Goal: Contribute content: Contribute content

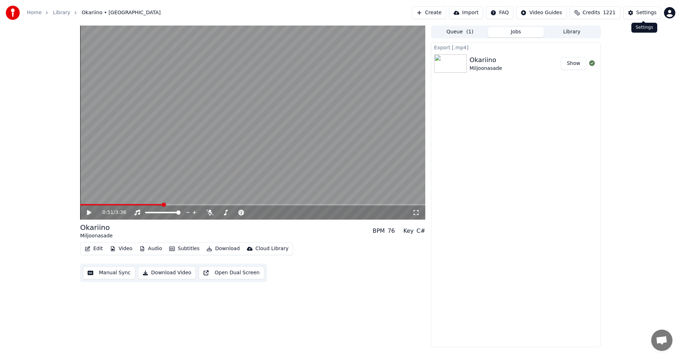
click at [641, 15] on div "Settings" at bounding box center [646, 12] width 20 height 7
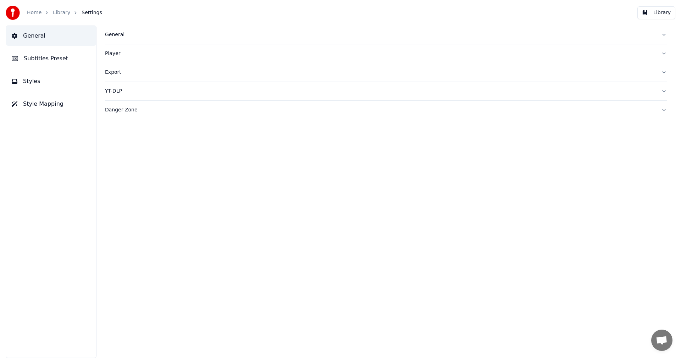
click at [117, 33] on div "General" at bounding box center [380, 34] width 550 height 7
click at [48, 63] on button "Subtitles Preset" at bounding box center [51, 59] width 90 height 20
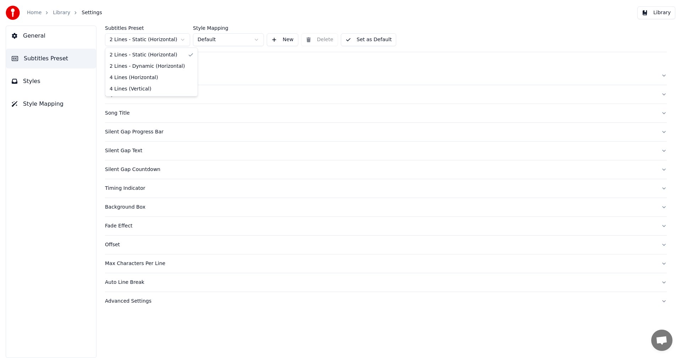
click at [177, 39] on html "Home Library Settings Library General Subtitles Preset Styles Style Mapping Sub…" at bounding box center [340, 179] width 681 height 358
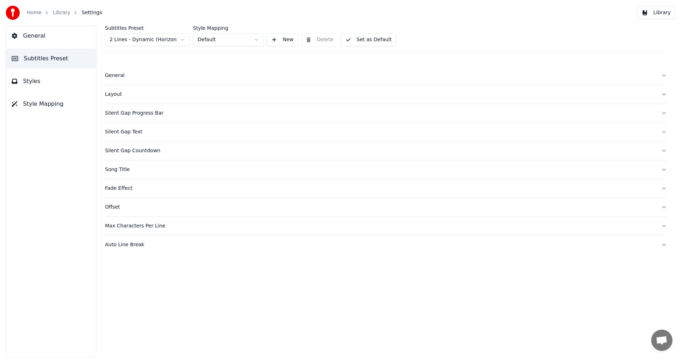
click at [35, 81] on span "Styles" at bounding box center [31, 81] width 17 height 9
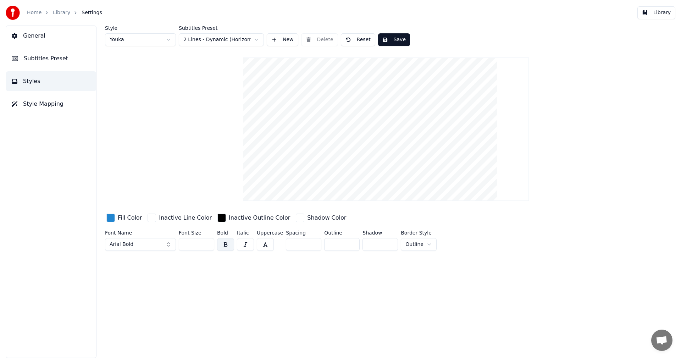
click at [207, 241] on input "**" at bounding box center [196, 244] width 35 height 13
type input "**"
click at [207, 240] on input "**" at bounding box center [196, 244] width 35 height 13
click at [397, 41] on button "Save" at bounding box center [394, 39] width 32 height 13
click at [32, 14] on link "Home" at bounding box center [34, 12] width 15 height 7
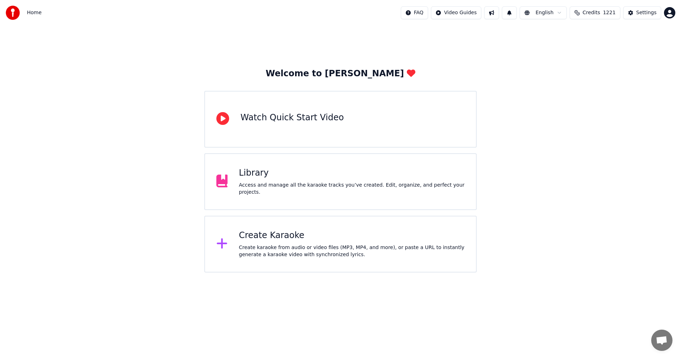
click at [259, 237] on div "Create Karaoke" at bounding box center [352, 235] width 226 height 11
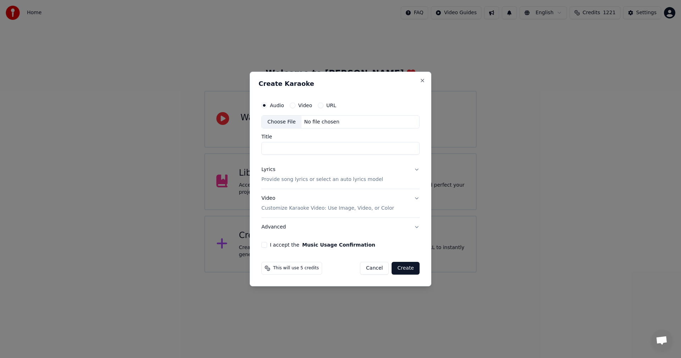
click at [280, 119] on div "Choose File" at bounding box center [282, 122] width 40 height 13
type input "**********"
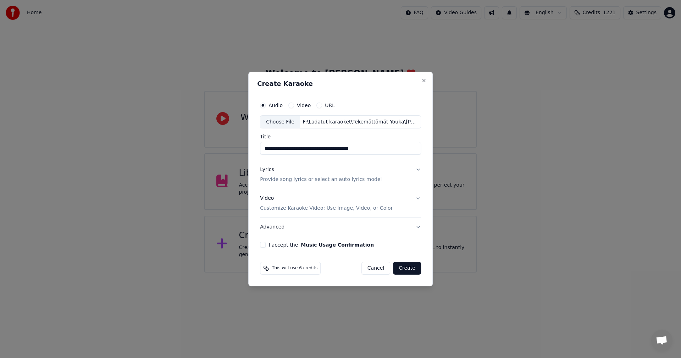
click at [417, 168] on button "Lyrics Provide song lyrics or select an auto lyrics model" at bounding box center [340, 175] width 161 height 28
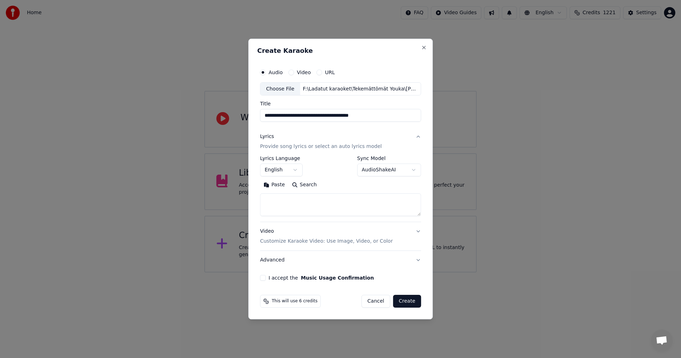
click at [276, 183] on button "Paste" at bounding box center [274, 184] width 28 height 11
click at [297, 172] on body "**********" at bounding box center [340, 136] width 681 height 272
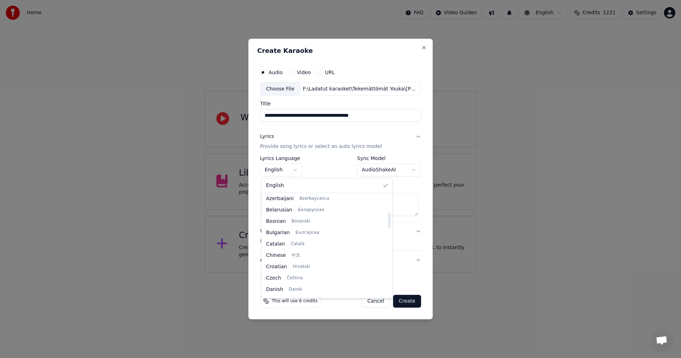
scroll to position [113, 0]
type textarea "**********"
select select "**"
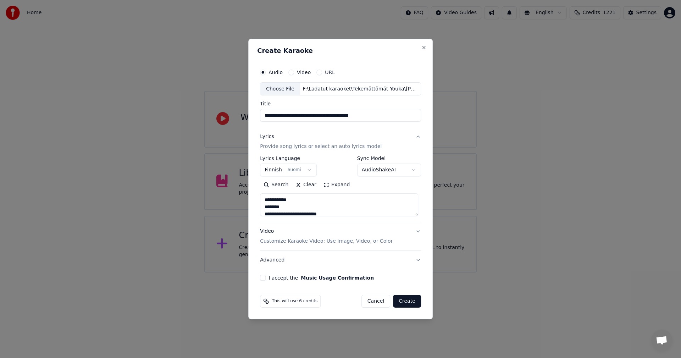
drag, startPoint x: 265, startPoint y: 278, endPoint x: 280, endPoint y: 274, distance: 15.1
click at [266, 278] on button "I accept the Music Usage Confirmation" at bounding box center [263, 278] width 6 height 6
click at [411, 302] on button "Create" at bounding box center [407, 301] width 28 height 13
type textarea "**********"
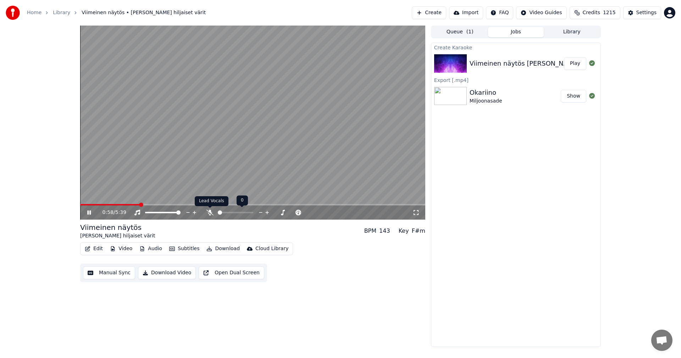
click at [210, 215] on icon at bounding box center [209, 213] width 7 height 6
drag, startPoint x: 90, startPoint y: 214, endPoint x: 94, endPoint y: 237, distance: 23.7
click at [90, 215] on icon at bounding box center [94, 213] width 17 height 6
click at [101, 249] on button "Edit" at bounding box center [94, 249] width 24 height 10
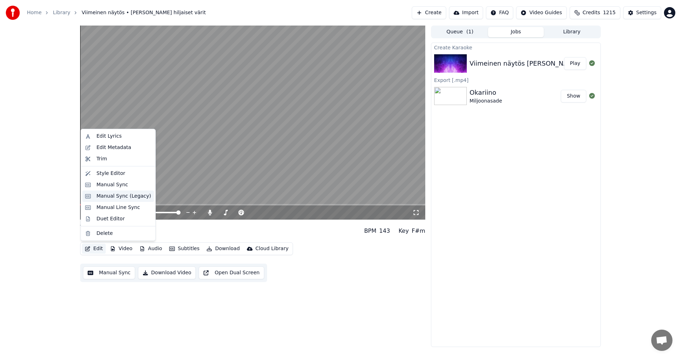
click at [124, 196] on div "Manual Sync (Legacy)" at bounding box center [123, 196] width 55 height 7
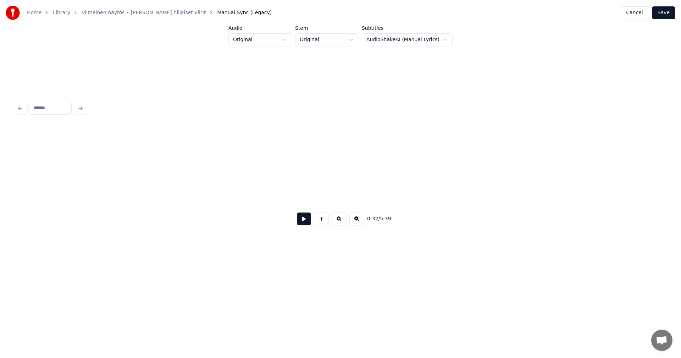
scroll to position [0, 4681]
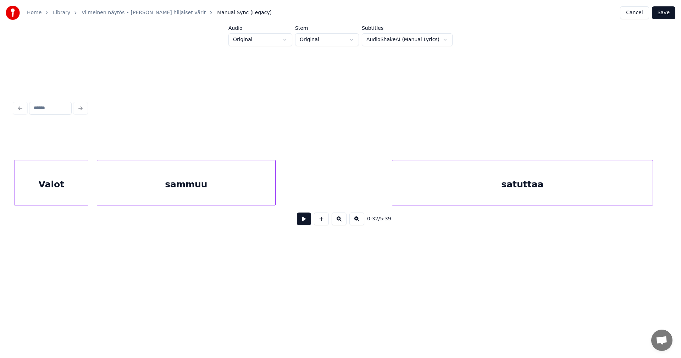
click at [307, 222] on button at bounding box center [304, 218] width 14 height 13
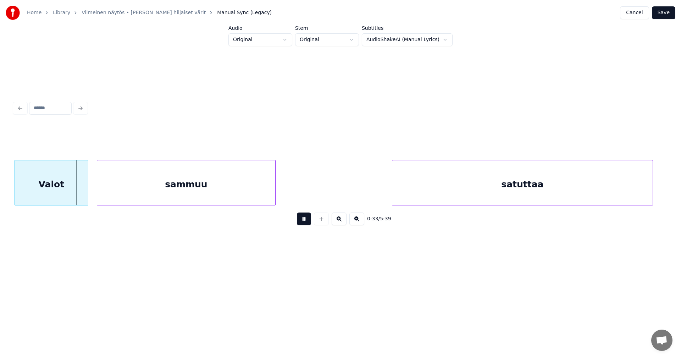
click at [307, 221] on button at bounding box center [304, 218] width 14 height 13
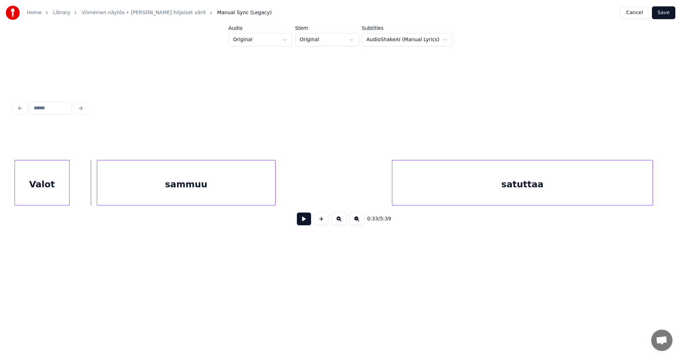
click at [68, 198] on div at bounding box center [68, 182] width 2 height 45
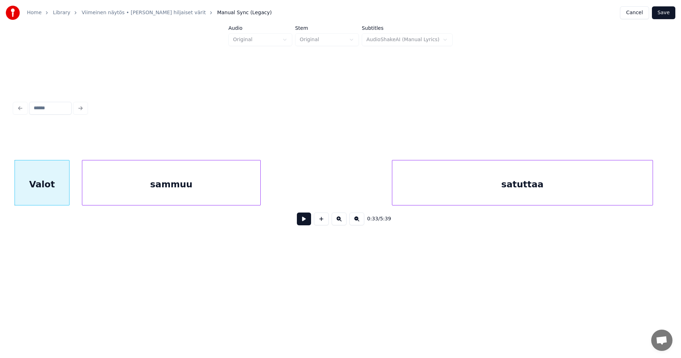
click at [95, 197] on div "sammuu" at bounding box center [171, 184] width 178 height 48
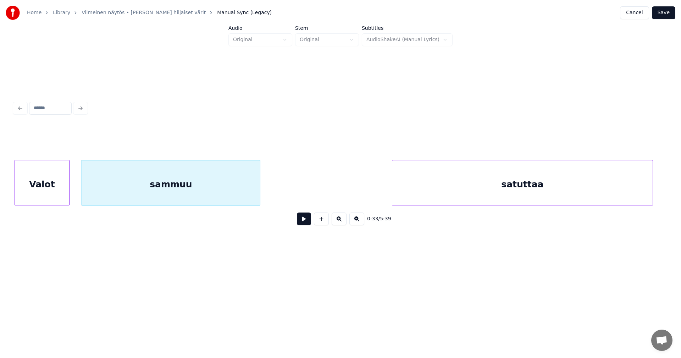
click at [303, 221] on button at bounding box center [304, 218] width 14 height 13
click at [303, 220] on button at bounding box center [304, 218] width 14 height 13
click at [59, 194] on div "Valot" at bounding box center [42, 184] width 54 height 48
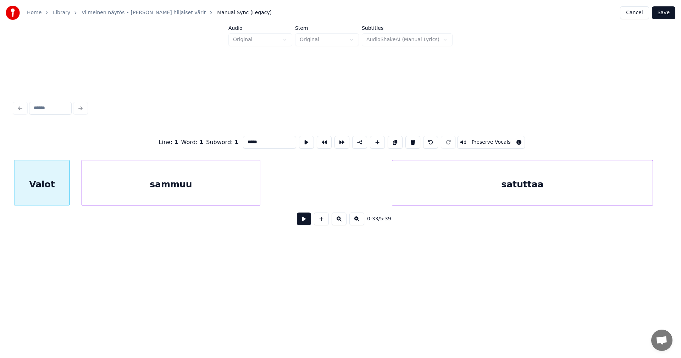
click at [302, 221] on button at bounding box center [304, 218] width 14 height 13
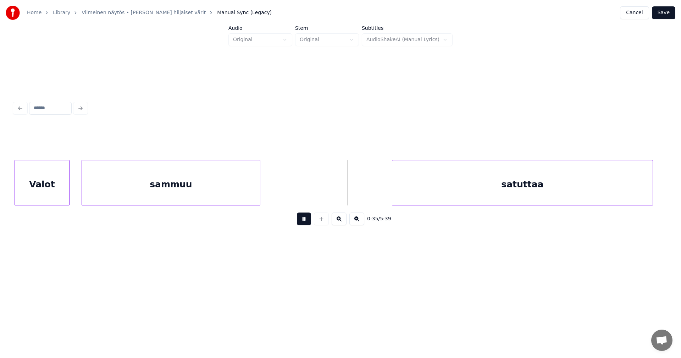
drag, startPoint x: 302, startPoint y: 221, endPoint x: 344, endPoint y: 210, distance: 43.8
click at [302, 220] on button at bounding box center [304, 218] width 14 height 13
click at [430, 185] on div "satuttaa" at bounding box center [502, 184] width 260 height 48
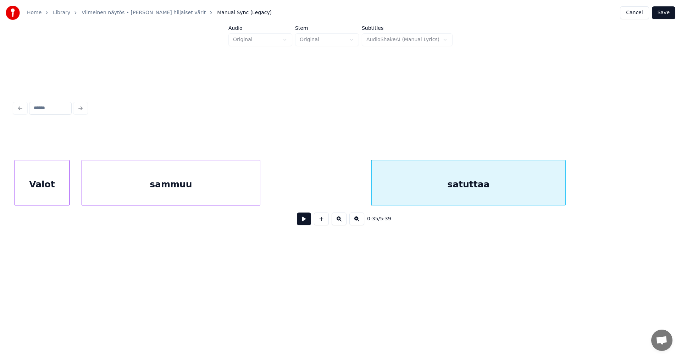
click at [564, 195] on div at bounding box center [564, 182] width 2 height 45
click at [302, 224] on button at bounding box center [304, 218] width 14 height 13
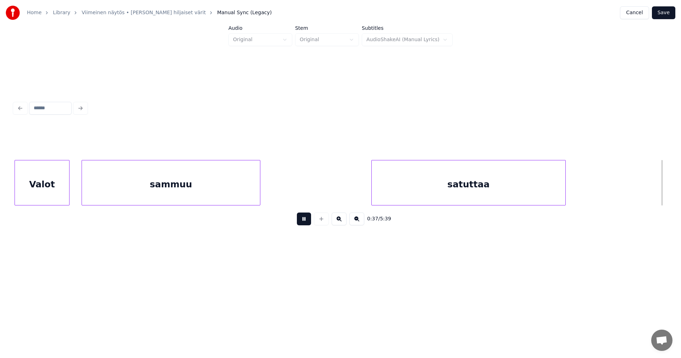
scroll to position [0, 5336]
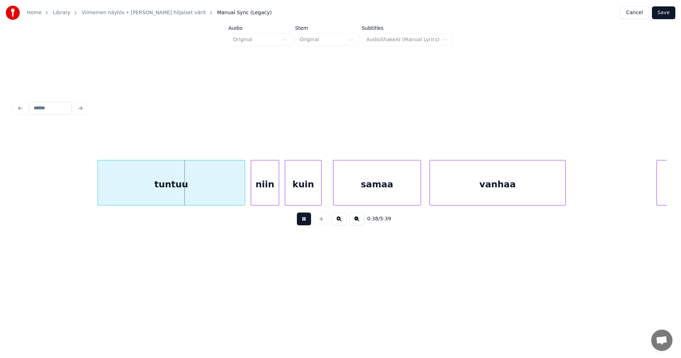
click at [304, 223] on button at bounding box center [304, 218] width 14 height 13
click at [227, 198] on div "tuntuu" at bounding box center [167, 184] width 147 height 48
click at [304, 220] on button at bounding box center [304, 218] width 14 height 13
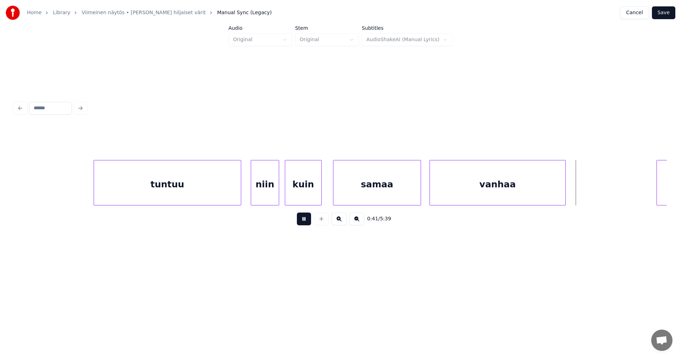
drag, startPoint x: 305, startPoint y: 221, endPoint x: 375, endPoint y: 177, distance: 82.5
click at [305, 221] on button at bounding box center [304, 218] width 14 height 13
click at [380, 173] on div "samaa" at bounding box center [376, 184] width 87 height 48
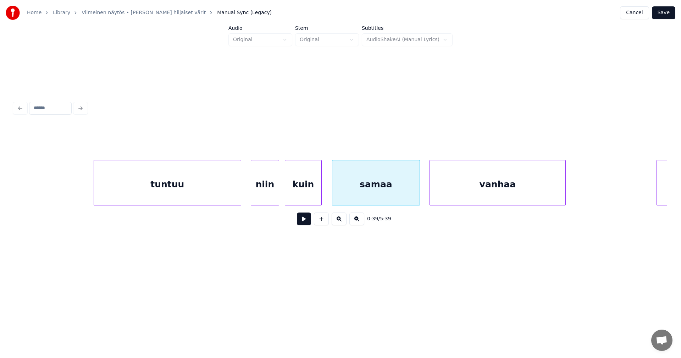
click at [307, 223] on button at bounding box center [304, 218] width 14 height 13
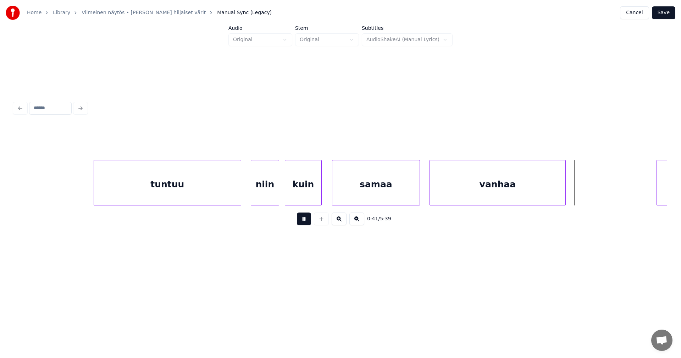
click at [308, 222] on button at bounding box center [304, 218] width 14 height 13
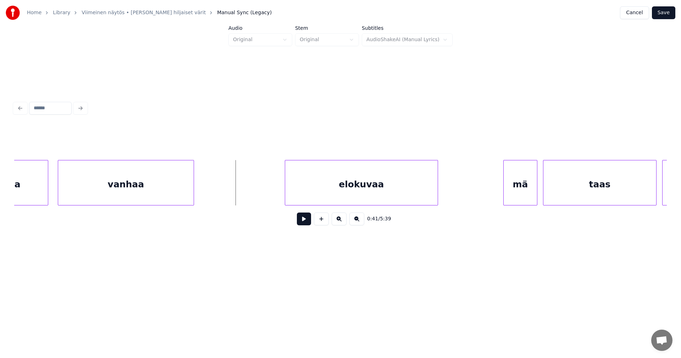
scroll to position [0, 5719]
click at [408, 187] on div "elokuvaa" at bounding box center [346, 184] width 153 height 48
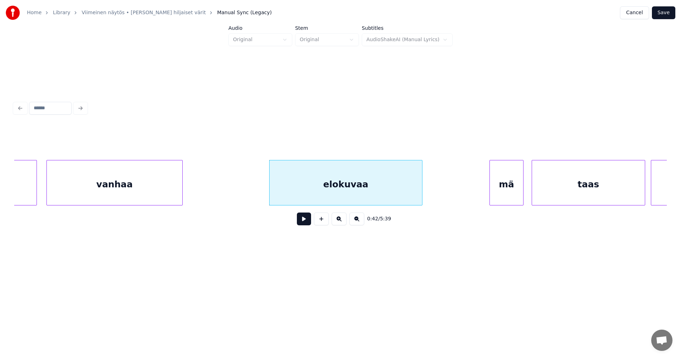
click at [509, 189] on div "mä" at bounding box center [506, 184] width 33 height 48
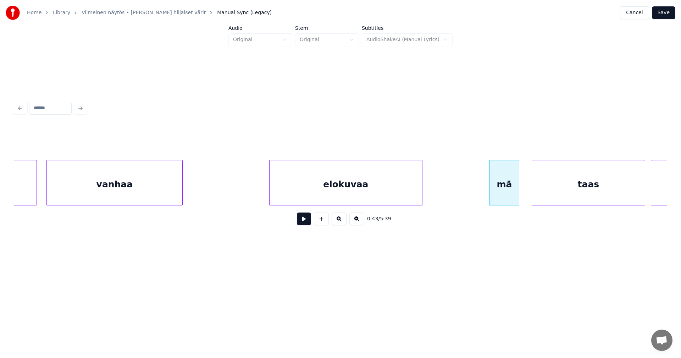
click at [517, 189] on div at bounding box center [518, 182] width 2 height 45
click at [322, 199] on div "elokuvaa" at bounding box center [346, 184] width 153 height 48
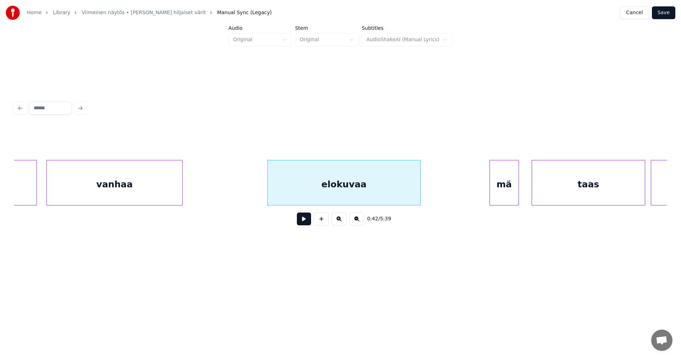
click at [305, 223] on button at bounding box center [304, 218] width 14 height 13
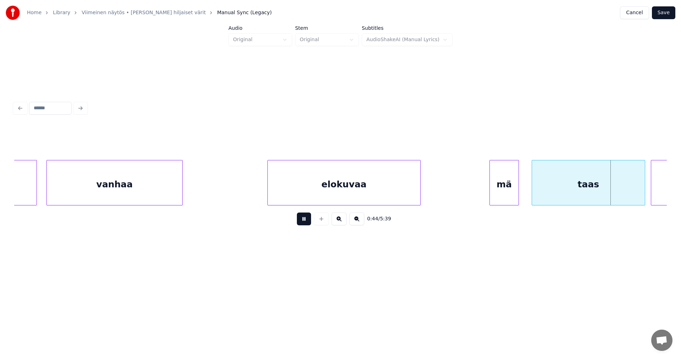
click at [307, 223] on button at bounding box center [304, 218] width 14 height 13
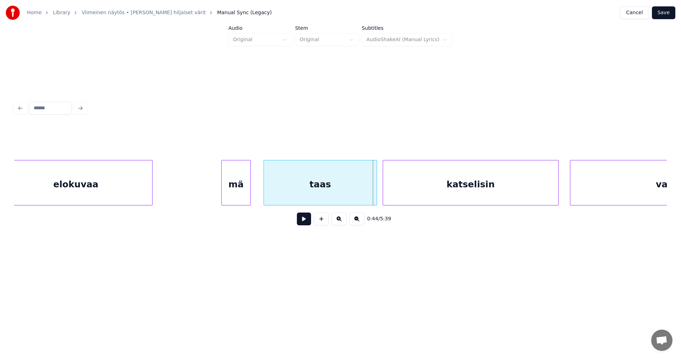
scroll to position [0, 5989]
click at [371, 193] on div at bounding box center [372, 182] width 2 height 45
click at [308, 225] on button at bounding box center [304, 218] width 14 height 13
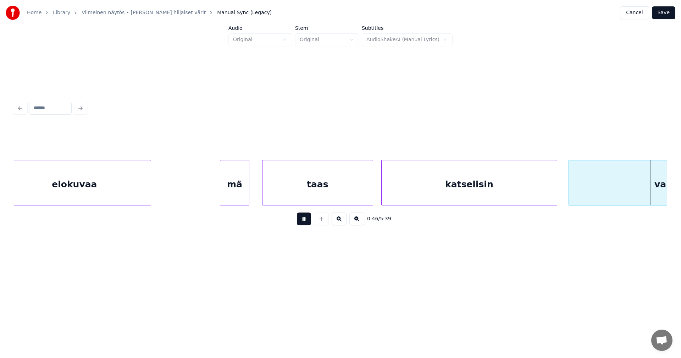
scroll to position [0, 6642]
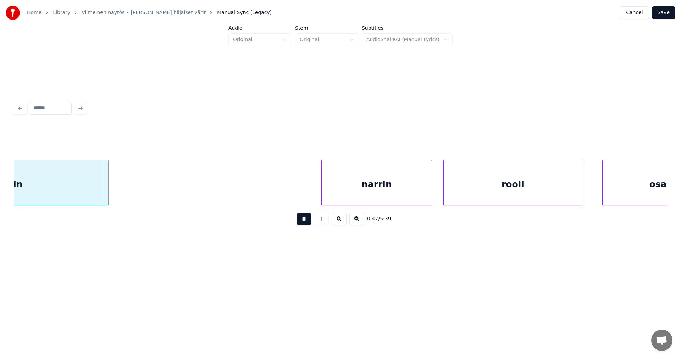
click at [312, 223] on div "0:47 / 5:39" at bounding box center [340, 219] width 641 height 16
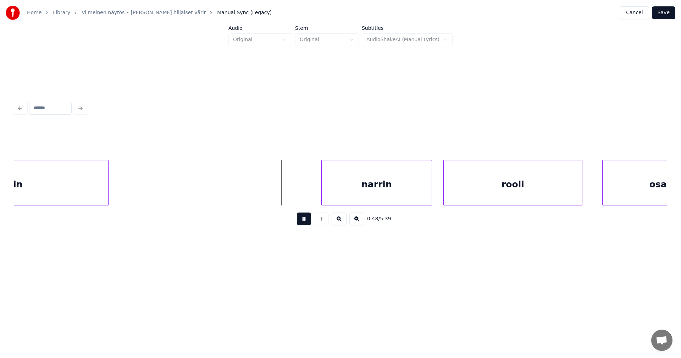
drag, startPoint x: 304, startPoint y: 225, endPoint x: 199, endPoint y: 223, distance: 104.3
click at [303, 225] on button at bounding box center [304, 218] width 14 height 13
click at [71, 194] on div at bounding box center [71, 182] width 2 height 45
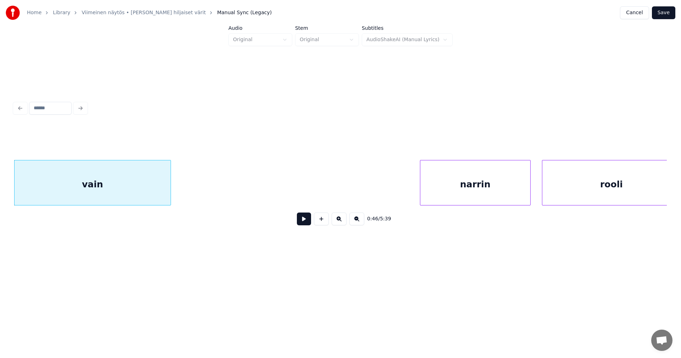
click at [74, 193] on div "vain" at bounding box center [93, 184] width 156 height 48
click at [309, 225] on button at bounding box center [304, 218] width 14 height 13
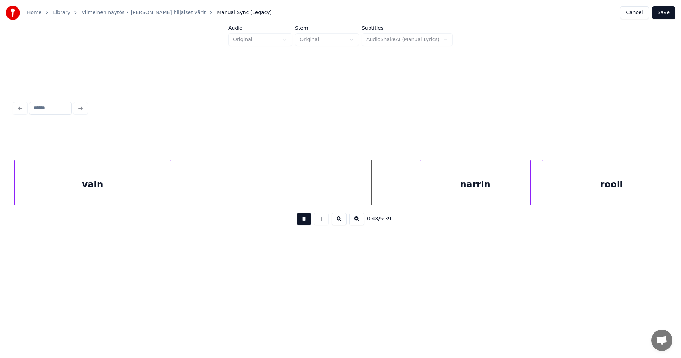
click at [306, 223] on button at bounding box center [304, 218] width 14 height 13
click at [462, 185] on div "narrin" at bounding box center [460, 184] width 110 height 48
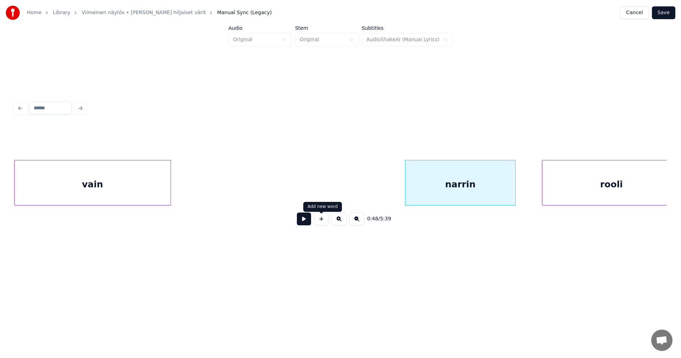
click at [307, 224] on button at bounding box center [304, 218] width 14 height 13
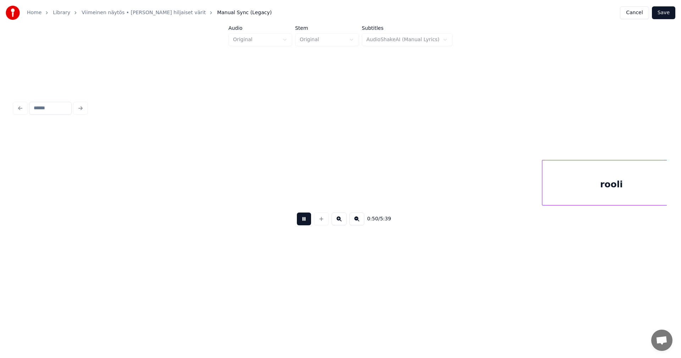
scroll to position [0, 7197]
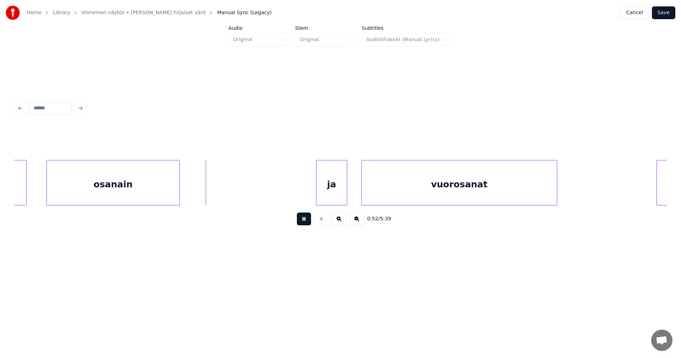
click at [308, 223] on button at bounding box center [304, 218] width 14 height 13
click at [309, 223] on button at bounding box center [304, 218] width 14 height 13
click at [309, 222] on button at bounding box center [304, 218] width 14 height 13
click at [326, 197] on div "ja" at bounding box center [324, 184] width 31 height 48
click at [380, 200] on div "vuorosanat" at bounding box center [456, 184] width 195 height 48
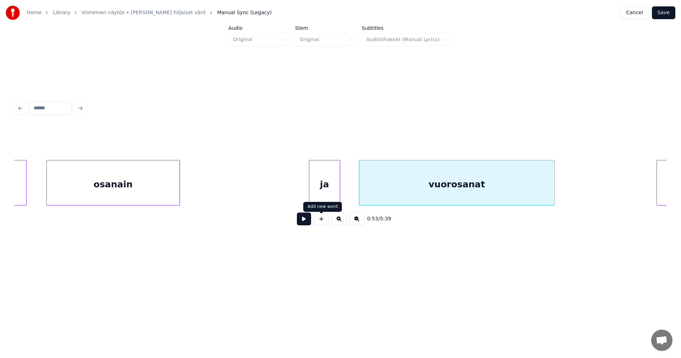
click at [305, 223] on button at bounding box center [304, 218] width 14 height 13
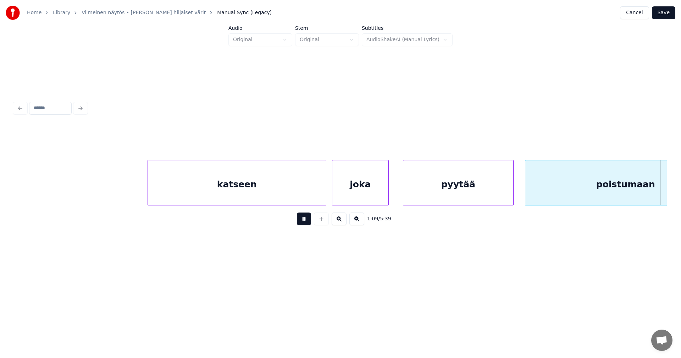
scroll to position [0, 9812]
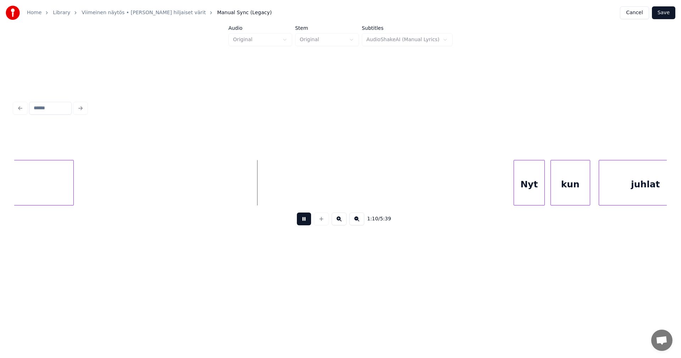
drag, startPoint x: 309, startPoint y: 221, endPoint x: 316, endPoint y: 220, distance: 7.5
click at [309, 220] on button at bounding box center [304, 218] width 14 height 13
click at [514, 189] on div "Nyt" at bounding box center [520, 184] width 31 height 48
click at [559, 186] on div "kun" at bounding box center [566, 184] width 39 height 48
click at [516, 186] on div "Nyt" at bounding box center [520, 184] width 31 height 48
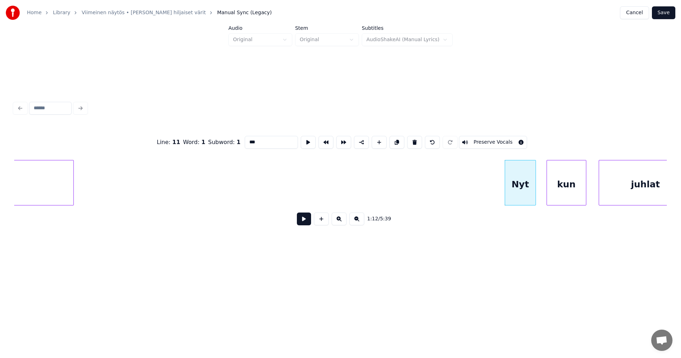
click at [307, 225] on button at bounding box center [304, 218] width 14 height 13
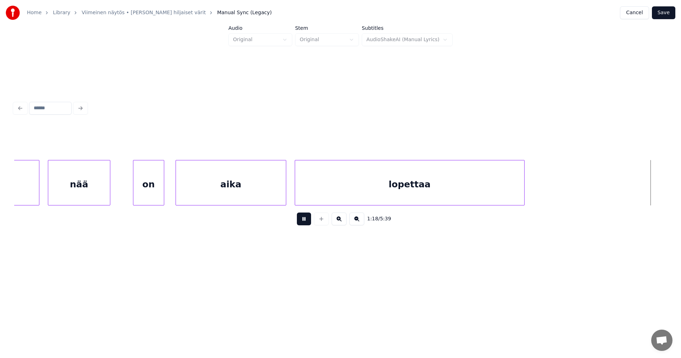
scroll to position [0, 11117]
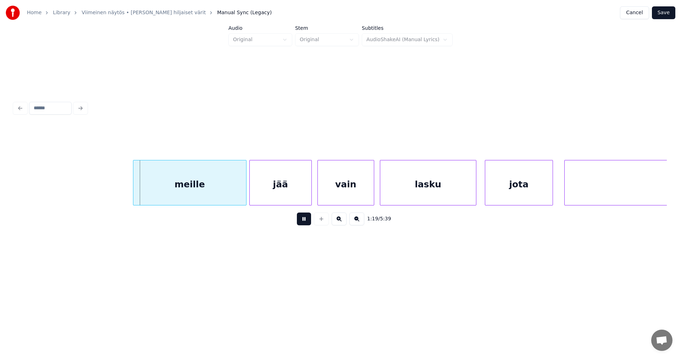
click at [309, 222] on button at bounding box center [304, 218] width 14 height 13
click at [219, 199] on div "meille" at bounding box center [183, 184] width 113 height 48
click at [304, 225] on button at bounding box center [304, 218] width 14 height 13
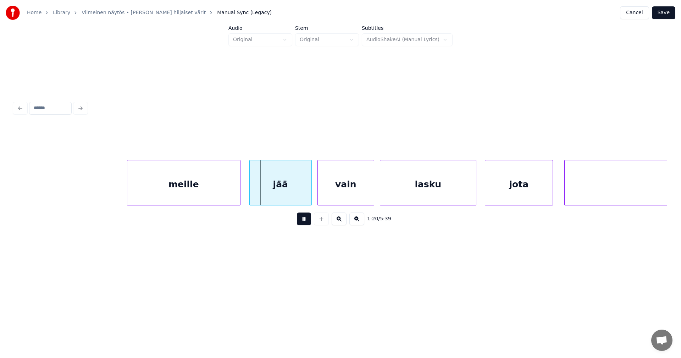
click at [307, 222] on button at bounding box center [304, 218] width 14 height 13
click at [306, 196] on div at bounding box center [307, 182] width 2 height 45
click at [303, 220] on button at bounding box center [304, 218] width 14 height 13
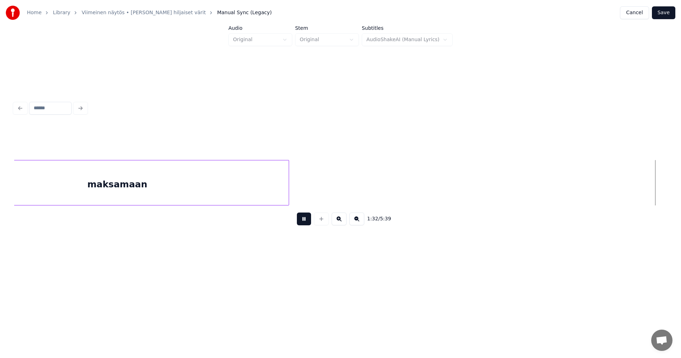
scroll to position [0, 13075]
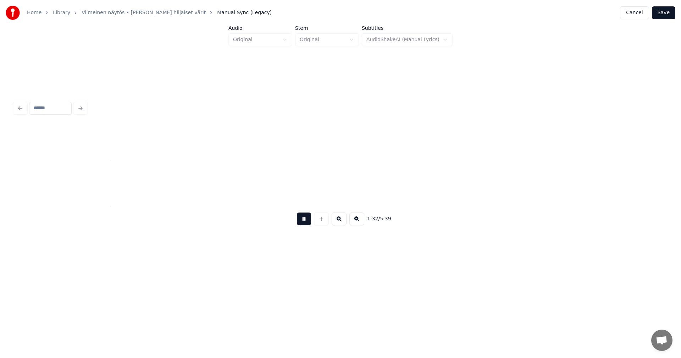
click at [306, 221] on button at bounding box center [304, 218] width 14 height 13
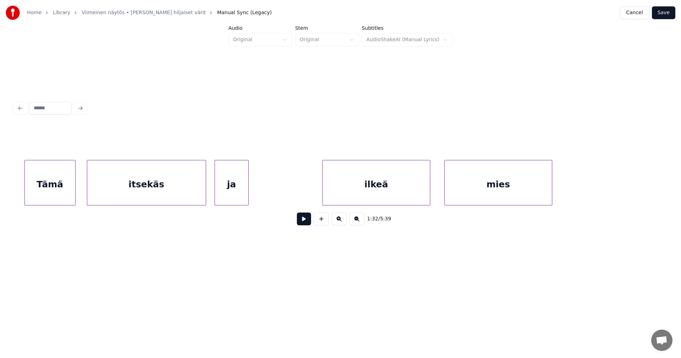
scroll to position [0, 14462]
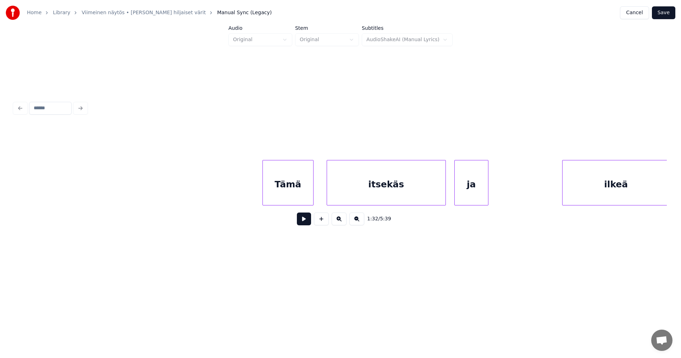
click at [274, 195] on div "Tämä" at bounding box center [288, 184] width 50 height 48
click at [306, 222] on button at bounding box center [304, 218] width 14 height 13
drag, startPoint x: 305, startPoint y: 223, endPoint x: 340, endPoint y: 207, distance: 38.0
click at [309, 220] on button at bounding box center [304, 218] width 14 height 13
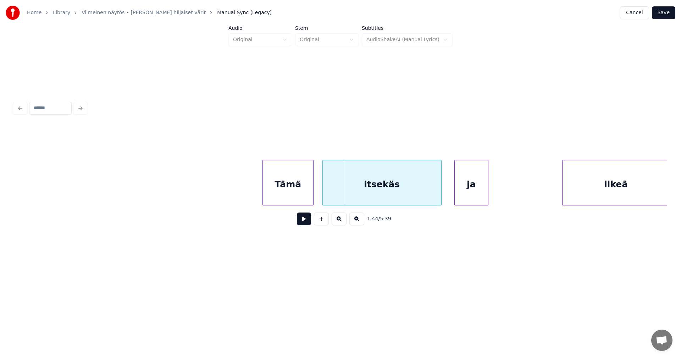
click at [372, 194] on div "itsekäs" at bounding box center [382, 184] width 118 height 48
click at [307, 222] on button at bounding box center [304, 218] width 14 height 13
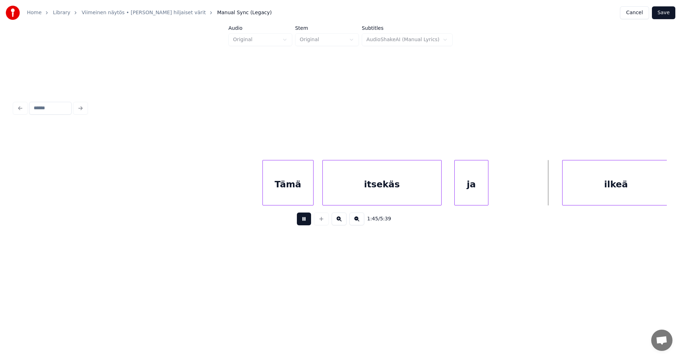
drag, startPoint x: 307, startPoint y: 222, endPoint x: 516, endPoint y: 201, distance: 210.7
click at [307, 225] on button at bounding box center [304, 218] width 14 height 13
click at [595, 176] on div "ilkeä" at bounding box center [610, 184] width 107 height 48
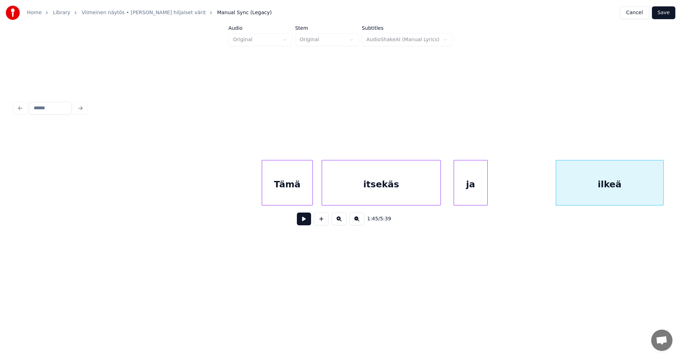
click at [308, 219] on button at bounding box center [304, 218] width 14 height 13
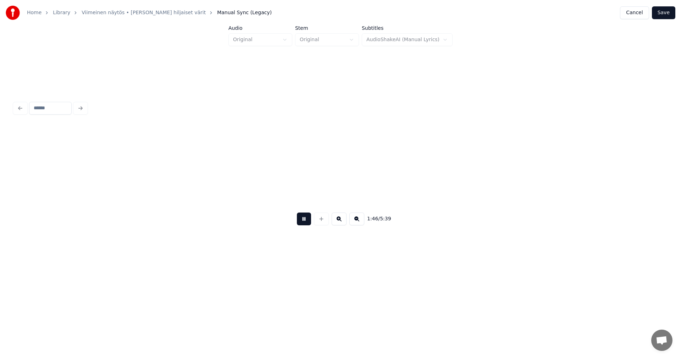
scroll to position [0, 15117]
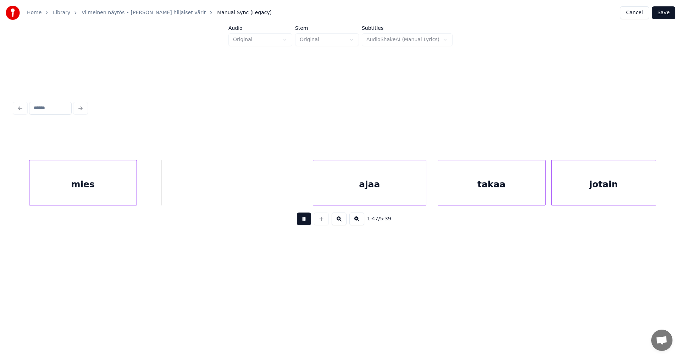
click at [309, 219] on button at bounding box center [304, 218] width 14 height 13
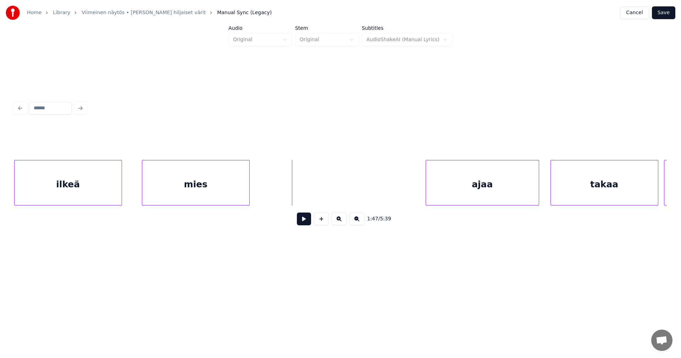
scroll to position [0, 15003]
click at [73, 193] on div "ilkeä" at bounding box center [68, 184] width 107 height 48
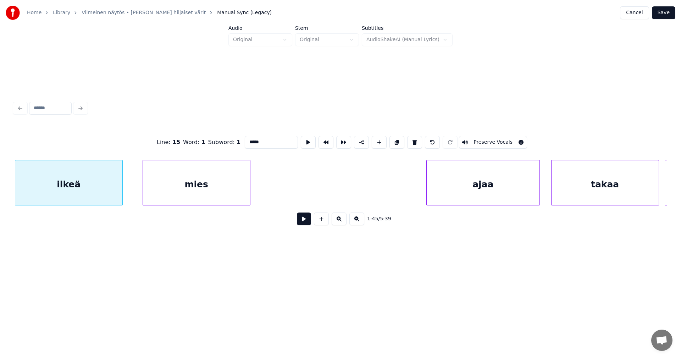
click at [305, 223] on button at bounding box center [304, 218] width 14 height 13
click at [306, 223] on button at bounding box center [304, 218] width 14 height 13
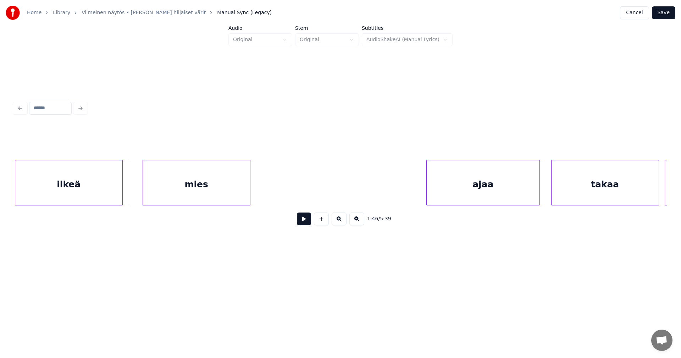
click at [306, 223] on button at bounding box center [304, 218] width 14 height 13
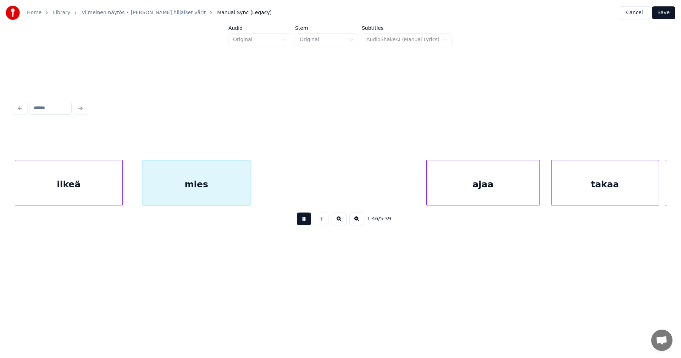
click at [305, 223] on button at bounding box center [304, 218] width 14 height 13
click at [309, 220] on button at bounding box center [304, 218] width 14 height 13
drag, startPoint x: 308, startPoint y: 220, endPoint x: 259, endPoint y: 216, distance: 48.8
click at [299, 221] on button at bounding box center [304, 218] width 14 height 13
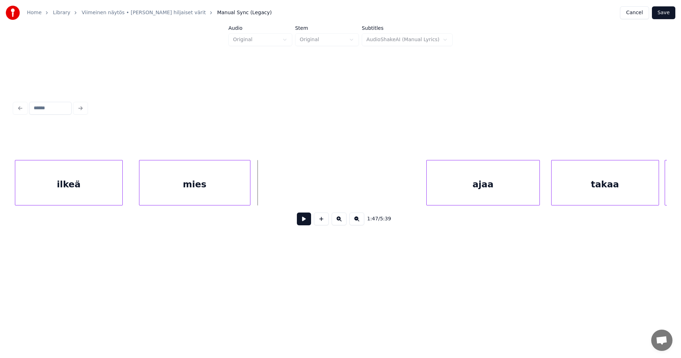
click at [140, 191] on div at bounding box center [140, 182] width 2 height 45
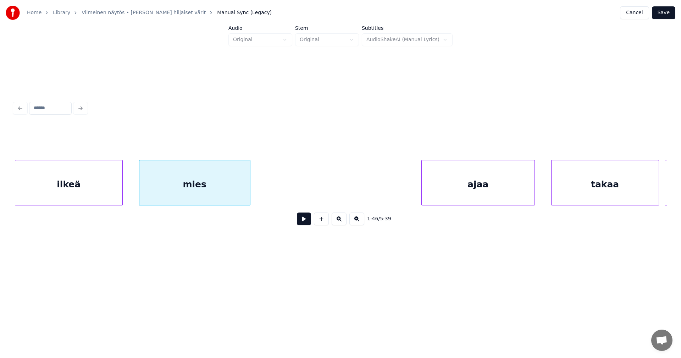
click at [460, 184] on div "ajaa" at bounding box center [478, 184] width 113 height 48
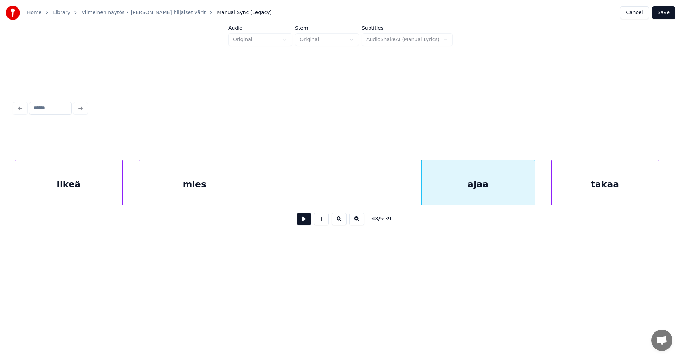
click at [303, 223] on button at bounding box center [304, 218] width 14 height 13
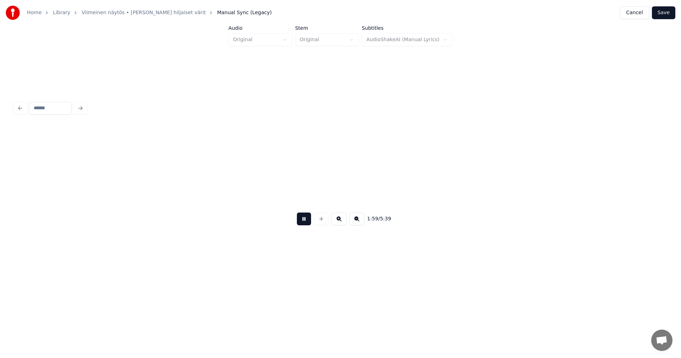
scroll to position [0, 16962]
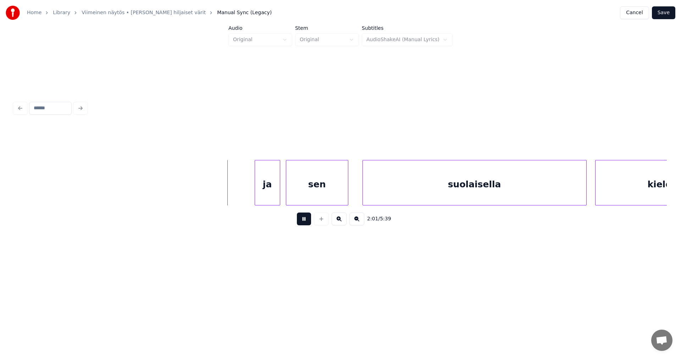
click at [307, 221] on button at bounding box center [304, 218] width 14 height 13
click at [262, 200] on div "ja" at bounding box center [258, 184] width 25 height 48
click at [304, 225] on button at bounding box center [304, 218] width 14 height 13
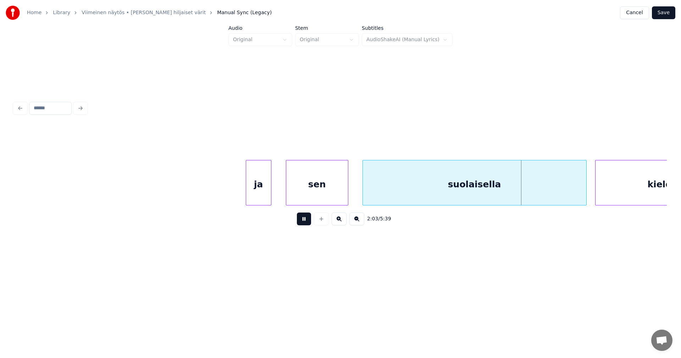
drag, startPoint x: 304, startPoint y: 225, endPoint x: 298, endPoint y: 223, distance: 6.2
click at [304, 224] on button at bounding box center [304, 218] width 14 height 13
click at [244, 190] on div at bounding box center [244, 182] width 2 height 45
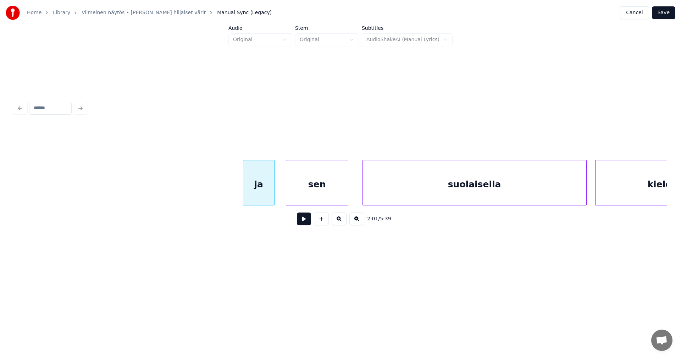
click at [273, 190] on div at bounding box center [273, 182] width 2 height 45
click at [307, 223] on button at bounding box center [304, 218] width 14 height 13
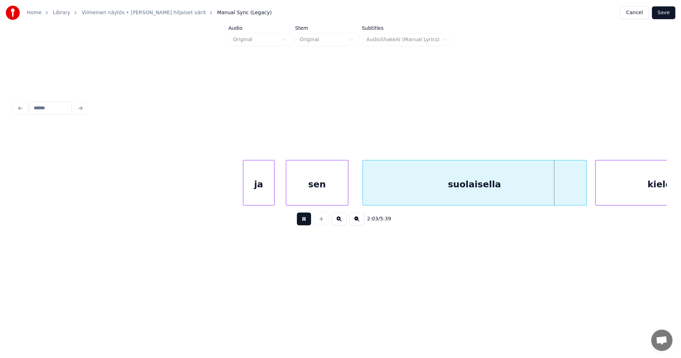
drag, startPoint x: 307, startPoint y: 223, endPoint x: 309, endPoint y: 226, distance: 3.7
click at [307, 223] on button at bounding box center [304, 218] width 14 height 13
click at [578, 195] on div at bounding box center [578, 182] width 2 height 45
click at [637, 187] on div "kielellään" at bounding box center [671, 184] width 153 height 48
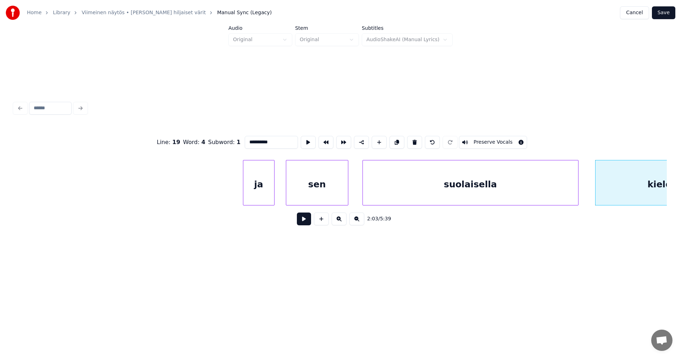
click at [309, 219] on button at bounding box center [304, 218] width 14 height 13
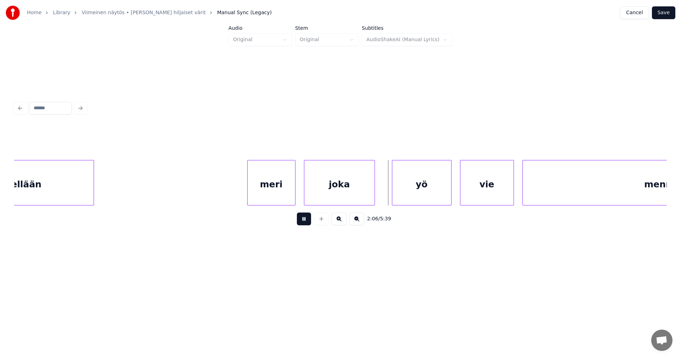
click at [309, 219] on button at bounding box center [304, 218] width 14 height 13
click at [398, 197] on div "yö" at bounding box center [415, 184] width 59 height 48
click at [470, 192] on div "vie" at bounding box center [486, 184] width 53 height 48
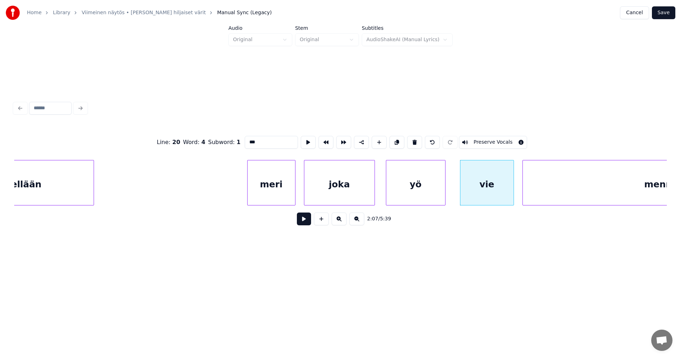
click at [308, 223] on button at bounding box center [304, 218] width 14 height 13
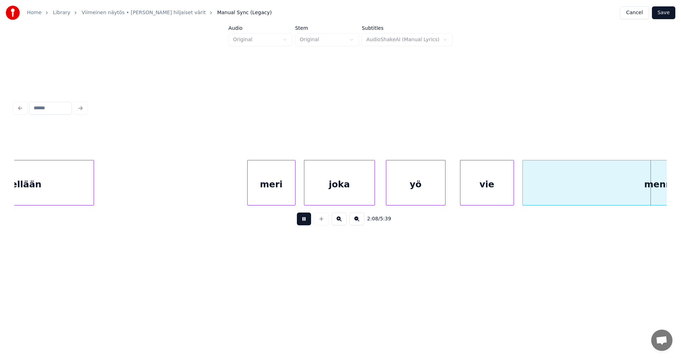
scroll to position [0, 18269]
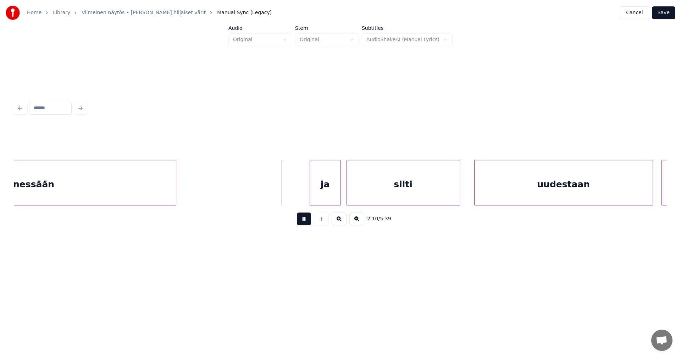
drag, startPoint x: 308, startPoint y: 224, endPoint x: 316, endPoint y: 216, distance: 11.5
click at [308, 223] on button at bounding box center [304, 218] width 14 height 13
click at [313, 202] on div "ja" at bounding box center [309, 184] width 31 height 48
click at [359, 200] on div "silti" at bounding box center [398, 184] width 113 height 48
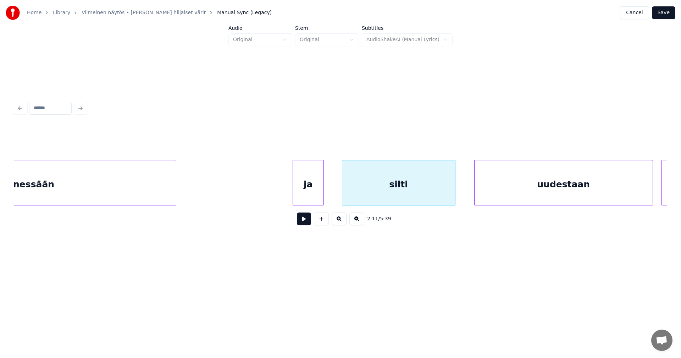
click at [306, 223] on button at bounding box center [304, 218] width 14 height 13
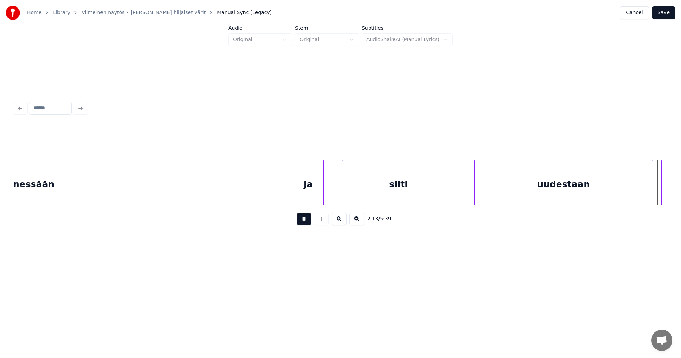
scroll to position [0, 18922]
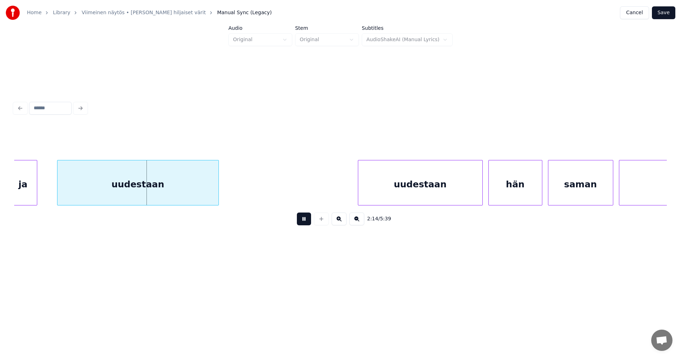
click at [308, 221] on button at bounding box center [304, 218] width 14 height 13
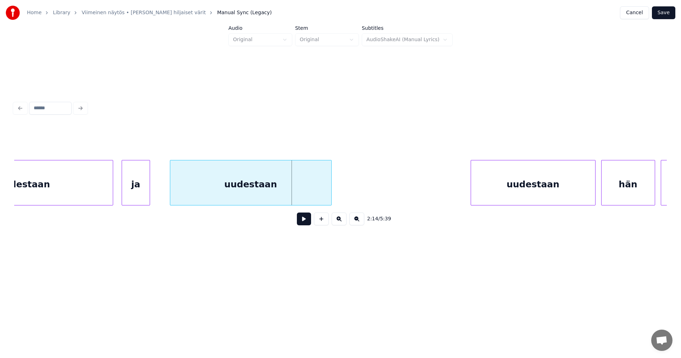
scroll to position [0, 18808]
click at [104, 187] on div at bounding box center [103, 182] width 2 height 45
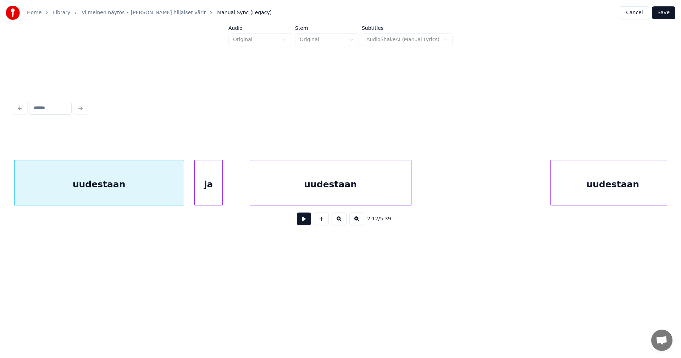
click at [206, 196] on div "ja" at bounding box center [209, 184] width 28 height 48
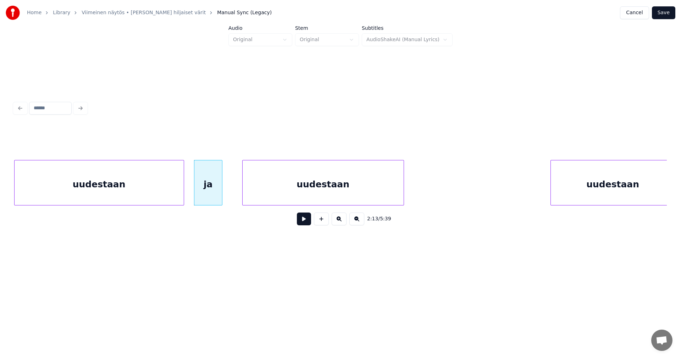
click at [286, 183] on div "uudestaan" at bounding box center [323, 184] width 161 height 48
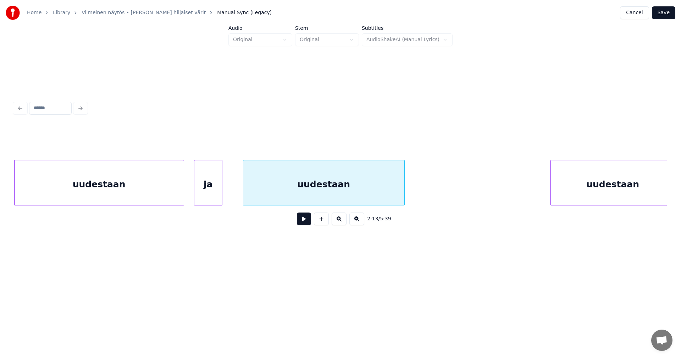
scroll to position [0, 18158]
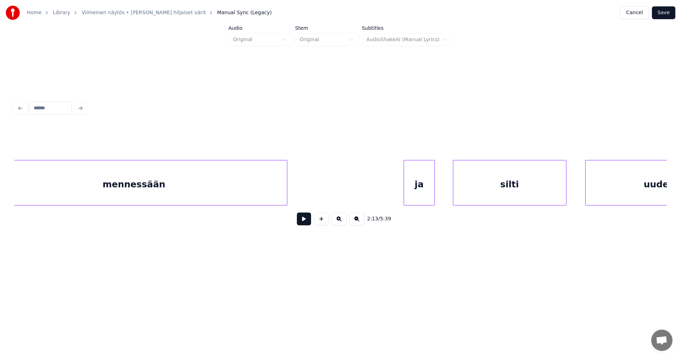
click at [622, 189] on div "uudestaan" at bounding box center [670, 184] width 169 height 48
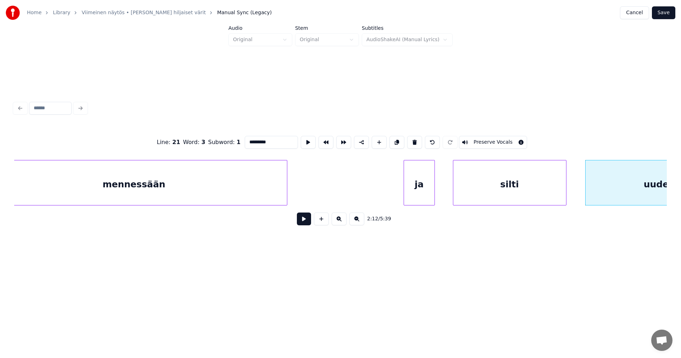
scroll to position [0, 18729]
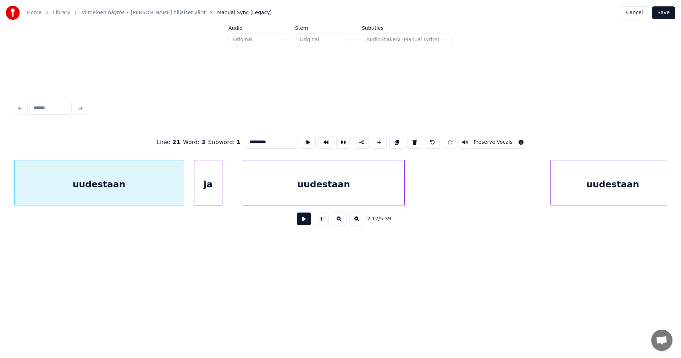
click at [131, 184] on div "uudestaan" at bounding box center [99, 184] width 169 height 48
click at [305, 220] on button at bounding box center [304, 218] width 14 height 13
click at [304, 220] on button at bounding box center [304, 218] width 14 height 13
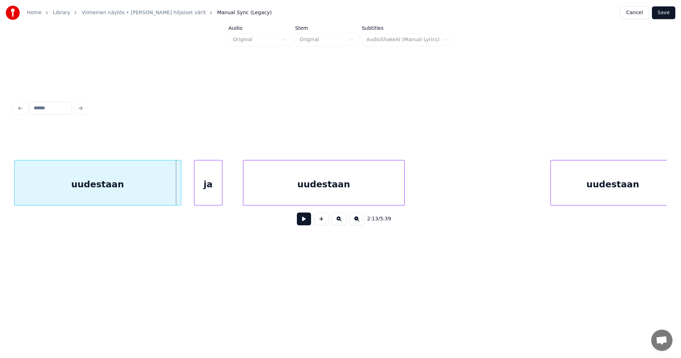
click at [179, 193] on div at bounding box center [180, 182] width 2 height 45
click at [304, 222] on button at bounding box center [304, 218] width 14 height 13
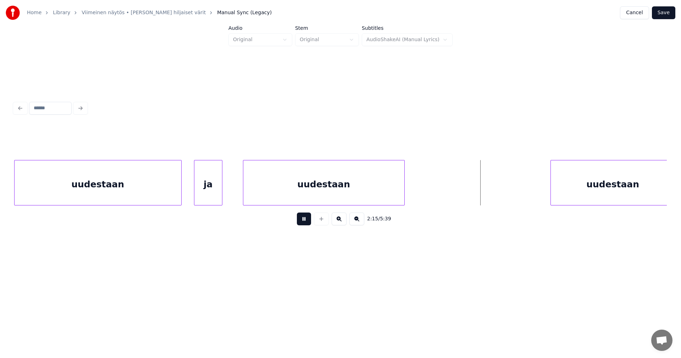
click at [304, 222] on button at bounding box center [304, 218] width 14 height 13
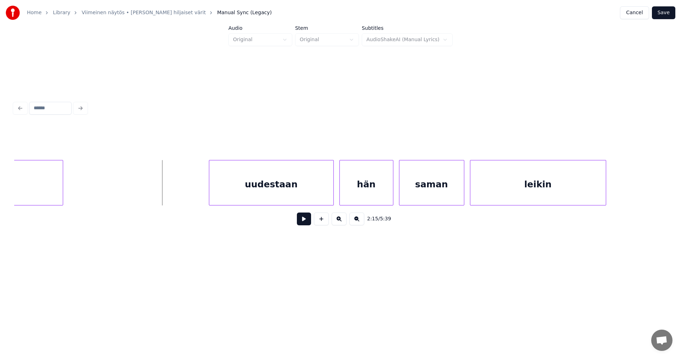
scroll to position [0, 19084]
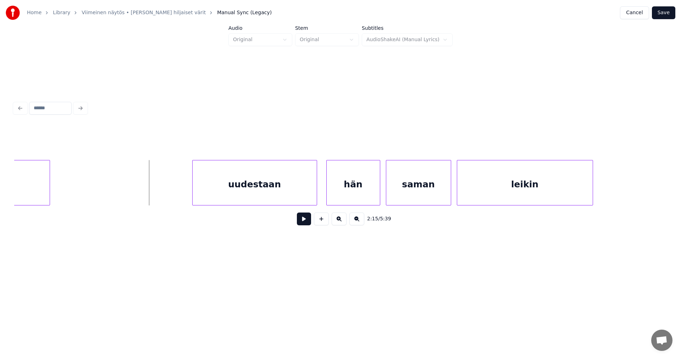
click at [270, 187] on div "uudestaan" at bounding box center [255, 184] width 124 height 48
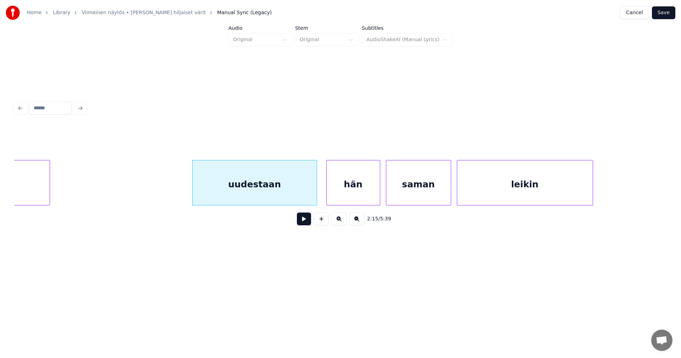
click at [306, 224] on button at bounding box center [304, 218] width 14 height 13
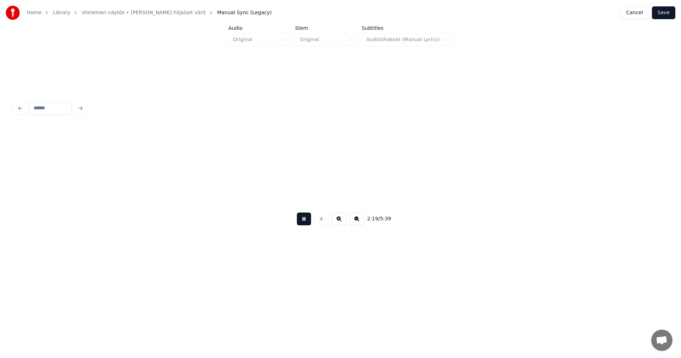
scroll to position [0, 19738]
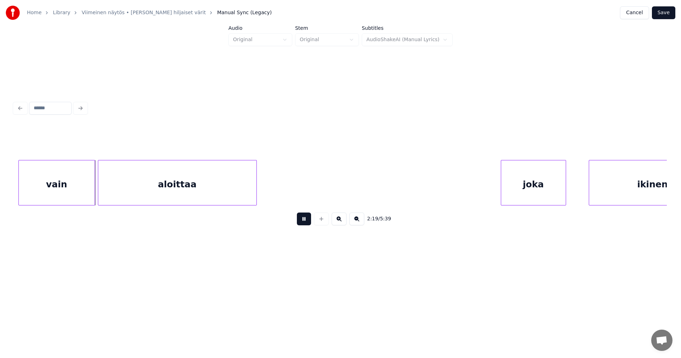
click at [306, 219] on button at bounding box center [304, 218] width 14 height 13
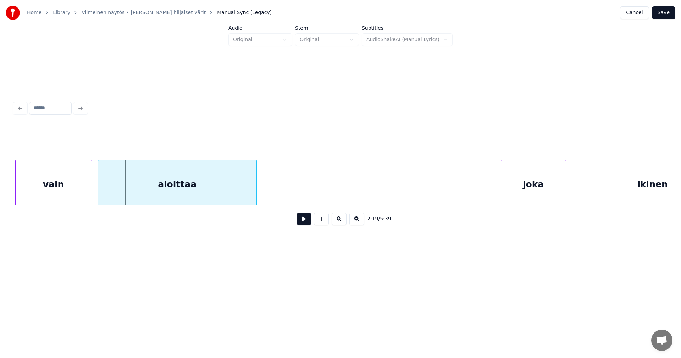
click at [64, 195] on div "vain" at bounding box center [54, 184] width 76 height 48
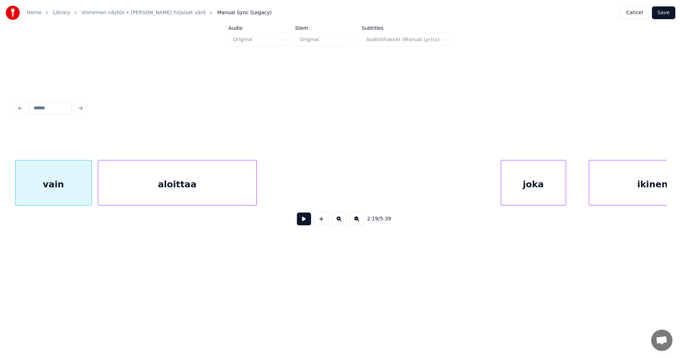
click at [306, 224] on button at bounding box center [304, 218] width 14 height 13
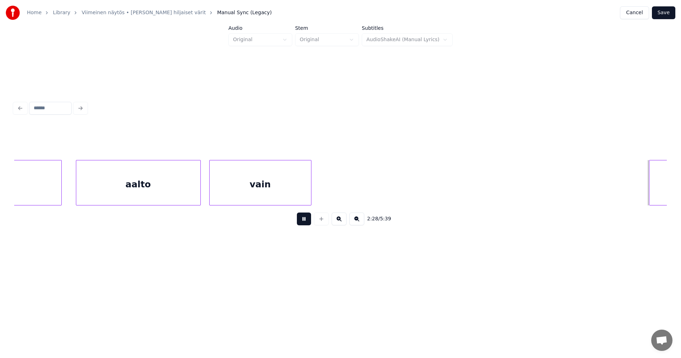
scroll to position [0, 21045]
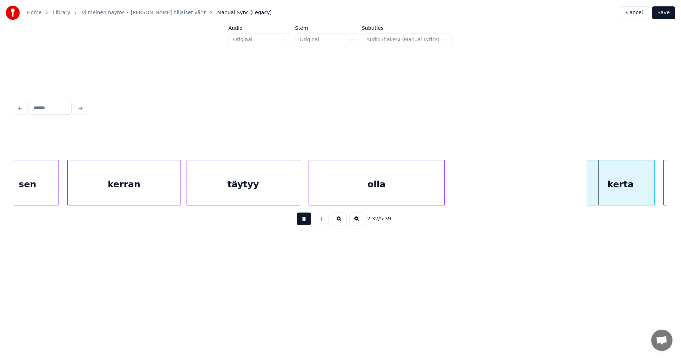
click at [306, 224] on button at bounding box center [304, 218] width 14 height 13
click at [608, 190] on div "kerta" at bounding box center [618, 184] width 67 height 48
click at [304, 223] on button at bounding box center [304, 218] width 14 height 13
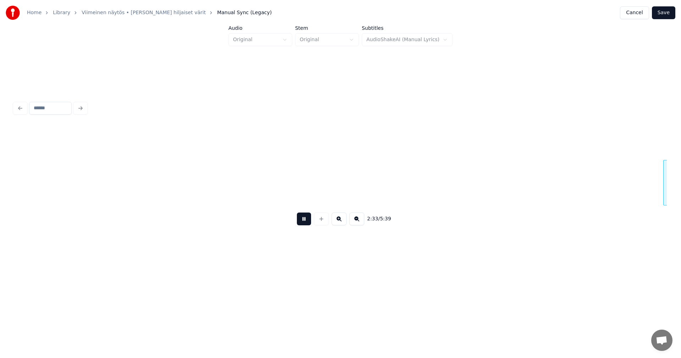
scroll to position [0, 21699]
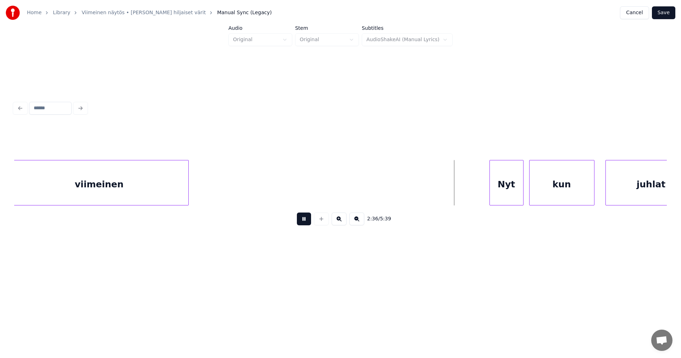
drag, startPoint x: 305, startPoint y: 222, endPoint x: 382, endPoint y: 214, distance: 77.1
click at [306, 223] on button at bounding box center [304, 218] width 14 height 13
click at [493, 193] on div "Nyt" at bounding box center [489, 184] width 33 height 48
click at [462, 193] on div at bounding box center [463, 182] width 2 height 45
click at [538, 193] on div "kun" at bounding box center [558, 184] width 65 height 48
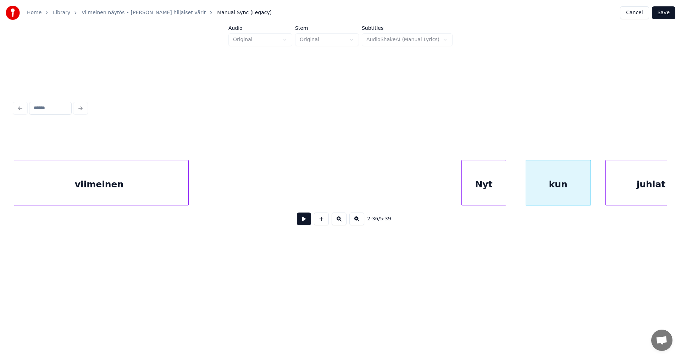
click at [494, 193] on div "Nyt" at bounding box center [484, 184] width 44 height 48
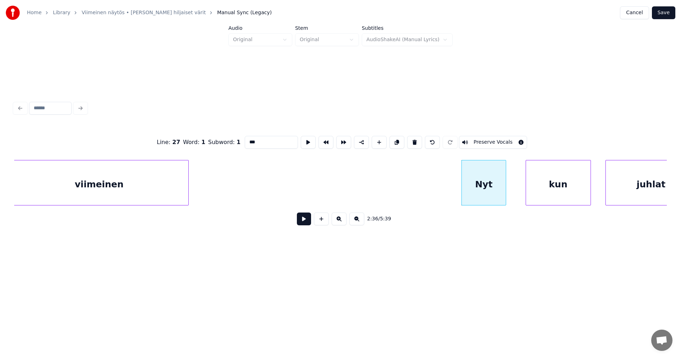
click at [309, 221] on button at bounding box center [304, 218] width 14 height 13
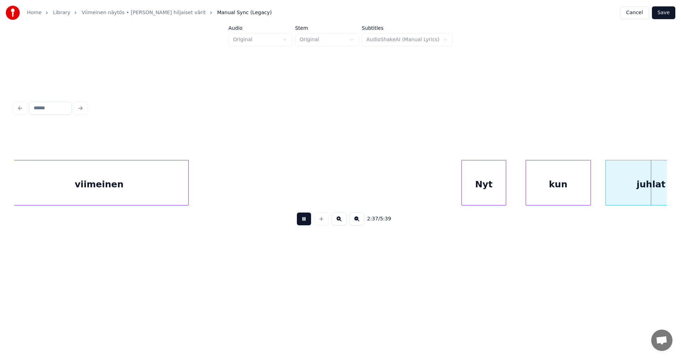
scroll to position [0, 22352]
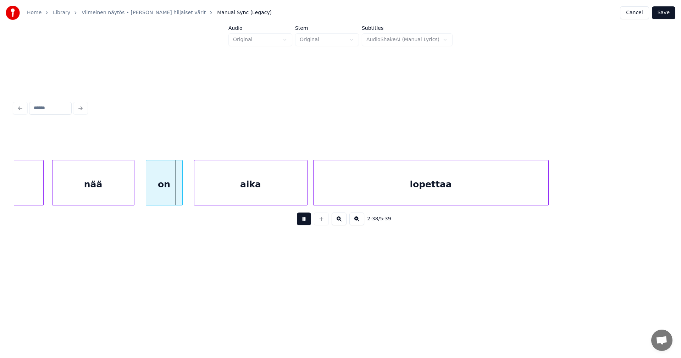
click at [309, 221] on button at bounding box center [304, 218] width 14 height 13
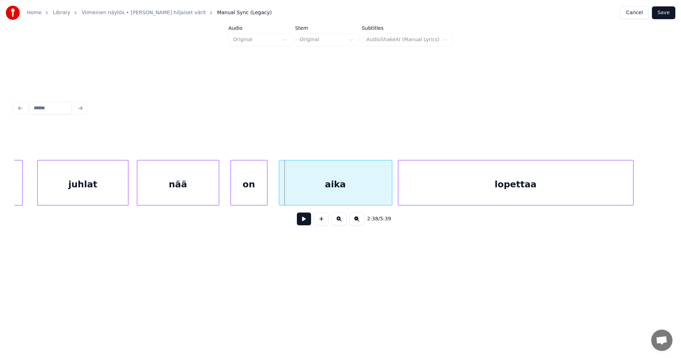
scroll to position [0, 22252]
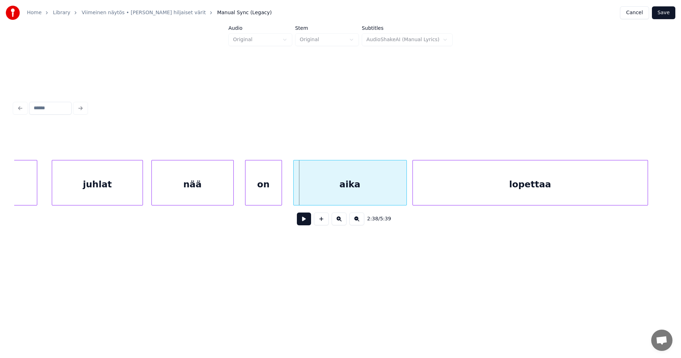
click at [107, 178] on div "juhlat" at bounding box center [97, 184] width 90 height 48
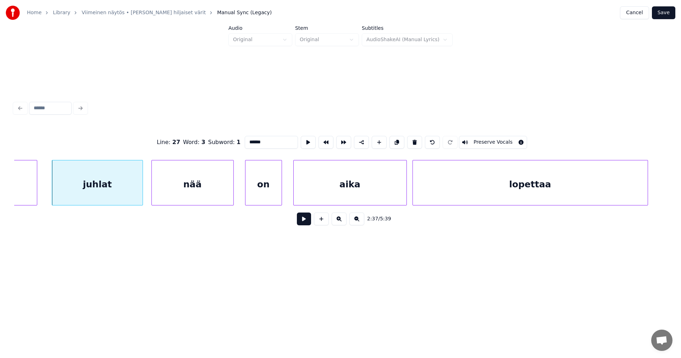
click at [300, 225] on button at bounding box center [304, 218] width 14 height 13
click at [143, 194] on div "juhlat" at bounding box center [97, 182] width 91 height 45
click at [122, 200] on div at bounding box center [123, 182] width 2 height 45
click at [175, 193] on div "nää" at bounding box center [186, 184] width 82 height 48
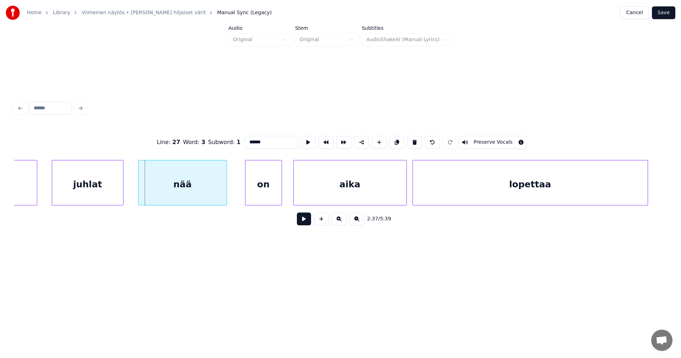
click at [140, 197] on div at bounding box center [140, 182] width 2 height 45
click at [170, 194] on div "nää" at bounding box center [183, 184] width 88 height 48
click at [303, 225] on button at bounding box center [304, 218] width 14 height 13
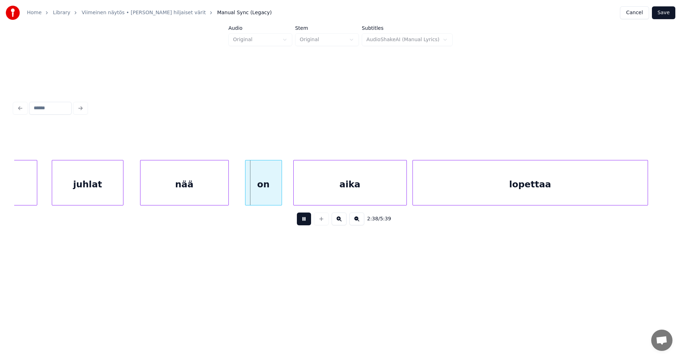
drag, startPoint x: 303, startPoint y: 225, endPoint x: 297, endPoint y: 215, distance: 11.3
click at [300, 218] on button at bounding box center [304, 218] width 14 height 13
click at [264, 196] on div "on" at bounding box center [260, 184] width 36 height 48
click at [332, 187] on div "aika" at bounding box center [346, 184] width 113 height 48
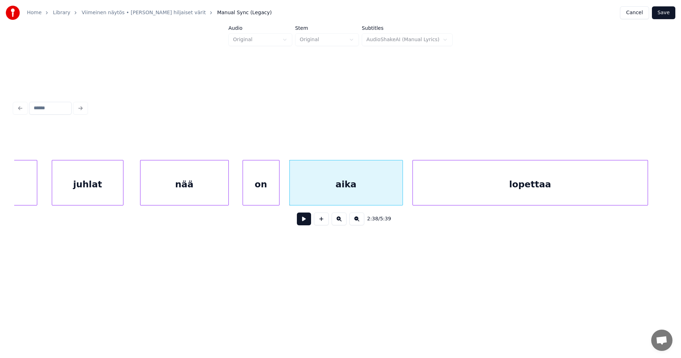
click at [307, 223] on button at bounding box center [304, 218] width 14 height 13
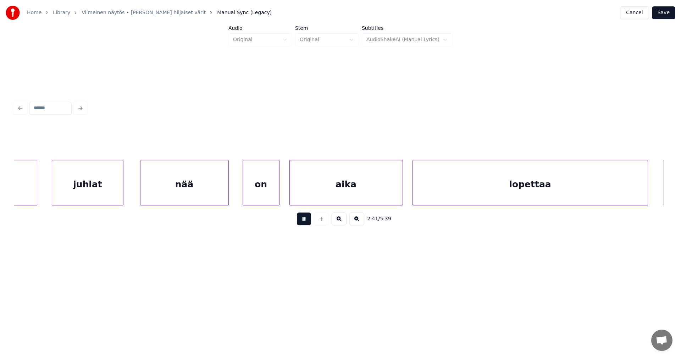
scroll to position [0, 22906]
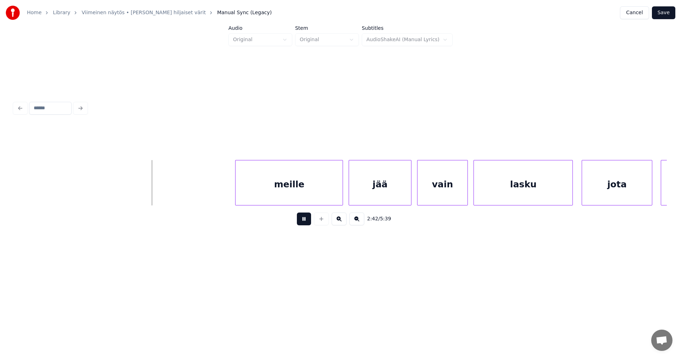
drag, startPoint x: 309, startPoint y: 222, endPoint x: 308, endPoint y: 219, distance: 3.6
click at [308, 221] on button at bounding box center [304, 218] width 14 height 13
click at [300, 197] on div "meille" at bounding box center [281, 184] width 107 height 48
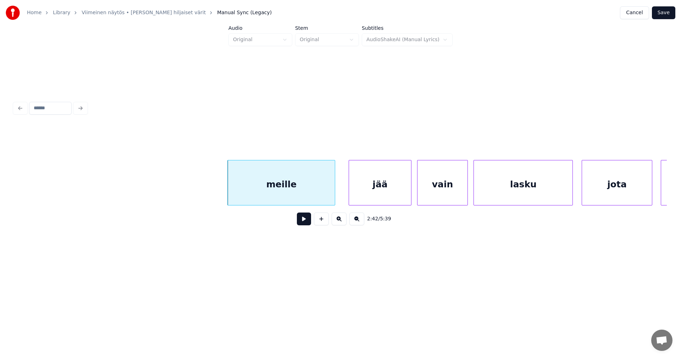
click at [302, 221] on button at bounding box center [304, 218] width 14 height 13
drag, startPoint x: 304, startPoint y: 220, endPoint x: 314, endPoint y: 217, distance: 10.3
click at [307, 220] on button at bounding box center [304, 218] width 14 height 13
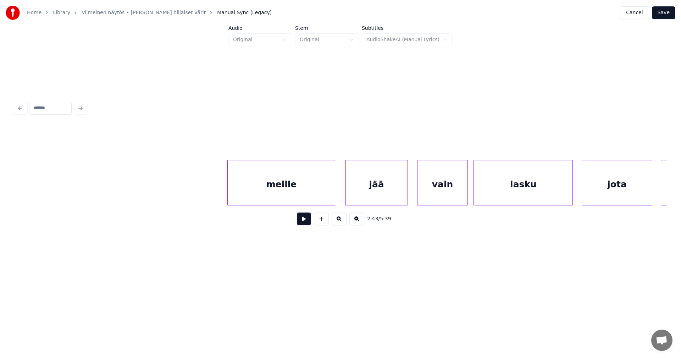
click at [369, 193] on div "jää" at bounding box center [377, 184] width 62 height 48
click at [403, 193] on div at bounding box center [403, 182] width 2 height 45
click at [428, 192] on div "vain" at bounding box center [440, 184] width 50 height 48
click at [371, 194] on div "jää" at bounding box center [374, 184] width 59 height 48
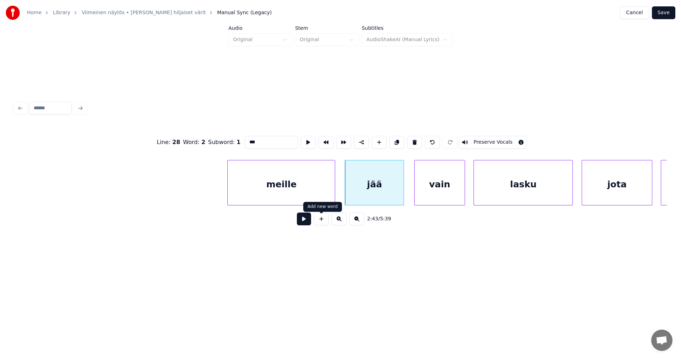
click at [306, 221] on button at bounding box center [304, 218] width 14 height 13
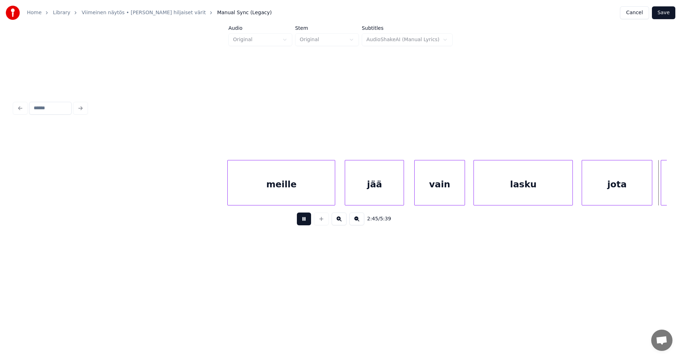
scroll to position [0, 23559]
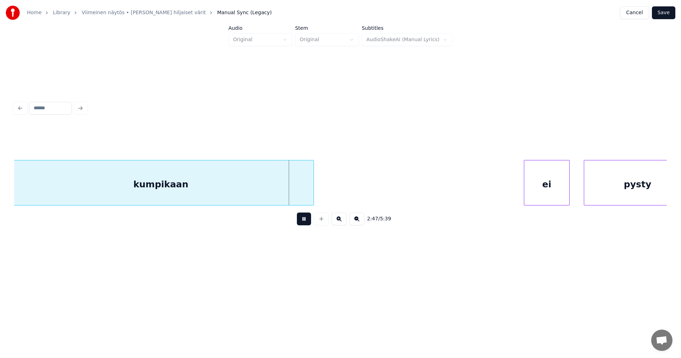
click at [307, 220] on button at bounding box center [304, 218] width 14 height 13
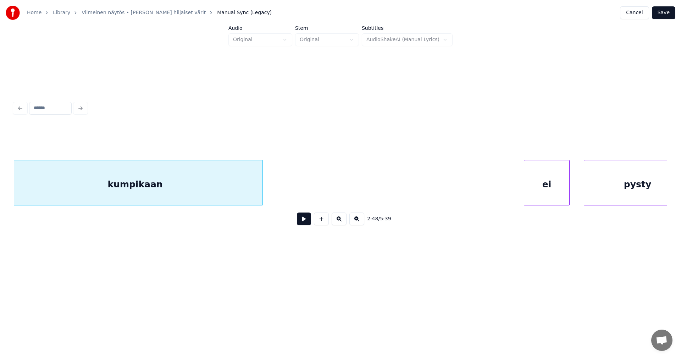
click at [260, 199] on div at bounding box center [261, 182] width 2 height 45
click at [233, 200] on div "kumpikaan" at bounding box center [138, 184] width 246 height 48
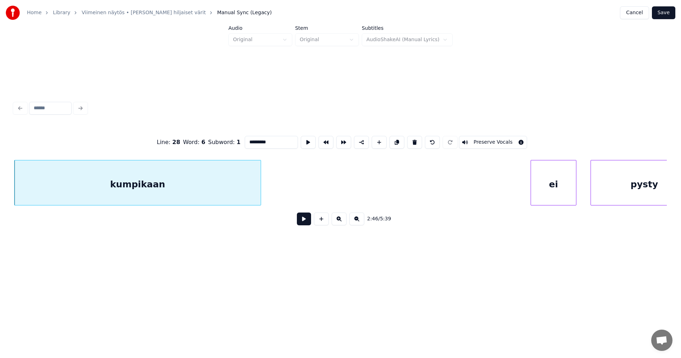
click at [303, 225] on button at bounding box center [304, 218] width 14 height 13
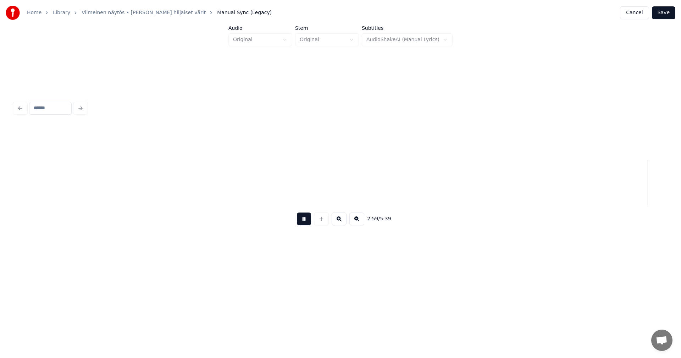
scroll to position [0, 25512]
click at [305, 223] on button at bounding box center [304, 218] width 14 height 13
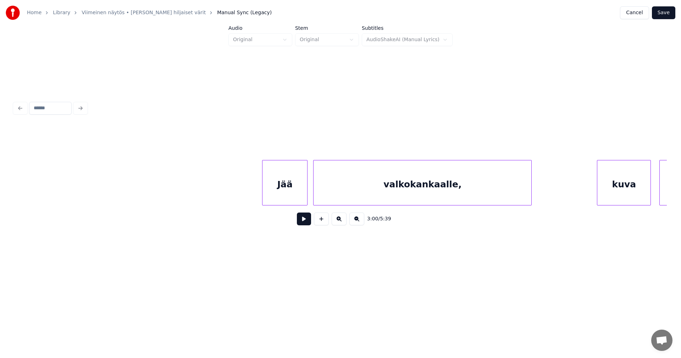
scroll to position [0, 32945]
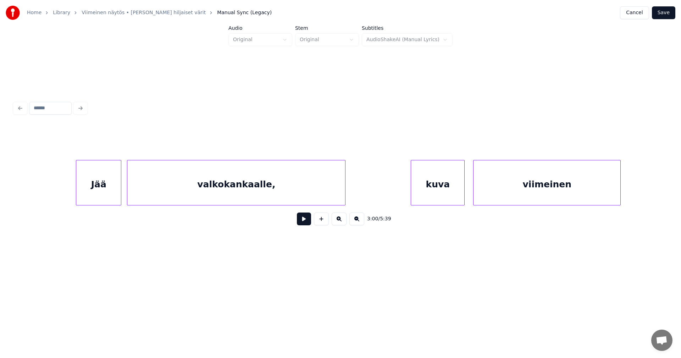
click at [107, 191] on div "Jää" at bounding box center [98, 184] width 45 height 48
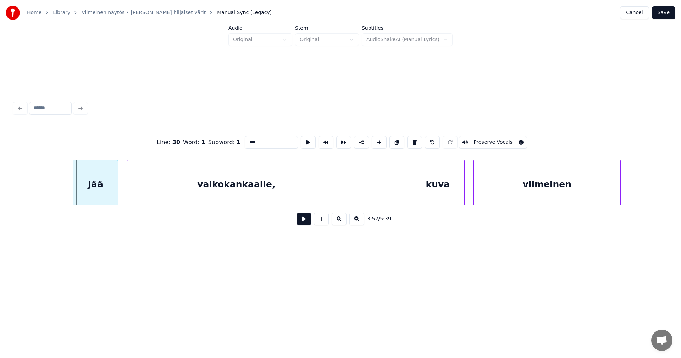
click at [107, 194] on div "Jää" at bounding box center [95, 184] width 45 height 48
click at [302, 223] on button at bounding box center [304, 218] width 14 height 13
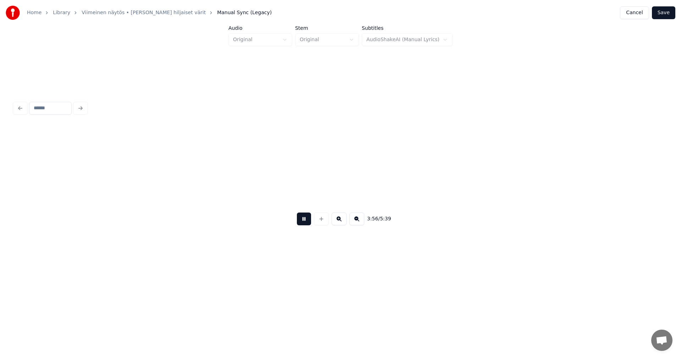
scroll to position [0, 33599]
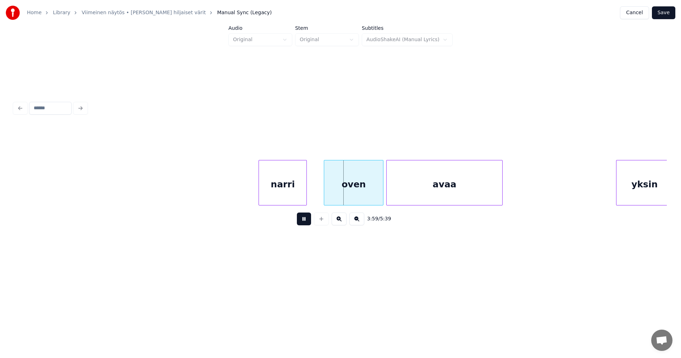
click at [303, 223] on button at bounding box center [304, 218] width 14 height 13
click at [355, 197] on div "oven" at bounding box center [347, 184] width 59 height 48
click at [304, 223] on button at bounding box center [304, 218] width 14 height 13
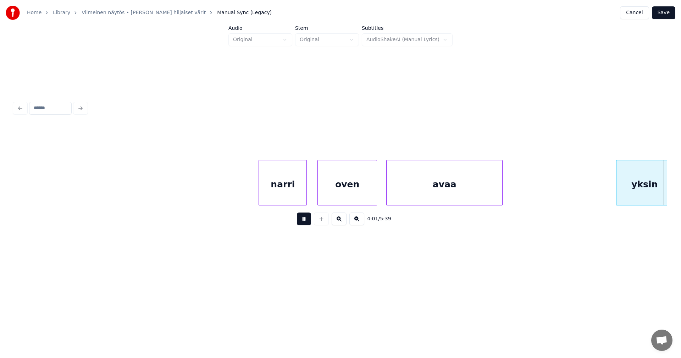
scroll to position [0, 34253]
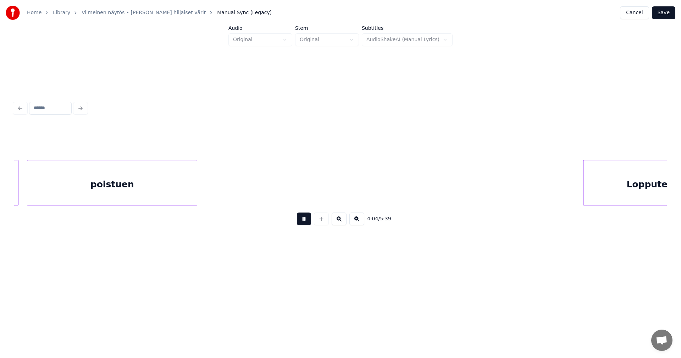
click at [304, 223] on button at bounding box center [304, 218] width 14 height 13
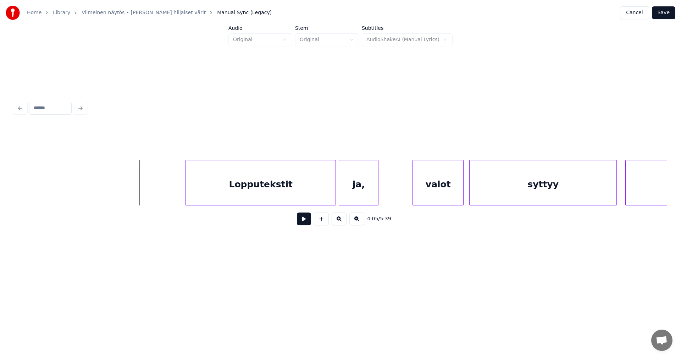
scroll to position [0, 34665]
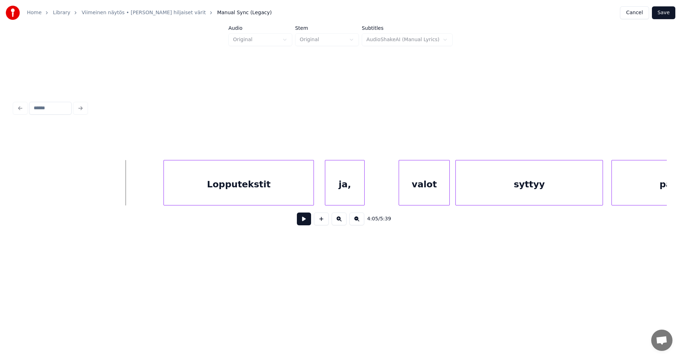
click at [281, 196] on div "Lopputekstit" at bounding box center [239, 184] width 150 height 48
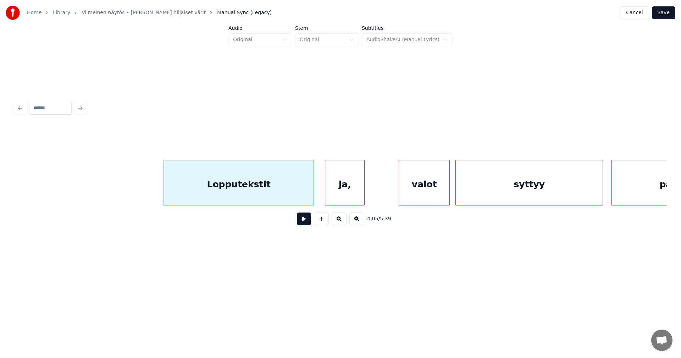
click at [305, 223] on button at bounding box center [304, 218] width 14 height 13
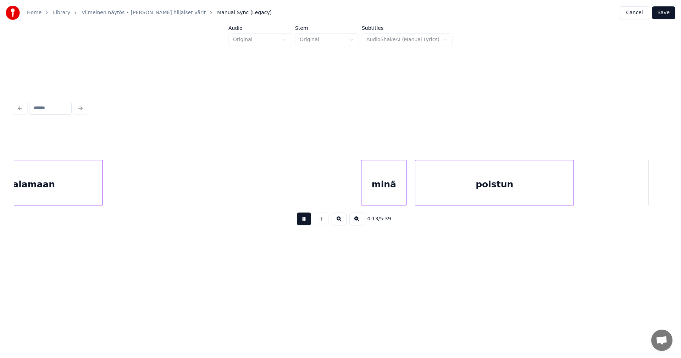
scroll to position [0, 35971]
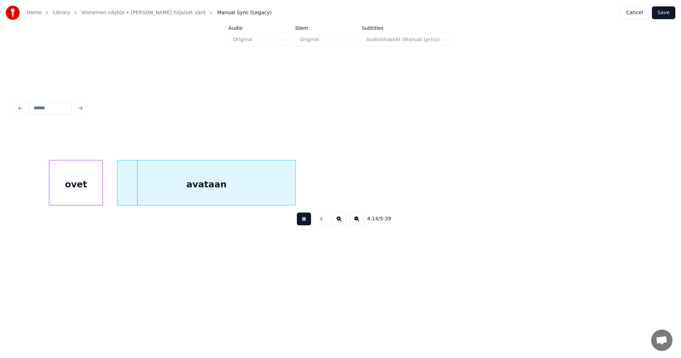
click at [306, 222] on button at bounding box center [304, 218] width 14 height 13
click at [76, 195] on div "ovet" at bounding box center [72, 184] width 53 height 48
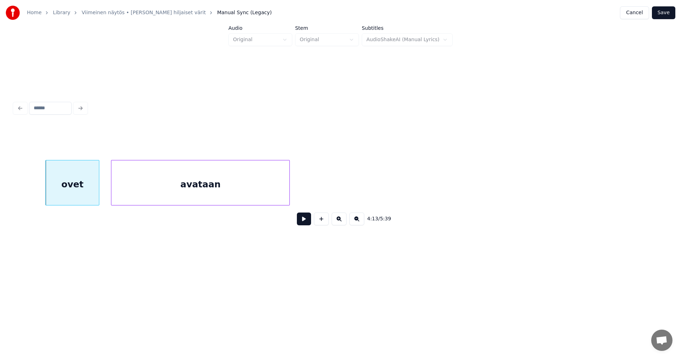
click at [189, 182] on div "avataan" at bounding box center [200, 184] width 178 height 48
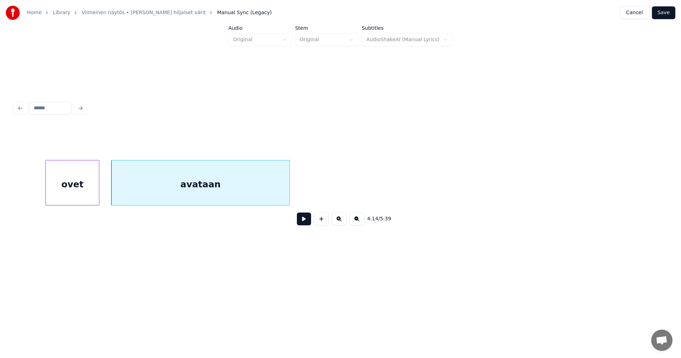
click at [304, 222] on button at bounding box center [304, 218] width 14 height 13
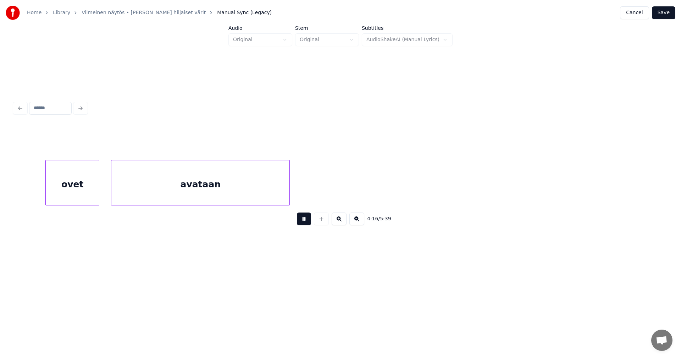
drag, startPoint x: 305, startPoint y: 222, endPoint x: 340, endPoint y: 231, distance: 36.4
click at [307, 225] on button at bounding box center [304, 218] width 14 height 13
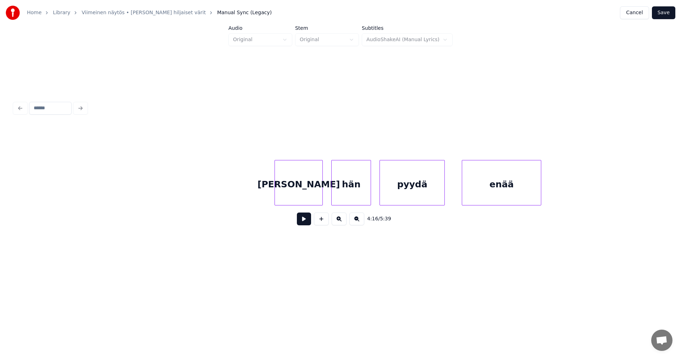
scroll to position [0, 36540]
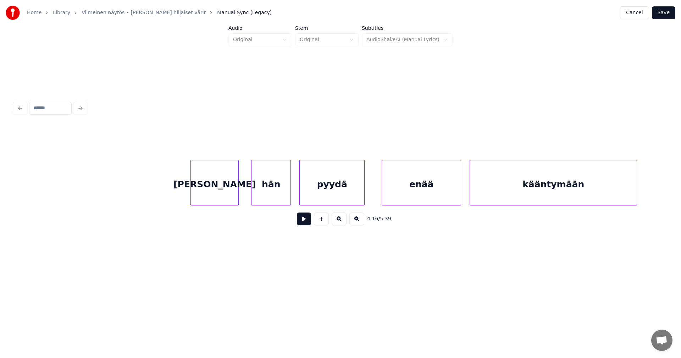
click at [214, 189] on div "[PERSON_NAME]" at bounding box center [215, 184] width 48 height 48
click at [260, 193] on div "hän" at bounding box center [267, 184] width 39 height 48
click at [398, 201] on div "enää" at bounding box center [417, 184] width 79 height 48
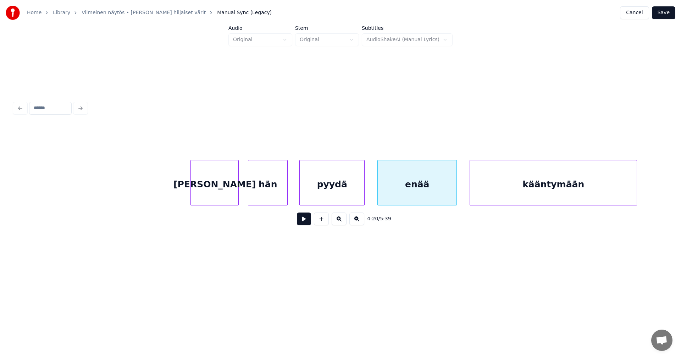
click at [228, 196] on div "[PERSON_NAME]" at bounding box center [215, 184] width 48 height 48
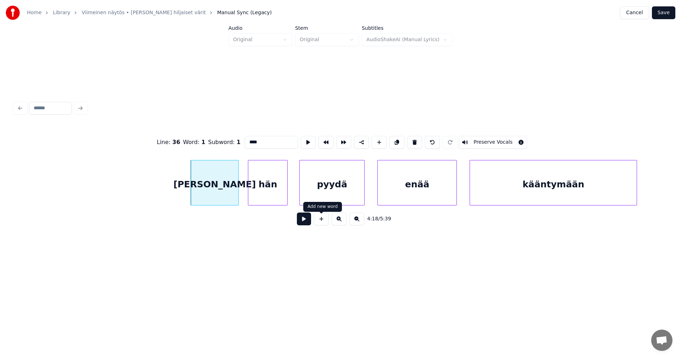
click at [304, 225] on button at bounding box center [304, 218] width 14 height 13
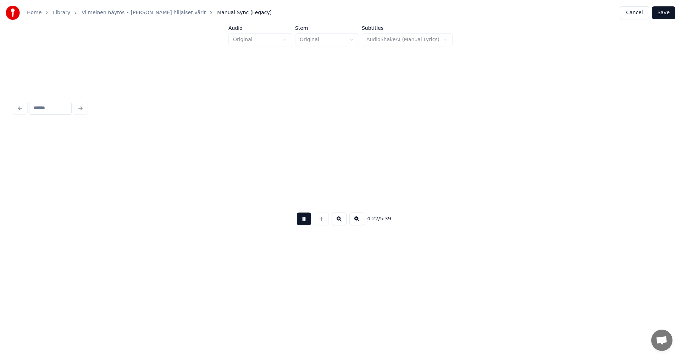
scroll to position [0, 37194]
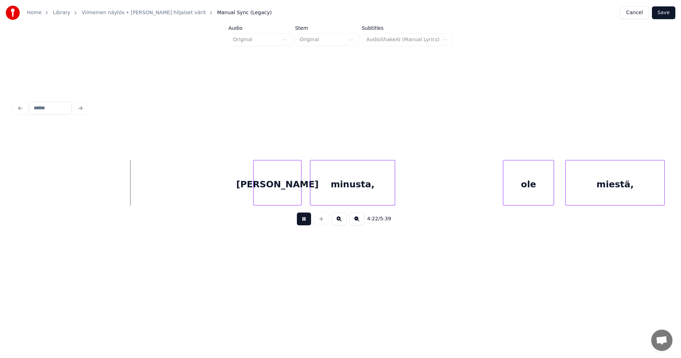
click at [306, 222] on button at bounding box center [304, 218] width 14 height 13
click at [282, 187] on div "[PERSON_NAME]" at bounding box center [275, 184] width 48 height 48
click at [301, 225] on button at bounding box center [304, 218] width 14 height 13
drag, startPoint x: 302, startPoint y: 225, endPoint x: 355, endPoint y: 201, distance: 58.1
click at [306, 223] on button at bounding box center [304, 218] width 14 height 13
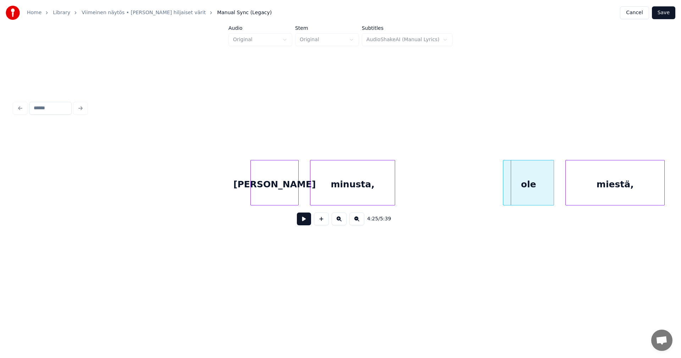
click at [363, 192] on div "minusta," at bounding box center [352, 184] width 84 height 48
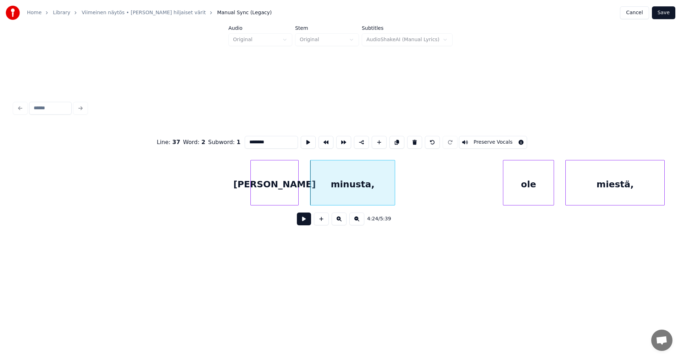
click at [519, 187] on div "ole" at bounding box center [528, 184] width 50 height 48
type input "***"
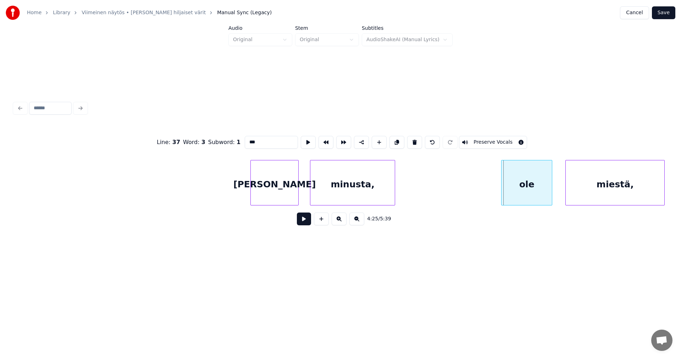
click at [525, 186] on div "ole" at bounding box center [527, 184] width 50 height 48
click at [305, 225] on button at bounding box center [304, 218] width 14 height 13
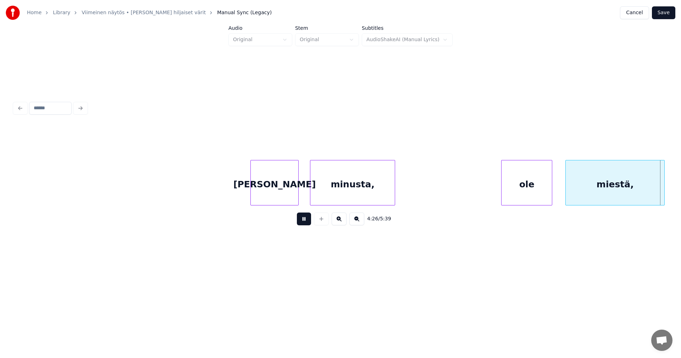
scroll to position [0, 37847]
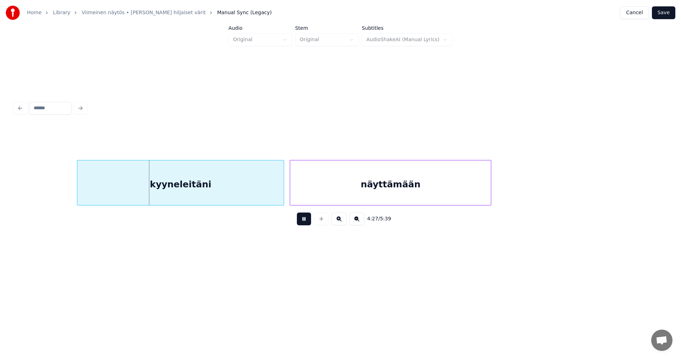
drag, startPoint x: 305, startPoint y: 225, endPoint x: 279, endPoint y: 222, distance: 26.1
click at [305, 225] on button at bounding box center [304, 218] width 14 height 13
click at [253, 192] on div "kyyneleitäni" at bounding box center [175, 184] width 206 height 48
click at [352, 192] on div "näyttämään" at bounding box center [390, 184] width 201 height 48
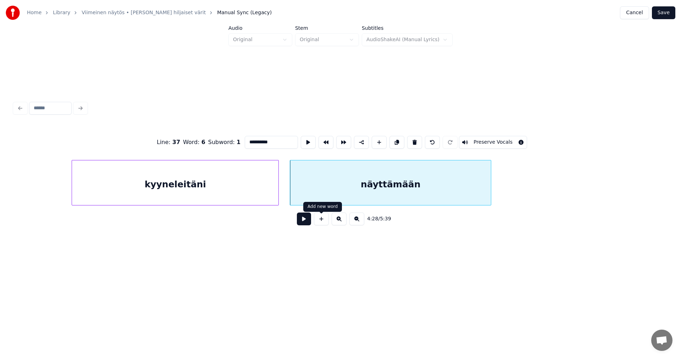
click at [306, 225] on button at bounding box center [304, 218] width 14 height 13
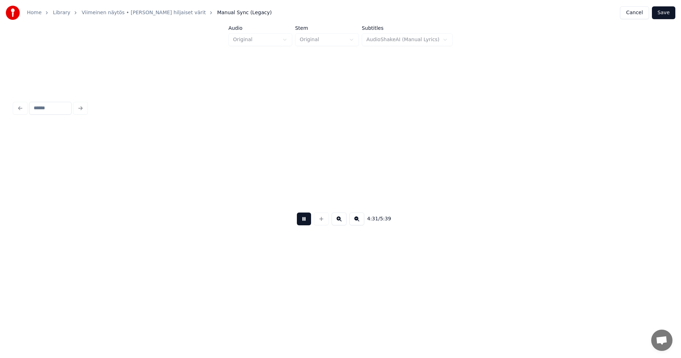
scroll to position [0, 38501]
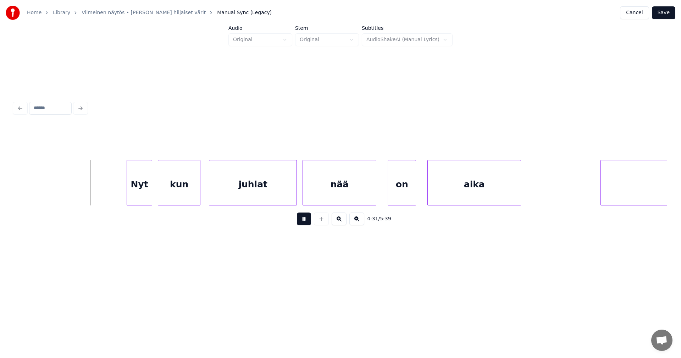
click at [308, 223] on button at bounding box center [304, 218] width 14 height 13
click at [134, 192] on div "Nyt" at bounding box center [132, 184] width 25 height 48
click at [175, 188] on div "kun" at bounding box center [176, 184] width 42 height 48
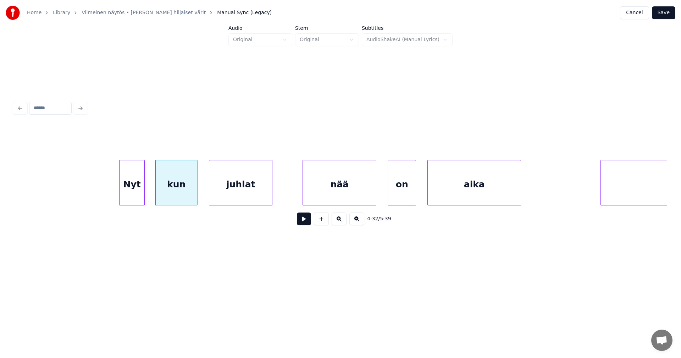
click at [270, 195] on div at bounding box center [271, 182] width 2 height 45
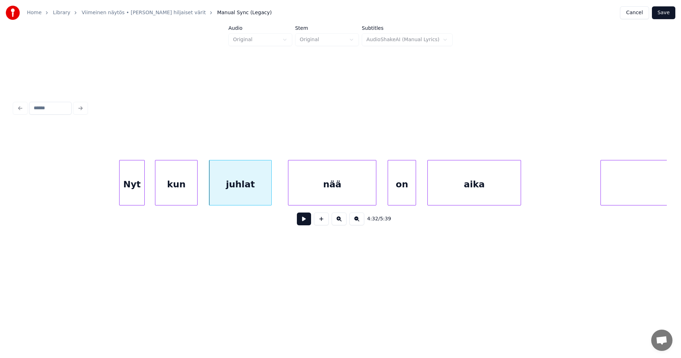
click at [289, 198] on div at bounding box center [289, 182] width 2 height 45
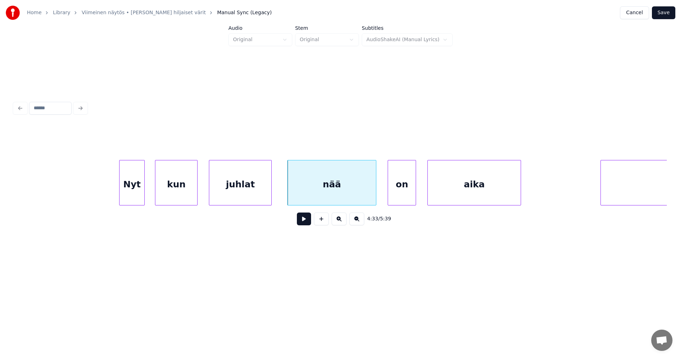
click at [137, 195] on div "Nyt" at bounding box center [132, 184] width 25 height 48
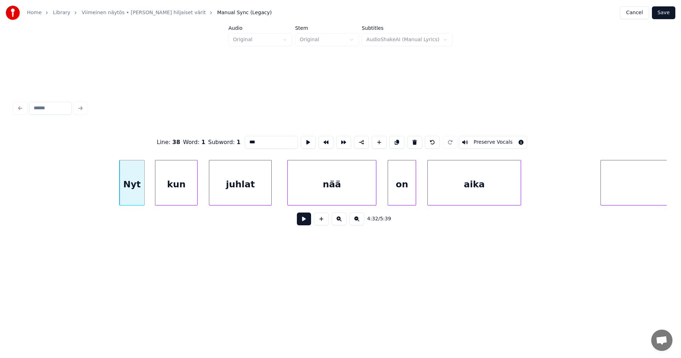
click at [305, 218] on button at bounding box center [304, 218] width 14 height 13
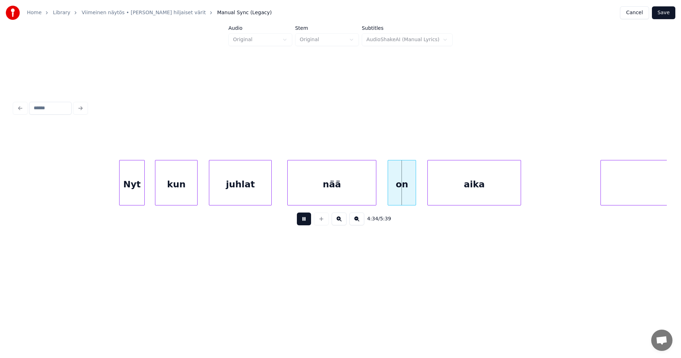
drag, startPoint x: 306, startPoint y: 217, endPoint x: 321, endPoint y: 211, distance: 16.0
click at [306, 217] on button at bounding box center [304, 218] width 14 height 13
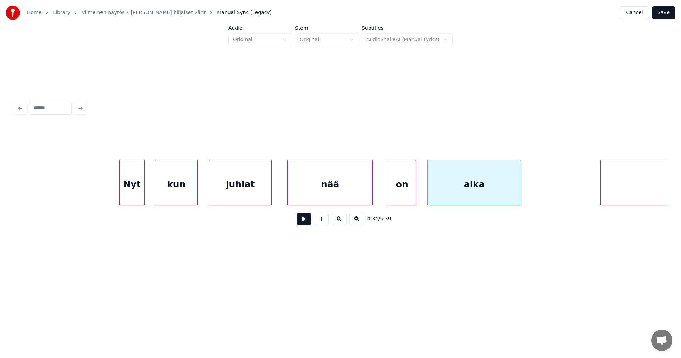
click at [370, 200] on div at bounding box center [371, 182] width 2 height 45
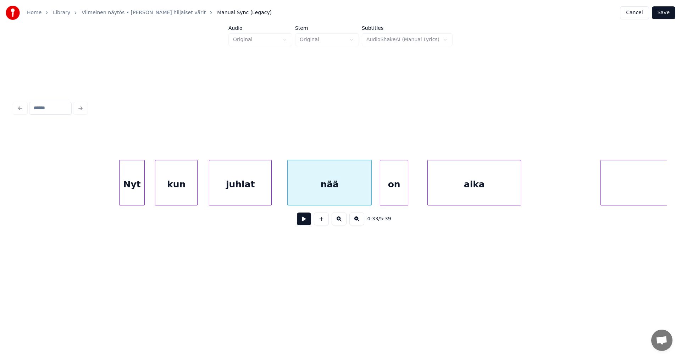
click at [390, 201] on div "on" at bounding box center [394, 184] width 28 height 48
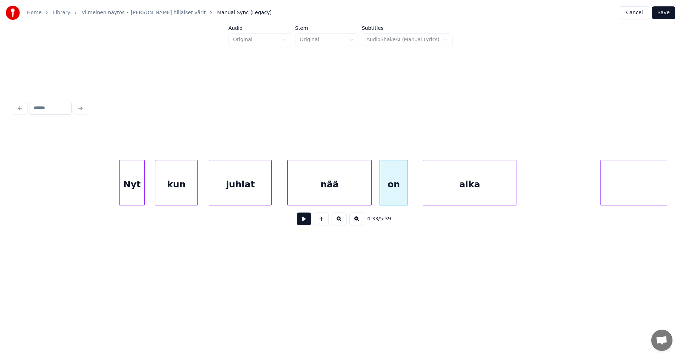
click at [445, 188] on div "aika" at bounding box center [469, 184] width 93 height 48
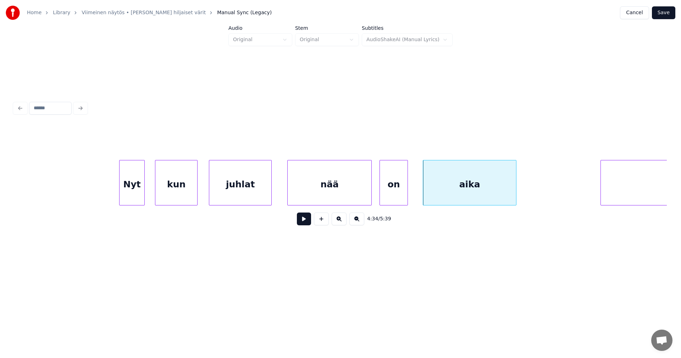
click at [336, 195] on div "nää" at bounding box center [330, 184] width 84 height 48
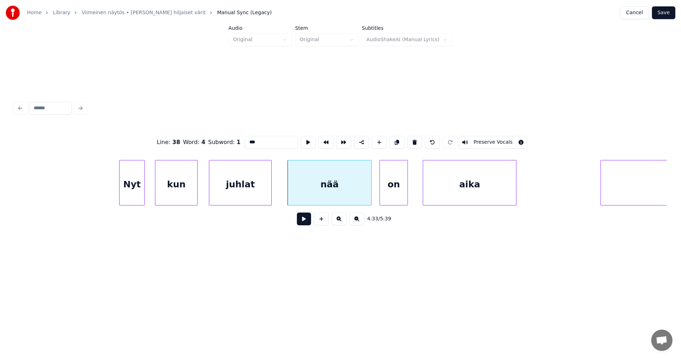
click at [309, 225] on button at bounding box center [304, 218] width 14 height 13
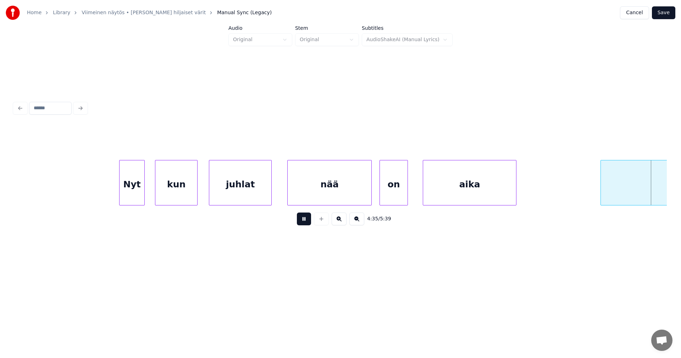
scroll to position [0, 39154]
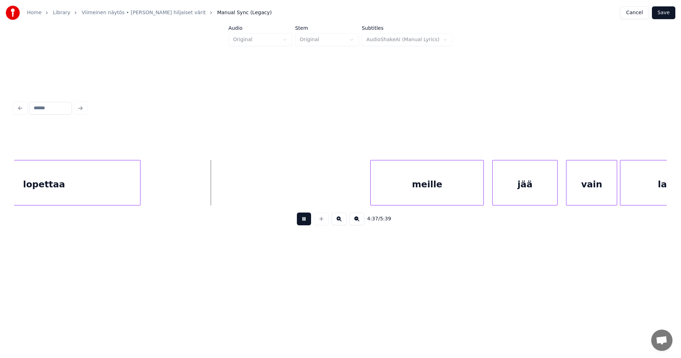
drag, startPoint x: 309, startPoint y: 225, endPoint x: 426, endPoint y: 187, distance: 123.5
click at [310, 224] on button at bounding box center [304, 218] width 14 height 13
click at [429, 189] on div "meille" at bounding box center [415, 184] width 113 height 48
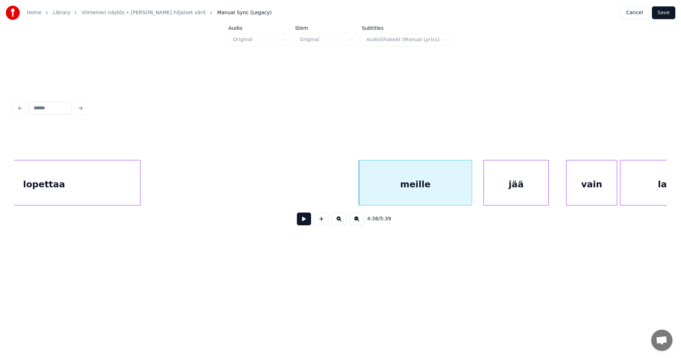
click at [493, 195] on div "jää" at bounding box center [516, 184] width 65 height 48
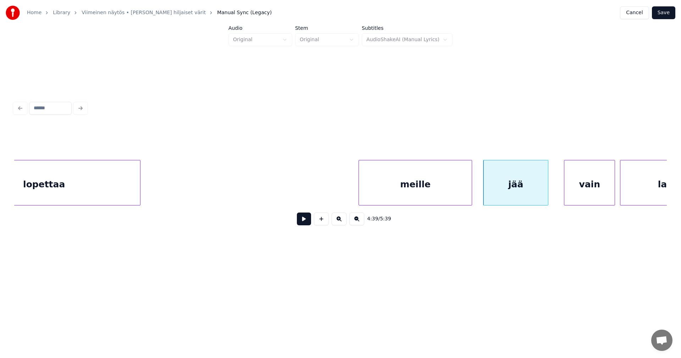
click at [580, 190] on div "vain" at bounding box center [589, 184] width 50 height 48
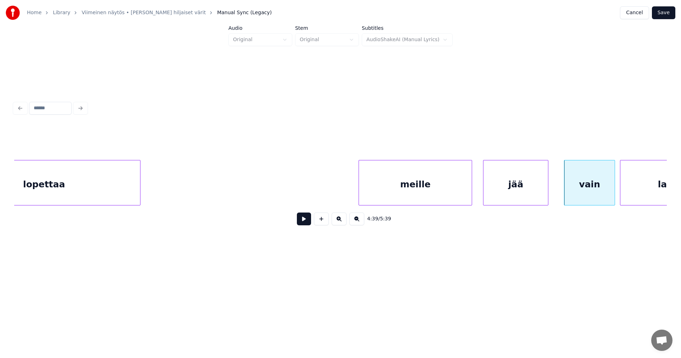
click at [433, 190] on div "meille" at bounding box center [415, 184] width 113 height 48
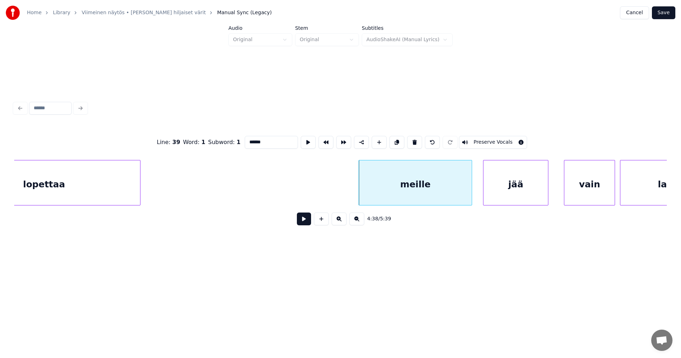
click at [307, 221] on button at bounding box center [304, 218] width 14 height 13
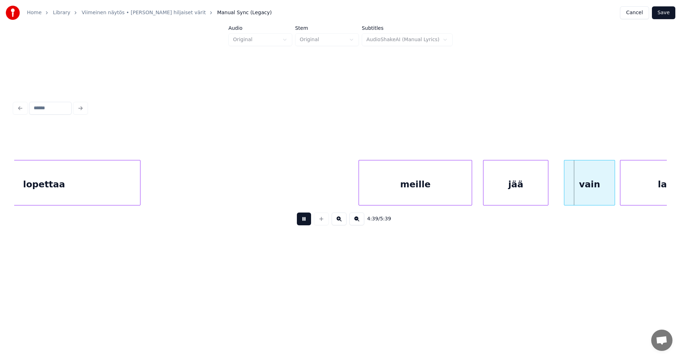
click at [307, 222] on button at bounding box center [304, 218] width 14 height 13
click at [613, 183] on div at bounding box center [612, 182] width 2 height 45
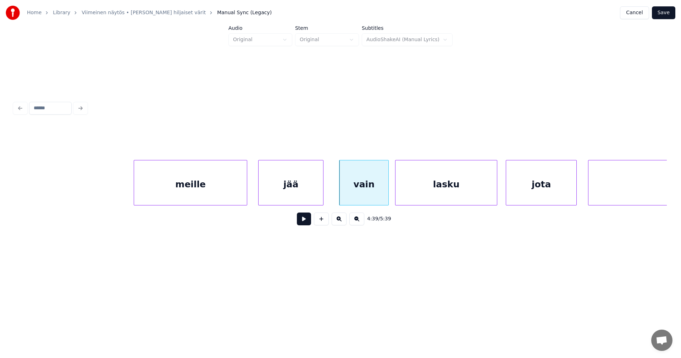
scroll to position [0, 39381]
click at [471, 194] on div "lasku" at bounding box center [442, 184] width 101 height 48
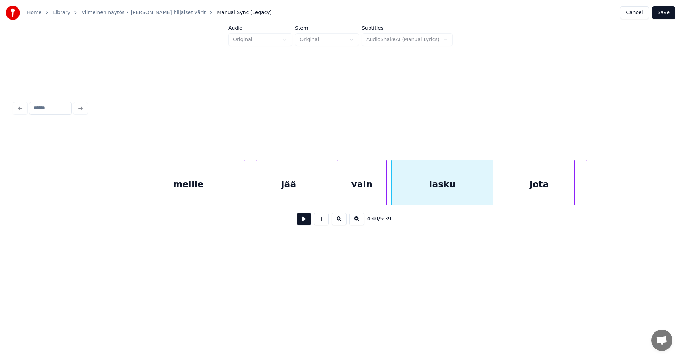
click at [307, 221] on button at bounding box center [304, 218] width 14 height 13
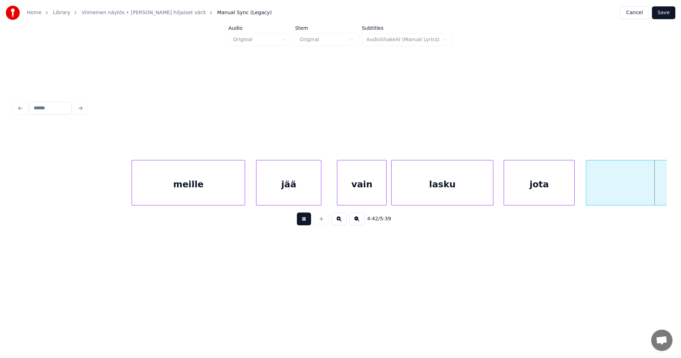
scroll to position [0, 40035]
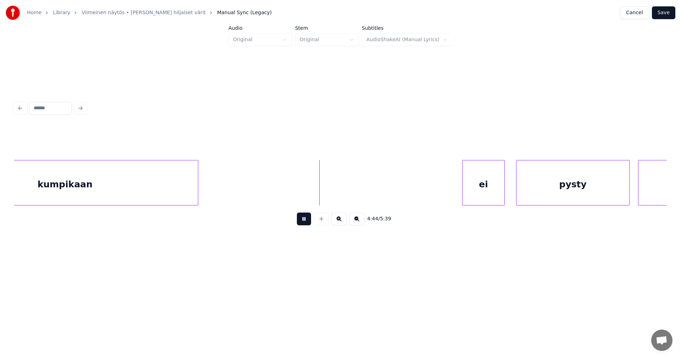
drag, startPoint x: 308, startPoint y: 221, endPoint x: 354, endPoint y: 210, distance: 47.8
click at [309, 221] on button at bounding box center [304, 218] width 14 height 13
click at [488, 186] on div "ei" at bounding box center [479, 184] width 42 height 48
click at [559, 183] on div "pysty" at bounding box center [572, 184] width 113 height 48
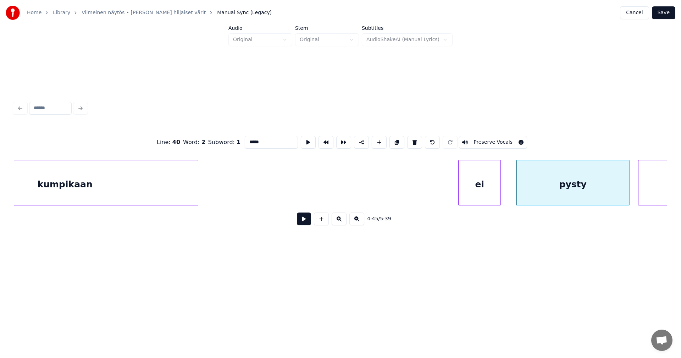
click at [483, 194] on div "ei" at bounding box center [480, 184] width 42 height 48
type input "**"
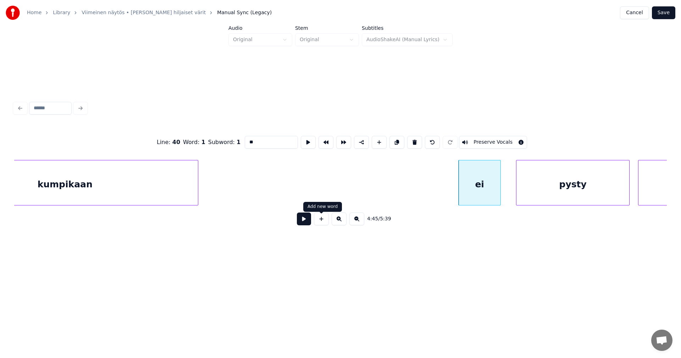
click at [309, 224] on button at bounding box center [304, 218] width 14 height 13
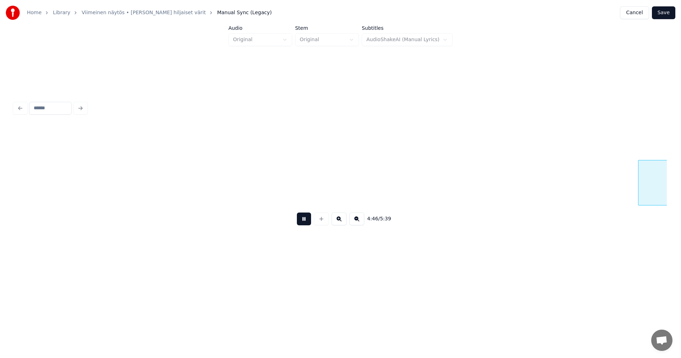
scroll to position [0, 40689]
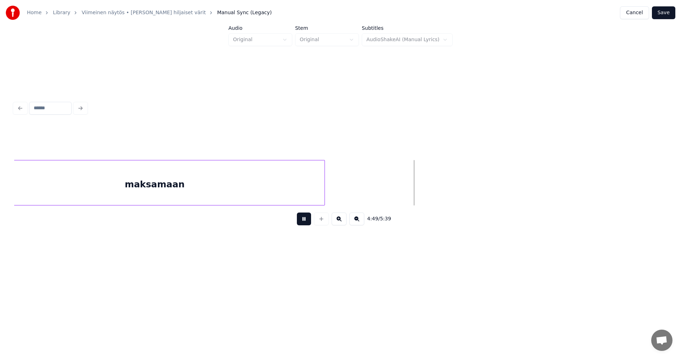
click at [310, 224] on button at bounding box center [304, 218] width 14 height 13
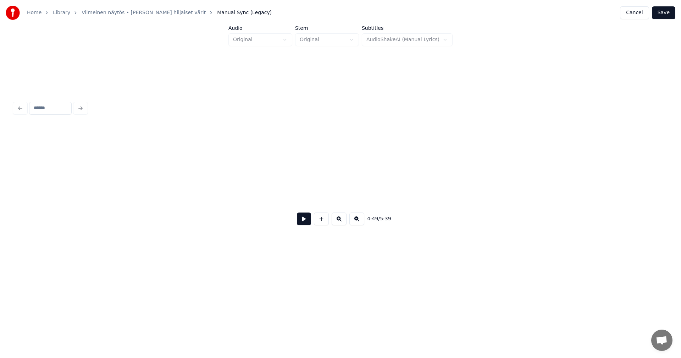
scroll to position [0, 47460]
click at [666, 14] on button "Save" at bounding box center [663, 12] width 23 height 13
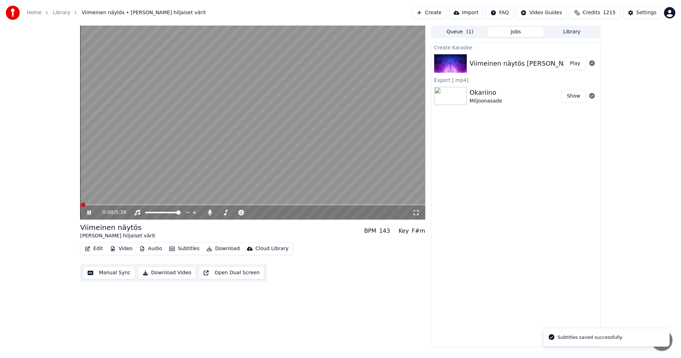
click at [119, 250] on button "Video" at bounding box center [121, 249] width 28 height 10
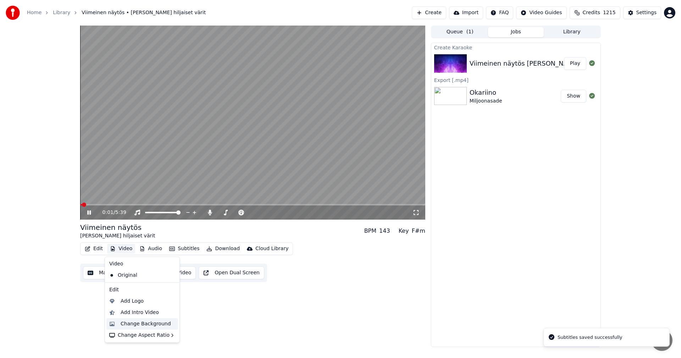
click at [137, 322] on div "Change Background" at bounding box center [146, 323] width 50 height 7
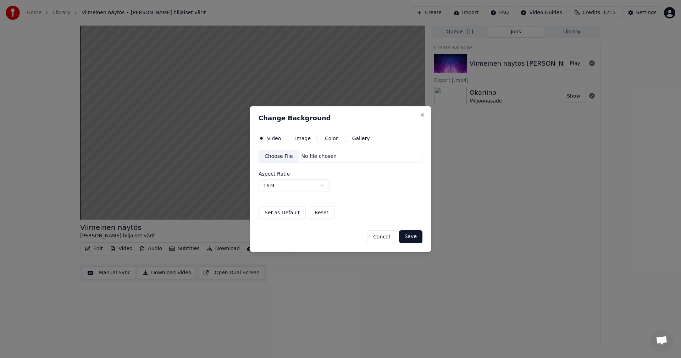
click at [288, 139] on button "Image" at bounding box center [290, 138] width 6 height 6
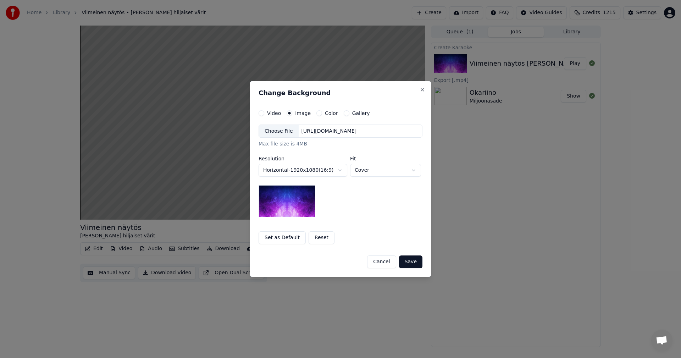
click at [282, 128] on div "Choose File" at bounding box center [279, 131] width 40 height 13
click at [411, 260] on button "Save" at bounding box center [410, 261] width 23 height 13
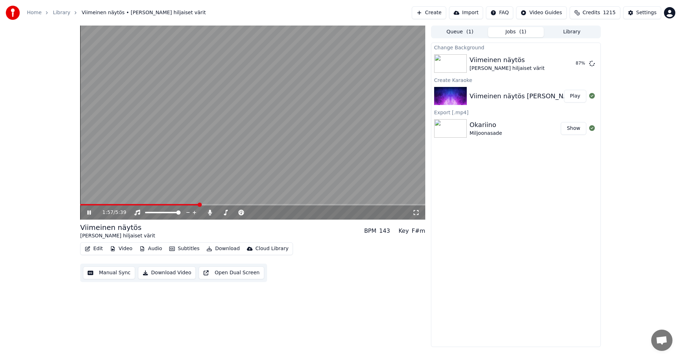
click at [199, 205] on span at bounding box center [252, 204] width 345 height 1
click at [190, 204] on span at bounding box center [140, 204] width 121 height 1
click at [177, 205] on span at bounding box center [128, 204] width 97 height 1
click at [275, 204] on span at bounding box center [252, 204] width 345 height 1
click at [286, 205] on span at bounding box center [252, 204] width 345 height 1
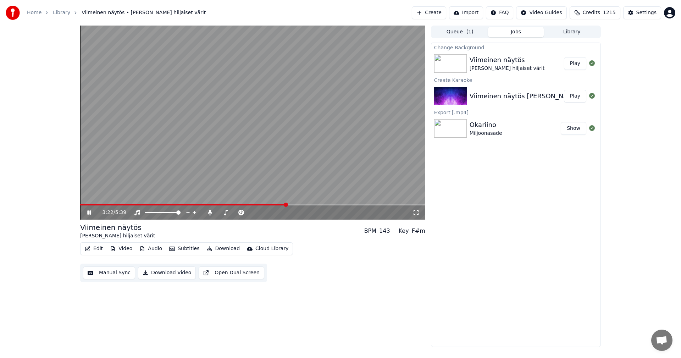
click at [296, 204] on span at bounding box center [252, 204] width 345 height 1
click at [308, 204] on span at bounding box center [252, 204] width 345 height 1
click at [91, 213] on icon at bounding box center [89, 212] width 4 height 4
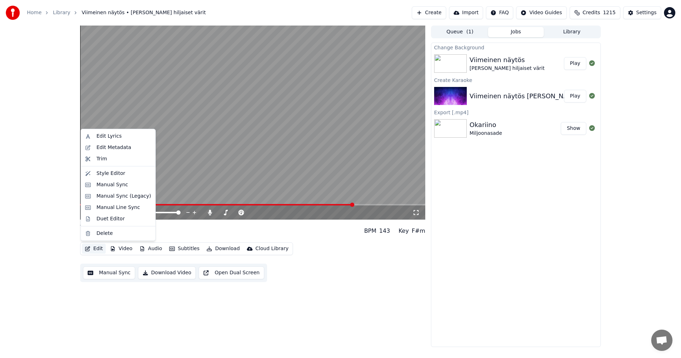
click at [93, 248] on button "Edit" at bounding box center [94, 249] width 24 height 10
click at [131, 193] on div "Manual Sync (Legacy)" at bounding box center [123, 196] width 55 height 7
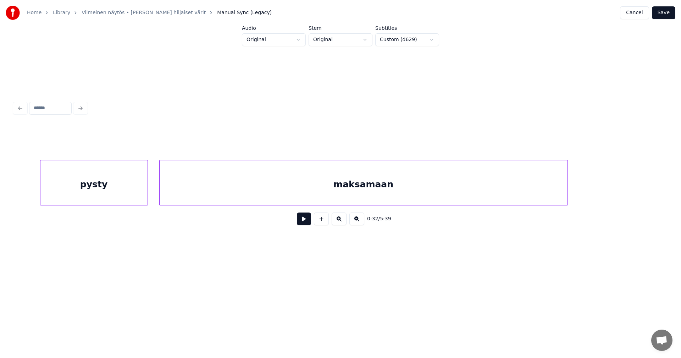
scroll to position [0, 24183]
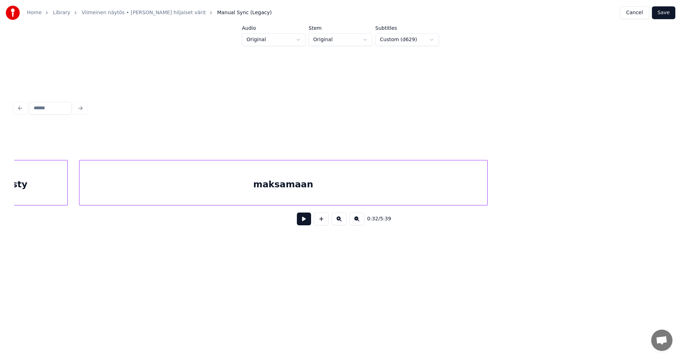
click at [351, 189] on div "maksamaan" at bounding box center [283, 184] width 408 height 48
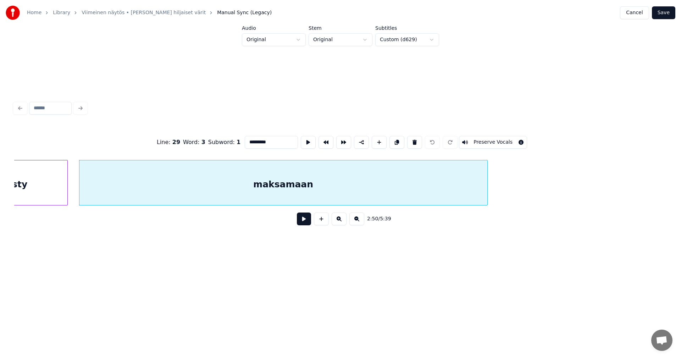
click at [283, 142] on input "*********" at bounding box center [271, 142] width 53 height 13
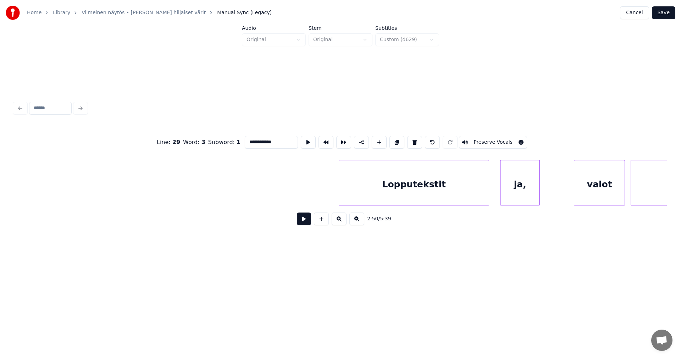
scroll to position [0, 34516]
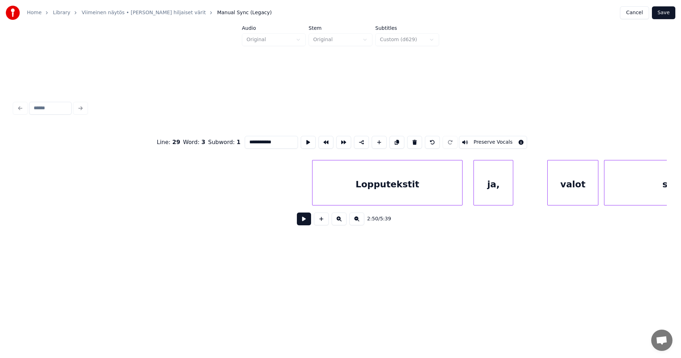
click at [449, 192] on div "Lopputekstit" at bounding box center [387, 184] width 150 height 48
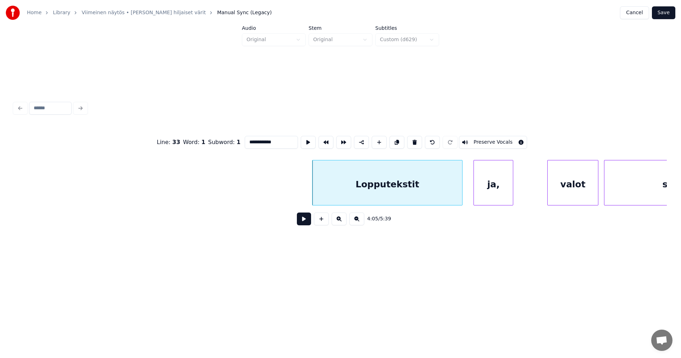
click at [489, 186] on div "ja," at bounding box center [493, 184] width 39 height 48
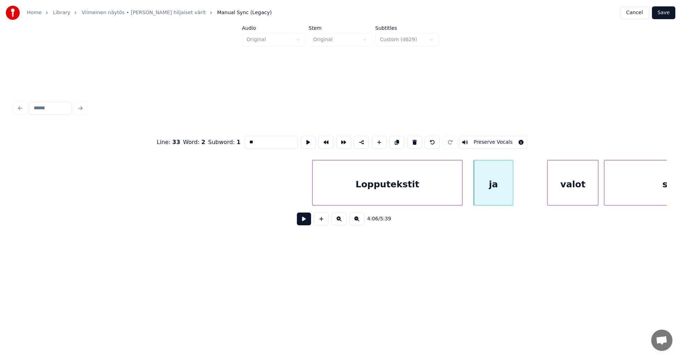
click at [381, 189] on div "Lopputekstit" at bounding box center [387, 184] width 150 height 48
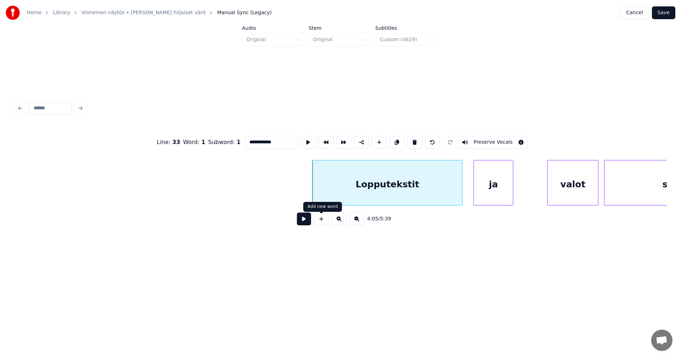
type input "**********"
click at [305, 223] on button at bounding box center [304, 218] width 14 height 13
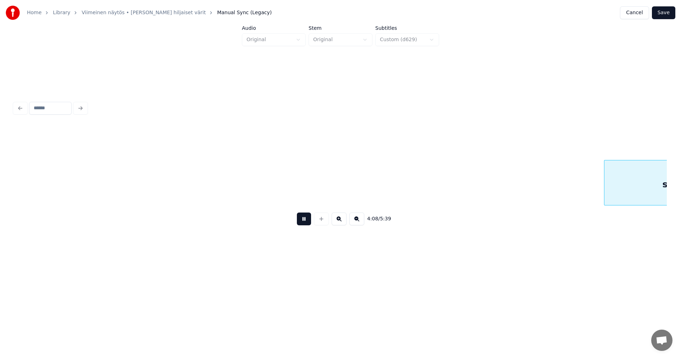
scroll to position [0, 35170]
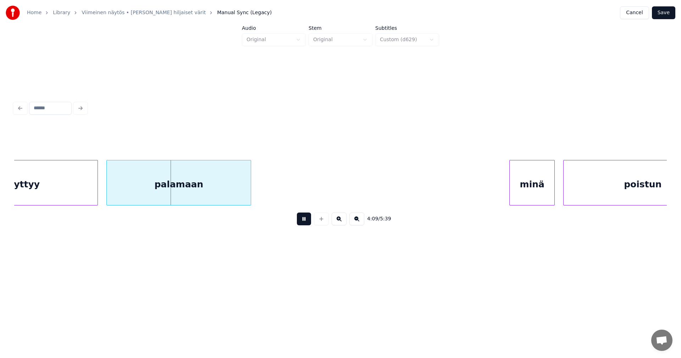
click at [307, 221] on button at bounding box center [304, 218] width 14 height 13
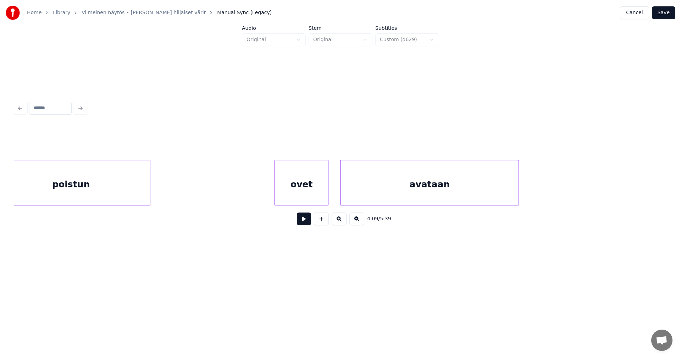
click at [130, 190] on div "poistun" at bounding box center [71, 184] width 158 height 48
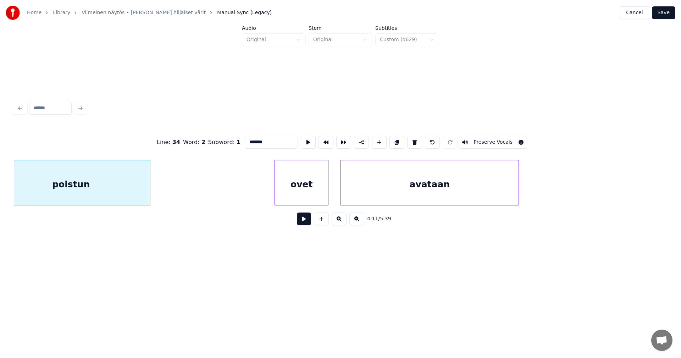
scroll to position [0, 35719]
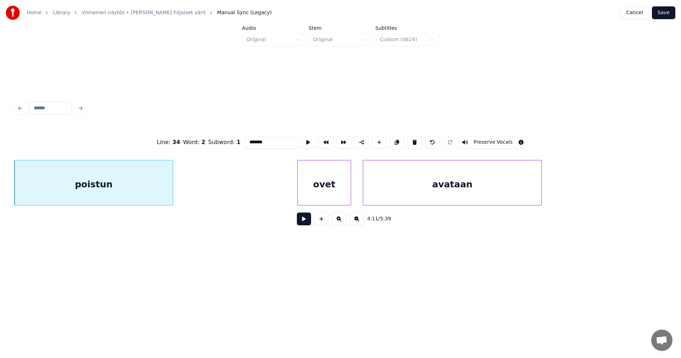
click at [345, 180] on div "ovet" at bounding box center [324, 184] width 53 height 48
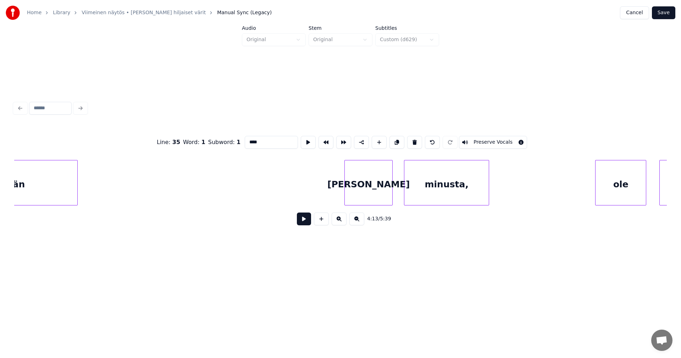
scroll to position [0, 37366]
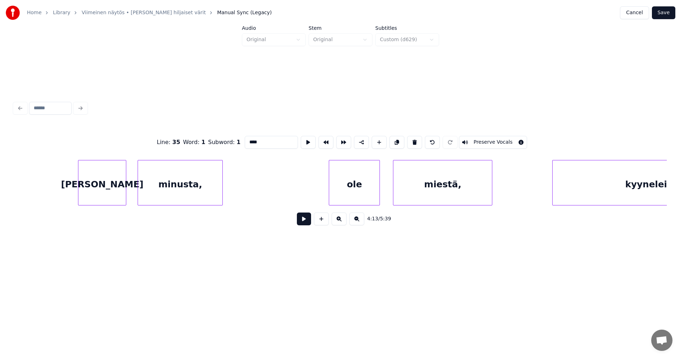
click at [194, 189] on div "minusta," at bounding box center [180, 184] width 84 height 48
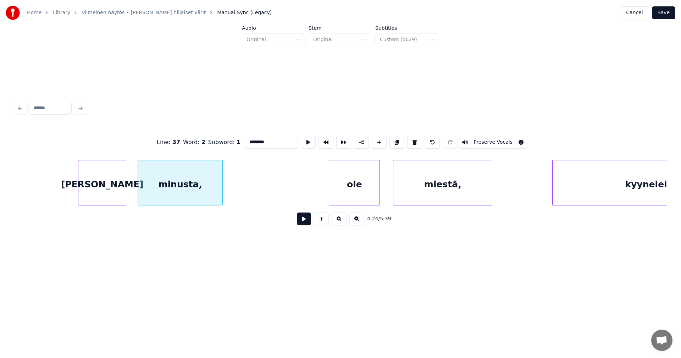
click at [278, 138] on input "********" at bounding box center [271, 142] width 53 height 13
click at [364, 181] on div "ole" at bounding box center [354, 184] width 50 height 48
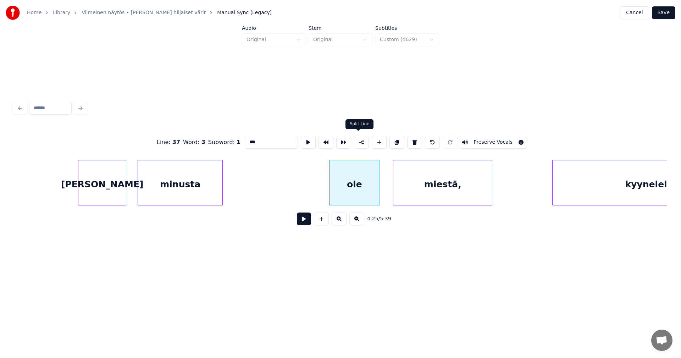
click at [359, 142] on button at bounding box center [361, 142] width 15 height 13
click at [423, 182] on div "miestä," at bounding box center [442, 184] width 99 height 48
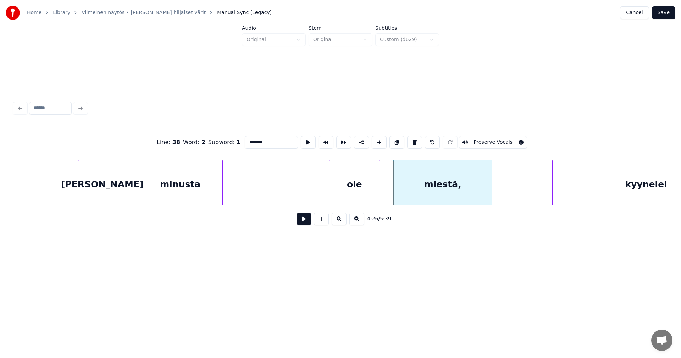
click at [274, 141] on input "*******" at bounding box center [271, 142] width 53 height 13
click at [564, 178] on div "kyyneleitäni" at bounding box center [656, 184] width 206 height 48
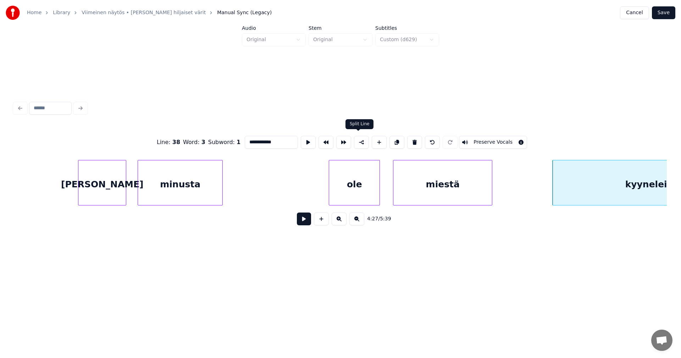
click at [361, 138] on button at bounding box center [361, 142] width 15 height 13
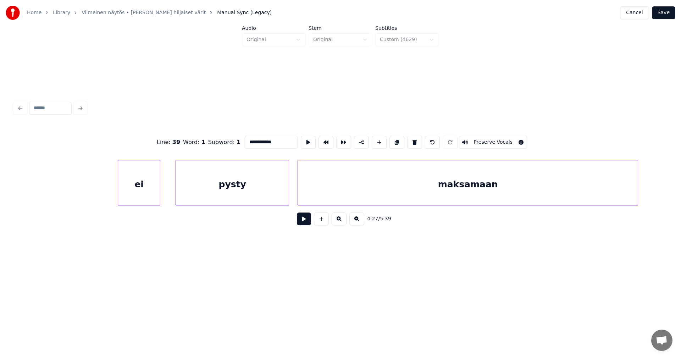
scroll to position [0, 40322]
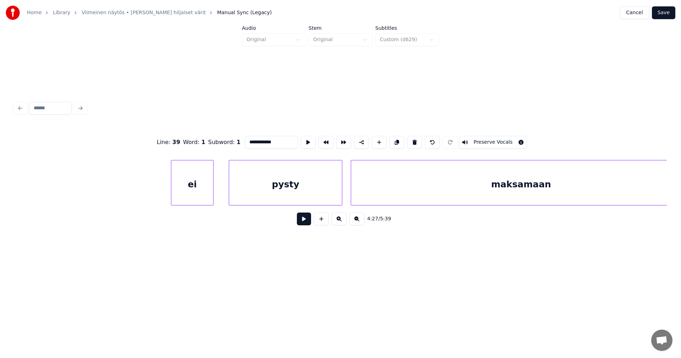
click at [541, 186] on div "maksamaan" at bounding box center [521, 184] width 340 height 48
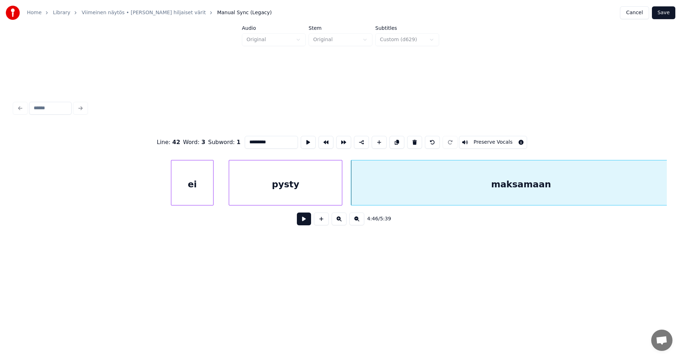
drag, startPoint x: 279, startPoint y: 139, endPoint x: 283, endPoint y: 140, distance: 4.4
click at [279, 139] on input "*********" at bounding box center [271, 142] width 53 height 13
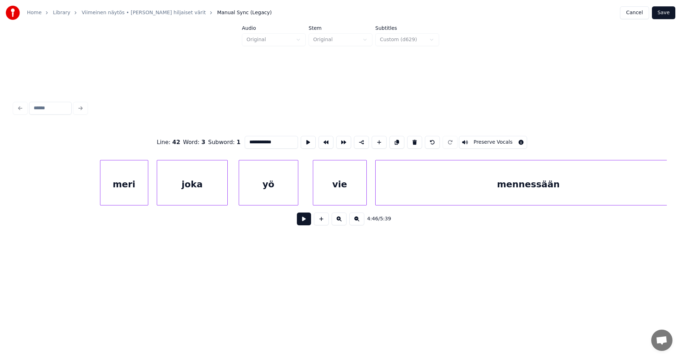
scroll to position [0, 17844]
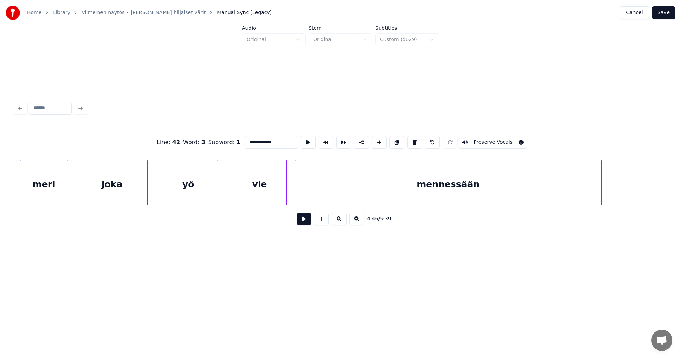
click at [316, 185] on div "mennessään" at bounding box center [448, 184] width 306 height 48
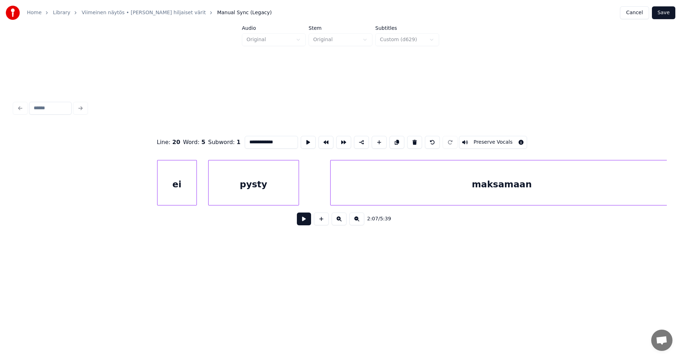
scroll to position [0, 12091]
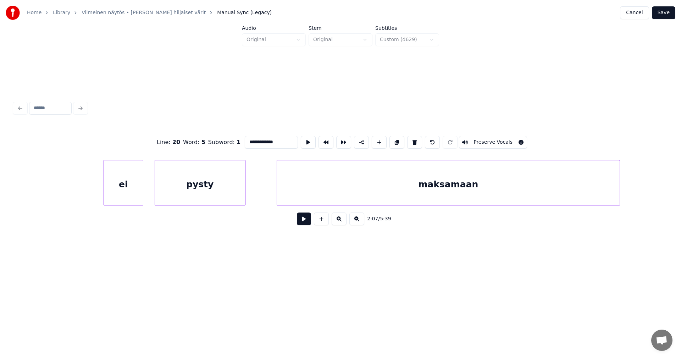
click at [299, 181] on div "maksamaan" at bounding box center [448, 184] width 343 height 48
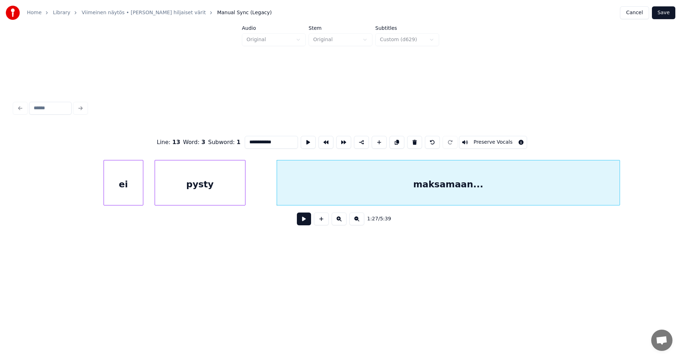
type input "**********"
click at [666, 14] on button "Save" at bounding box center [663, 12] width 23 height 13
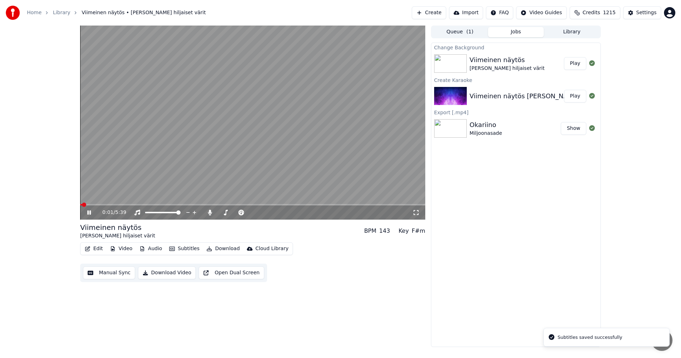
click at [108, 204] on video at bounding box center [252, 123] width 345 height 194
click at [109, 205] on span at bounding box center [252, 204] width 345 height 1
click at [90, 212] on icon at bounding box center [89, 212] width 4 height 5
click at [293, 204] on span at bounding box center [252, 204] width 345 height 1
click at [309, 205] on span at bounding box center [252, 204] width 345 height 1
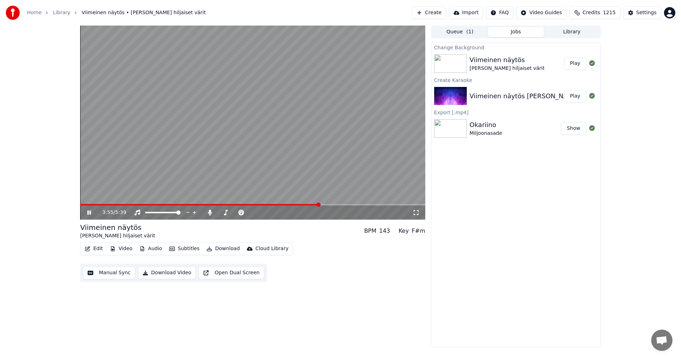
click at [319, 205] on span at bounding box center [199, 204] width 239 height 1
click at [268, 204] on span at bounding box center [174, 204] width 188 height 1
click at [288, 205] on span at bounding box center [252, 204] width 345 height 1
click at [302, 205] on span at bounding box center [252, 204] width 345 height 1
click at [310, 205] on span at bounding box center [252, 204] width 345 height 1
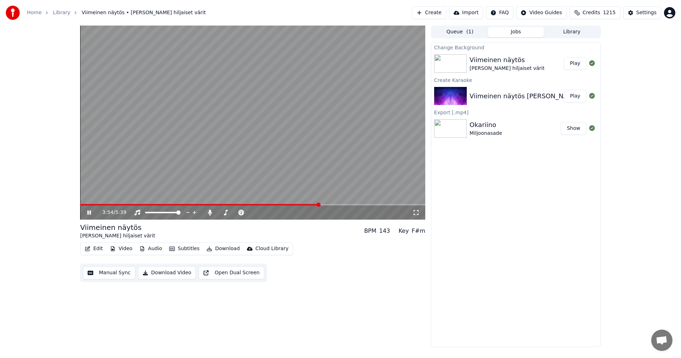
drag, startPoint x: 88, startPoint y: 213, endPoint x: 92, endPoint y: 245, distance: 32.4
click at [88, 214] on icon at bounding box center [89, 212] width 4 height 4
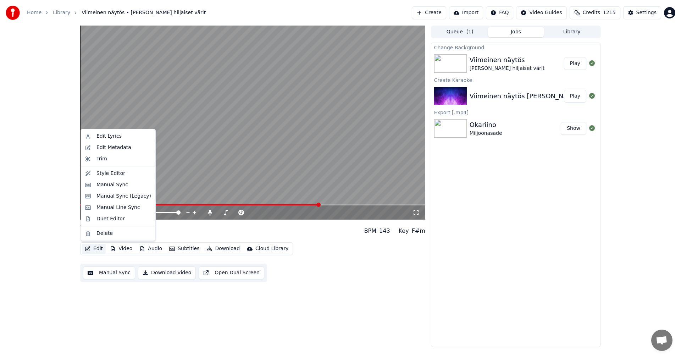
click at [94, 246] on button "Edit" at bounding box center [94, 249] width 24 height 10
click at [117, 199] on div "Manual Sync (Legacy)" at bounding box center [123, 196] width 55 height 7
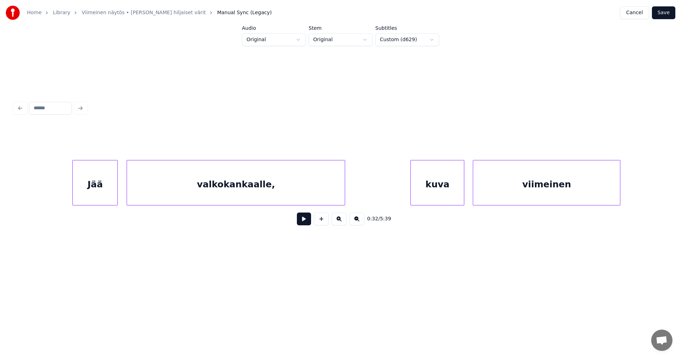
scroll to position [0, 32972]
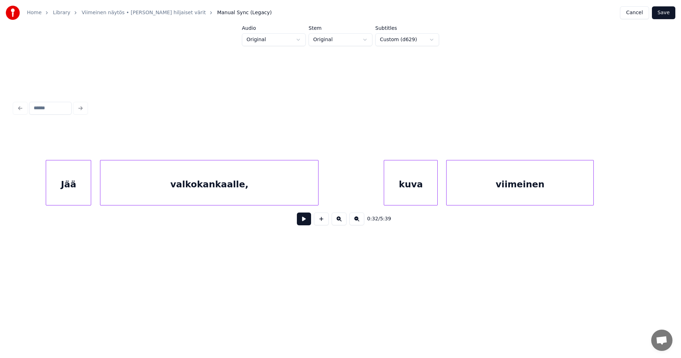
click at [262, 194] on div "valkokankaalle," at bounding box center [209, 184] width 218 height 48
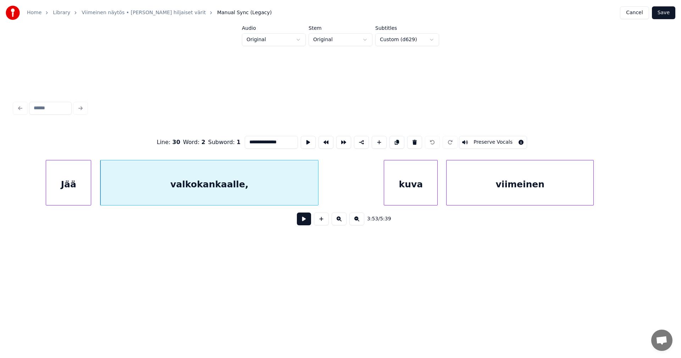
click at [286, 144] on input "**********" at bounding box center [271, 142] width 53 height 13
click at [402, 170] on div "kuva" at bounding box center [410, 184] width 53 height 48
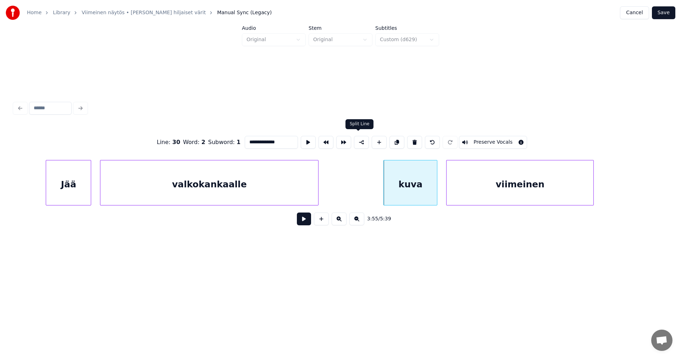
type input "**********"
drag, startPoint x: 355, startPoint y: 143, endPoint x: 366, endPoint y: 155, distance: 16.8
click at [357, 143] on button at bounding box center [361, 142] width 15 height 13
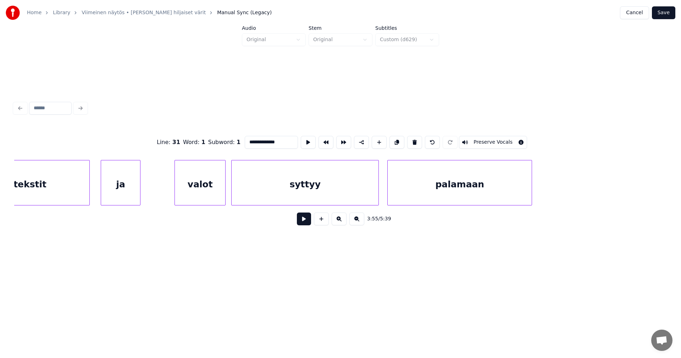
scroll to position [0, 34756]
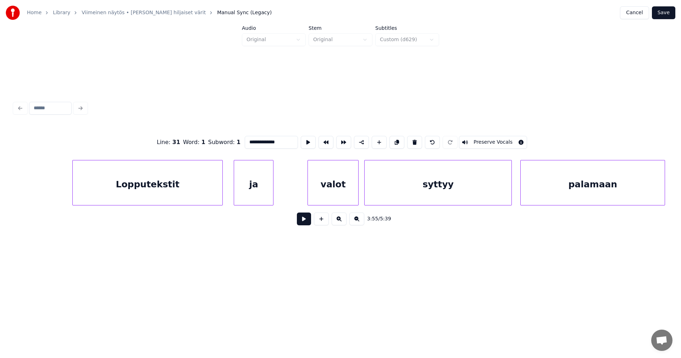
click at [189, 195] on div "Lopputekstit" at bounding box center [148, 184] width 150 height 48
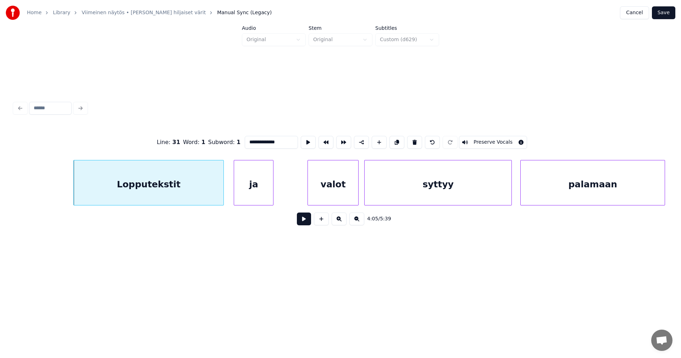
click at [301, 220] on button at bounding box center [304, 218] width 14 height 13
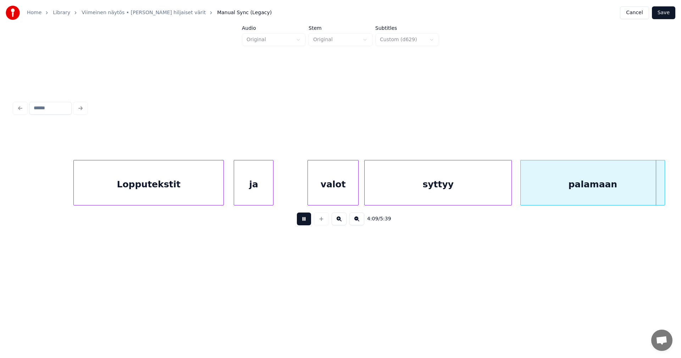
scroll to position [0, 35409]
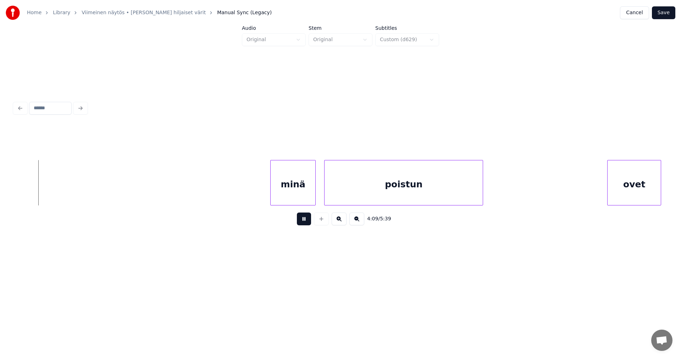
click at [303, 219] on button at bounding box center [304, 218] width 14 height 13
drag, startPoint x: 666, startPoint y: 15, endPoint x: 666, endPoint y: 21, distance: 5.7
click at [666, 16] on button "Save" at bounding box center [663, 12] width 23 height 13
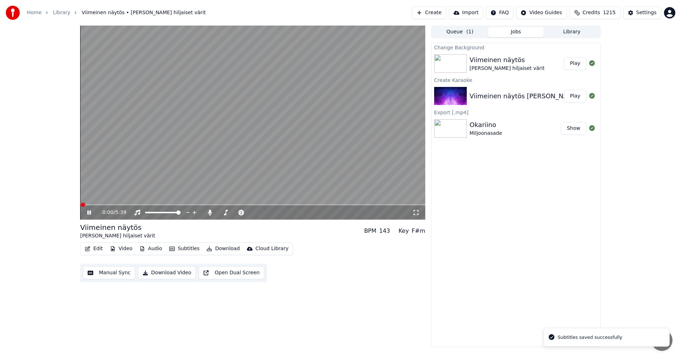
click at [270, 206] on div "0:00 / 5:39" at bounding box center [252, 212] width 345 height 14
click at [271, 205] on span at bounding box center [252, 204] width 345 height 1
click at [292, 205] on span at bounding box center [252, 204] width 345 height 1
click at [306, 205] on span at bounding box center [252, 204] width 345 height 1
drag, startPoint x: 89, startPoint y: 213, endPoint x: 96, endPoint y: 219, distance: 9.3
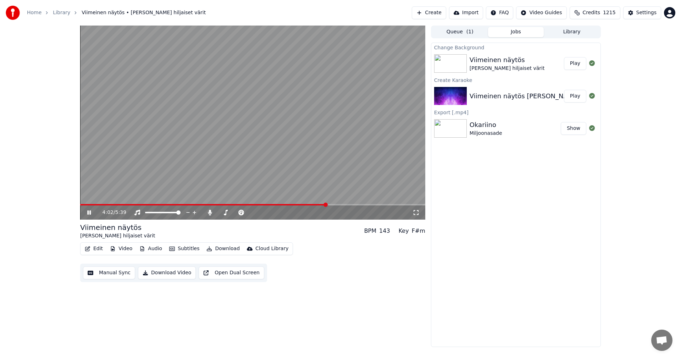
click at [89, 213] on icon at bounding box center [94, 213] width 17 height 6
click at [97, 248] on button "Edit" at bounding box center [94, 249] width 24 height 10
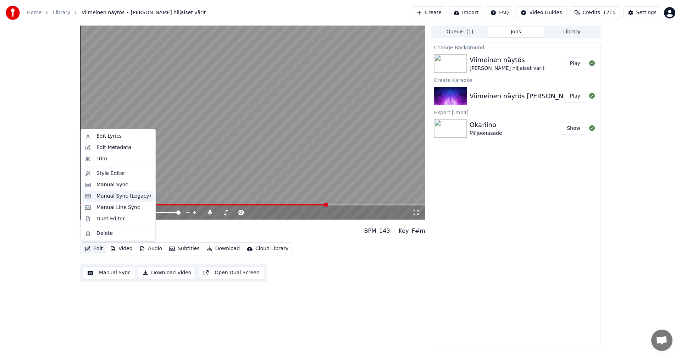
click at [121, 197] on div "Manual Sync (Legacy)" at bounding box center [123, 196] width 55 height 7
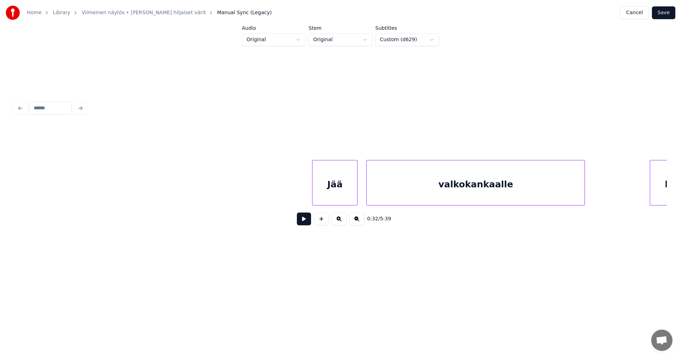
scroll to position [0, 32679]
click at [372, 190] on div "Jää" at bounding box center [361, 184] width 45 height 48
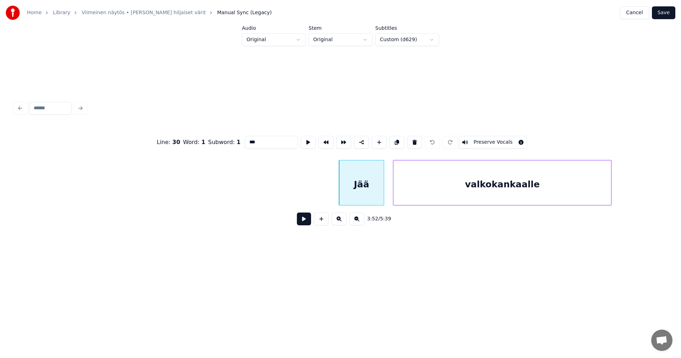
click at [445, 179] on div "valkokankaalle" at bounding box center [502, 184] width 218 height 48
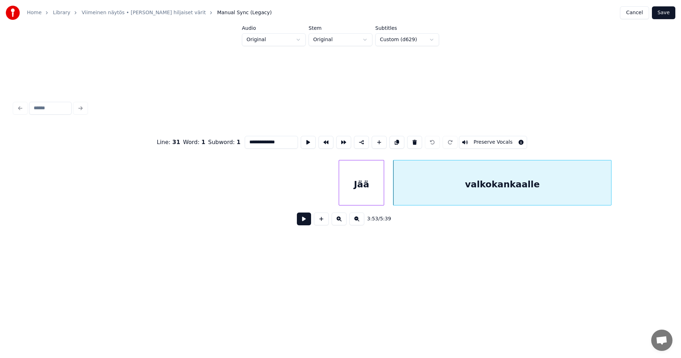
click at [355, 191] on div "Jää" at bounding box center [361, 184] width 45 height 48
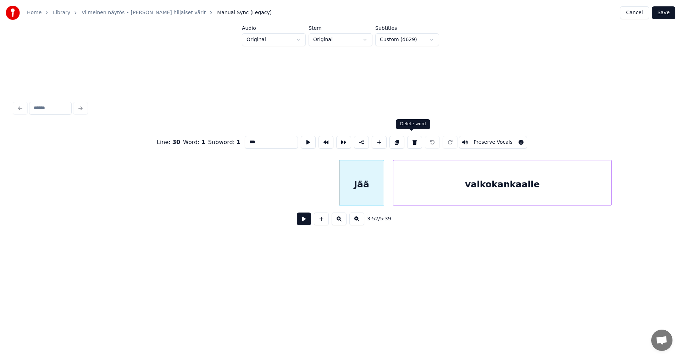
click at [411, 140] on button at bounding box center [414, 142] width 15 height 13
type input "**********"
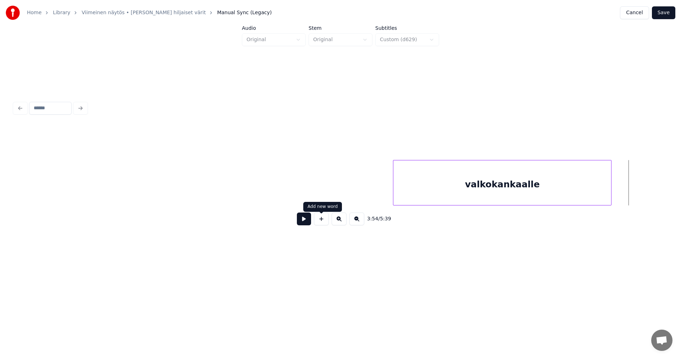
click at [319, 223] on button at bounding box center [321, 218] width 15 height 13
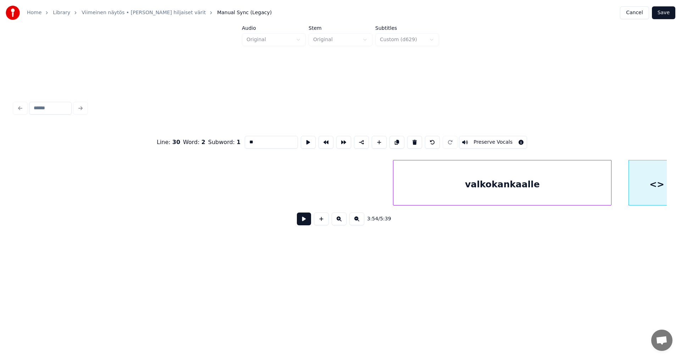
scroll to position [0, 32695]
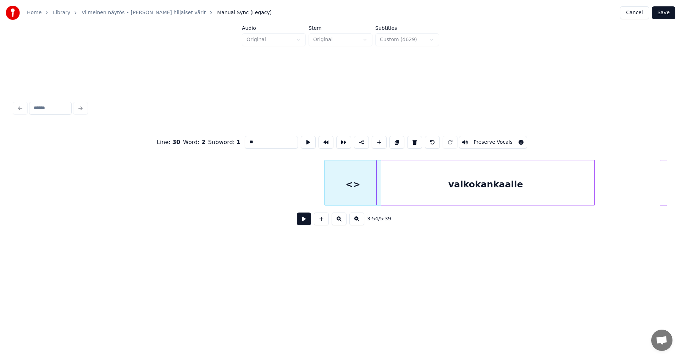
click at [358, 216] on div "Line : 30 Word : 2 Subword : 1 ** Preserve Vocals 3:54 / 5:39" at bounding box center [340, 178] width 653 height 108
click at [362, 197] on div at bounding box center [363, 182] width 2 height 45
drag, startPoint x: 268, startPoint y: 139, endPoint x: 238, endPoint y: 154, distance: 33.8
click at [236, 152] on div "Line : 30 Word : 2 Subword : 1 ** Preserve Vocals" at bounding box center [340, 141] width 653 height 35
click at [467, 136] on button "Preserve Vocals" at bounding box center [493, 142] width 68 height 13
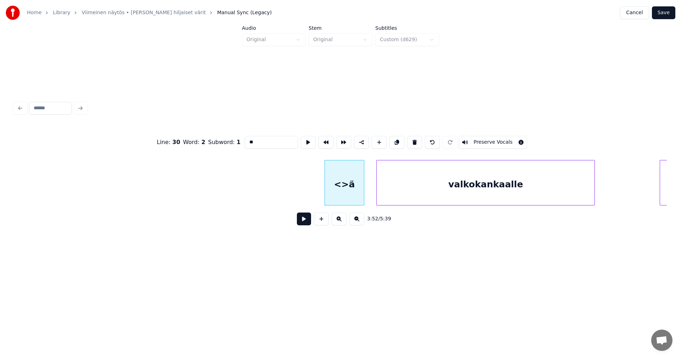
click at [465, 172] on div "valkokankaalle" at bounding box center [486, 184] width 218 height 48
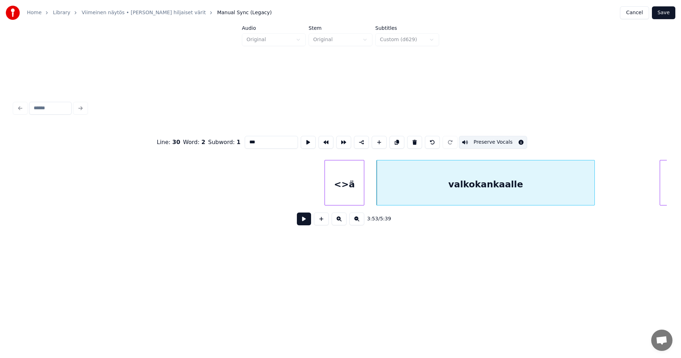
click at [351, 190] on div "<>ä" at bounding box center [344, 184] width 39 height 48
type input "**"
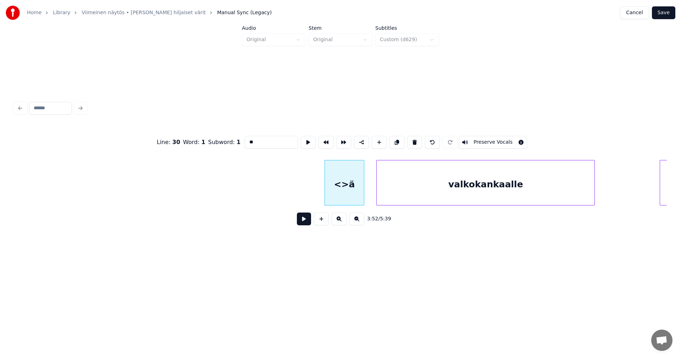
drag, startPoint x: 261, startPoint y: 138, endPoint x: 243, endPoint y: 144, distance: 19.5
click at [236, 148] on div "Line : 30 Word : 1 Subword : 1 ** Preserve Vocals" at bounding box center [340, 141] width 653 height 35
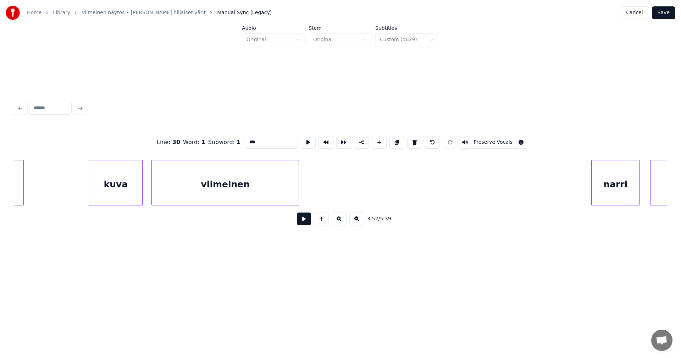
type input "***"
click at [670, 14] on button "Save" at bounding box center [663, 12] width 23 height 13
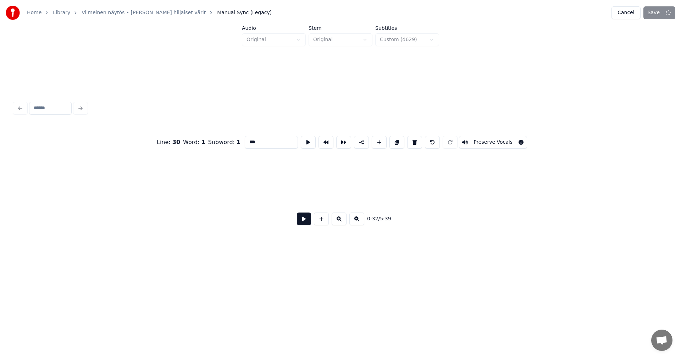
scroll to position [0, 4681]
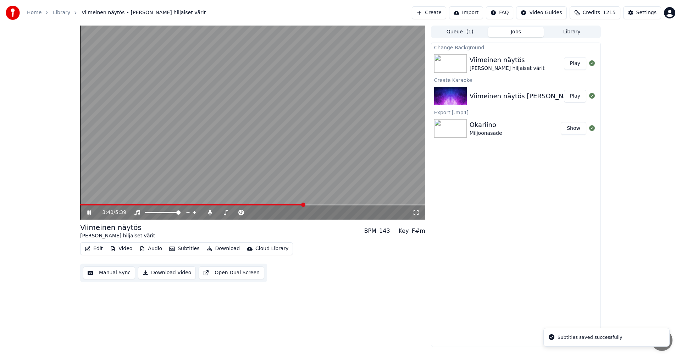
click at [304, 205] on span at bounding box center [252, 204] width 345 height 1
click at [313, 205] on span at bounding box center [252, 204] width 345 height 1
drag, startPoint x: 211, startPoint y: 212, endPoint x: 211, endPoint y: 216, distance: 3.9
click at [211, 213] on icon at bounding box center [209, 213] width 7 height 6
click at [212, 213] on icon at bounding box center [209, 213] width 7 height 6
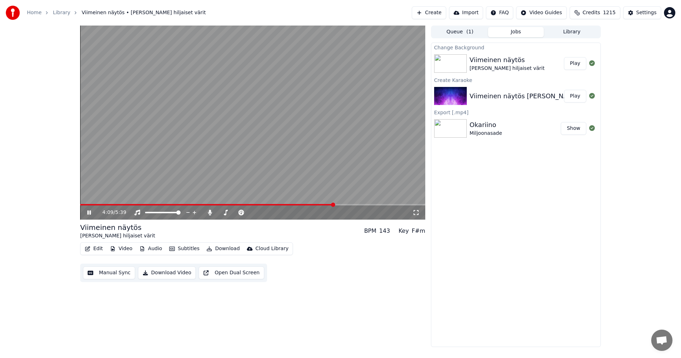
click at [89, 212] on icon at bounding box center [94, 213] width 17 height 6
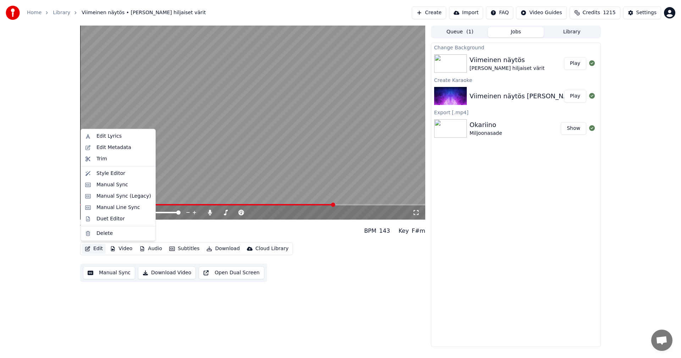
click at [100, 247] on button "Edit" at bounding box center [94, 249] width 24 height 10
click at [136, 197] on div "Manual Sync (Legacy)" at bounding box center [123, 196] width 55 height 7
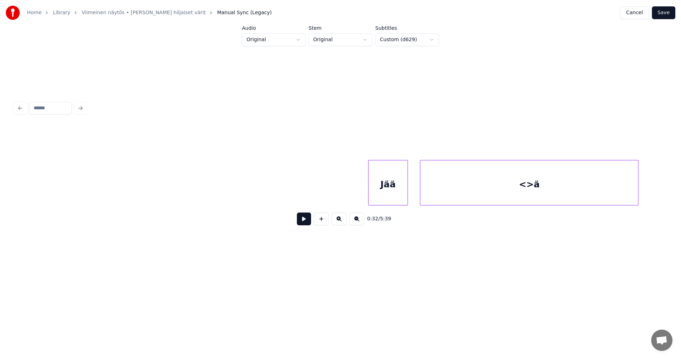
scroll to position [0, 32466]
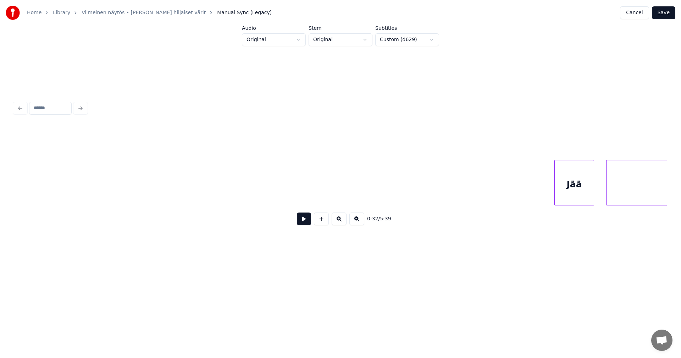
click at [578, 187] on div "Jää" at bounding box center [574, 184] width 39 height 48
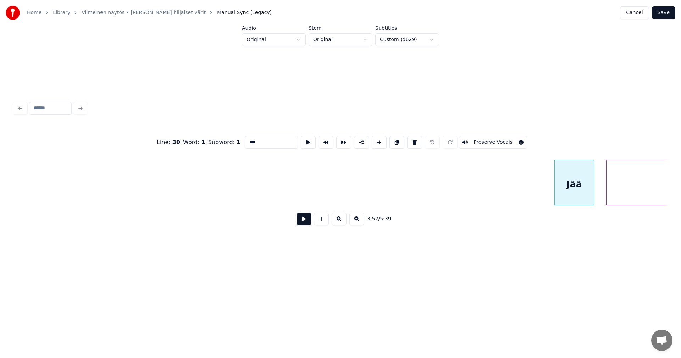
click at [305, 219] on button at bounding box center [304, 218] width 14 height 13
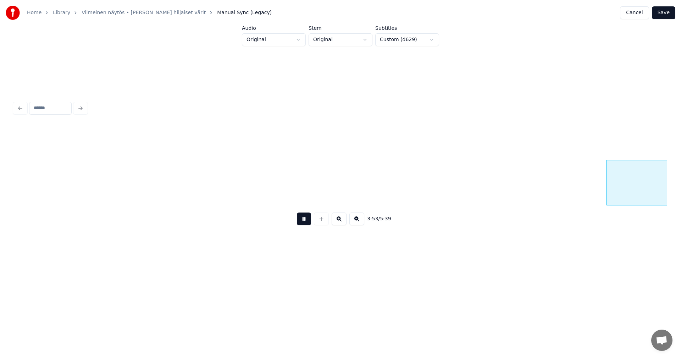
scroll to position [0, 33119]
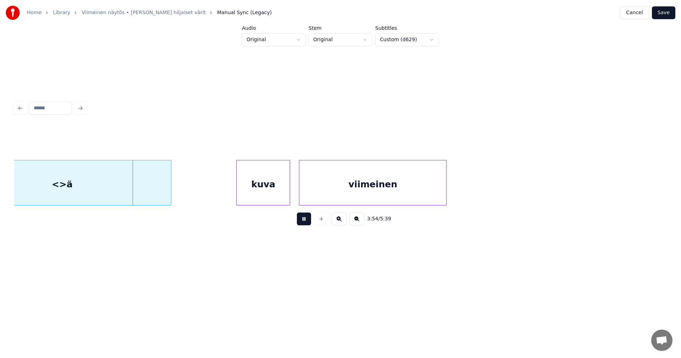
click at [305, 220] on button at bounding box center [304, 218] width 14 height 13
click at [106, 187] on div "<>ä" at bounding box center [62, 184] width 218 height 48
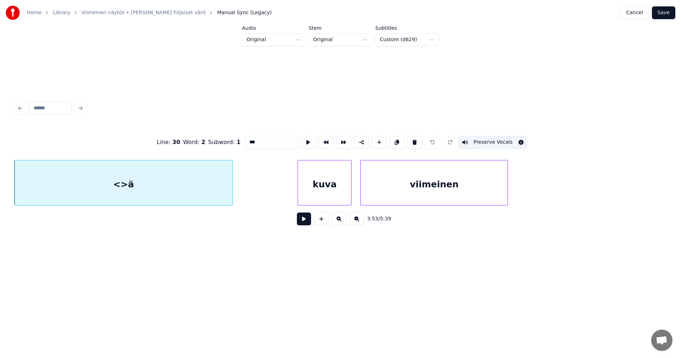
drag, startPoint x: 266, startPoint y: 135, endPoint x: 243, endPoint y: 143, distance: 24.9
click at [239, 143] on div "Line : 30 Word : 2 Subword : 1 *** Preserve Vocals" at bounding box center [340, 141] width 653 height 35
type input "**********"
click at [300, 223] on button at bounding box center [304, 218] width 14 height 13
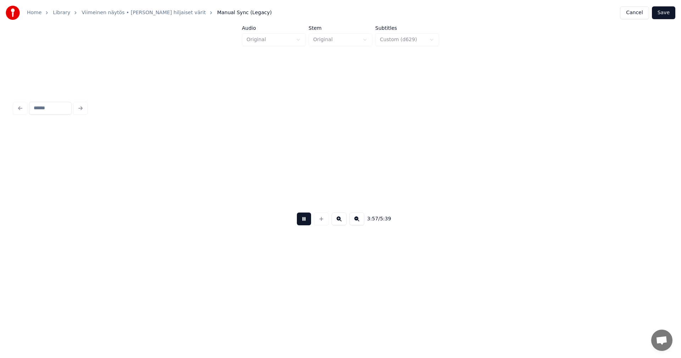
scroll to position [0, 33711]
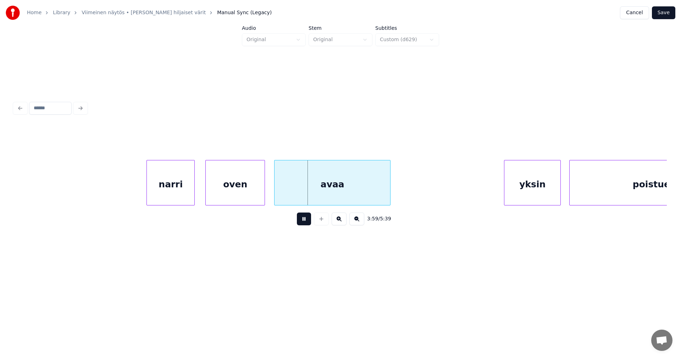
drag, startPoint x: 302, startPoint y: 224, endPoint x: 307, endPoint y: 218, distance: 8.0
click at [303, 223] on button at bounding box center [304, 218] width 14 height 13
drag, startPoint x: 661, startPoint y: 14, endPoint x: 667, endPoint y: 18, distance: 7.2
click at [662, 14] on button "Save" at bounding box center [663, 12] width 23 height 13
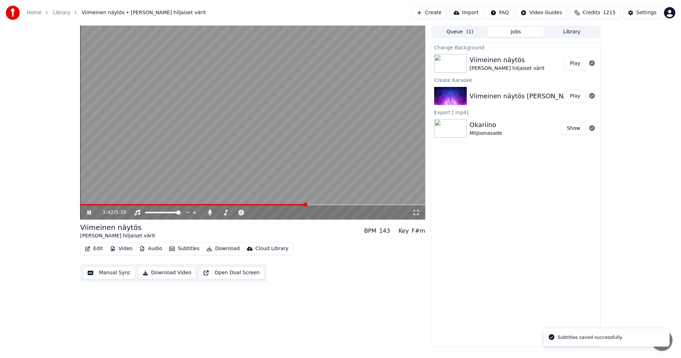
click at [306, 204] on span at bounding box center [252, 204] width 345 height 1
click at [313, 204] on video at bounding box center [252, 123] width 345 height 194
click at [90, 211] on icon at bounding box center [89, 212] width 4 height 5
click at [88, 214] on icon at bounding box center [89, 212] width 4 height 4
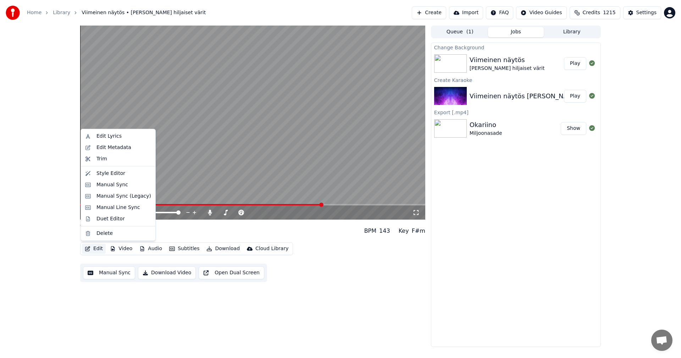
click at [102, 248] on button "Edit" at bounding box center [94, 249] width 24 height 10
click at [141, 199] on div "Manual Sync (Legacy)" at bounding box center [123, 196] width 55 height 7
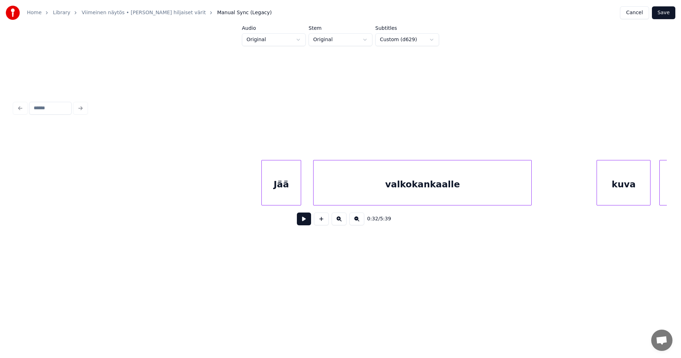
scroll to position [0, 32892]
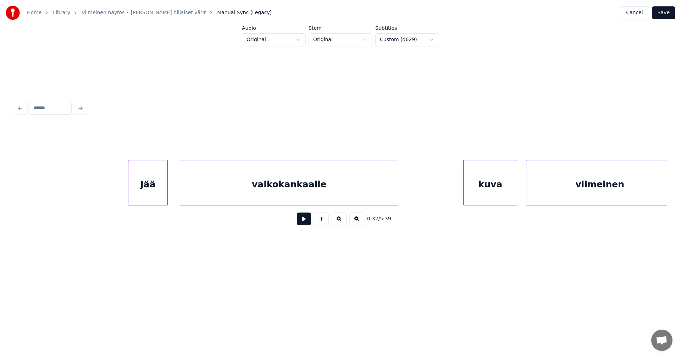
click at [385, 182] on div "valkokankaalle" at bounding box center [289, 184] width 218 height 48
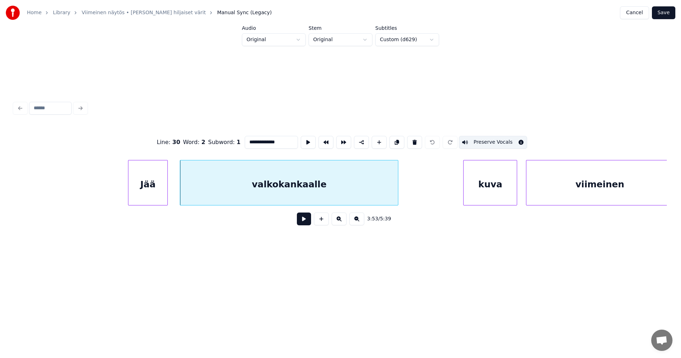
click at [484, 183] on div "kuva" at bounding box center [490, 184] width 53 height 48
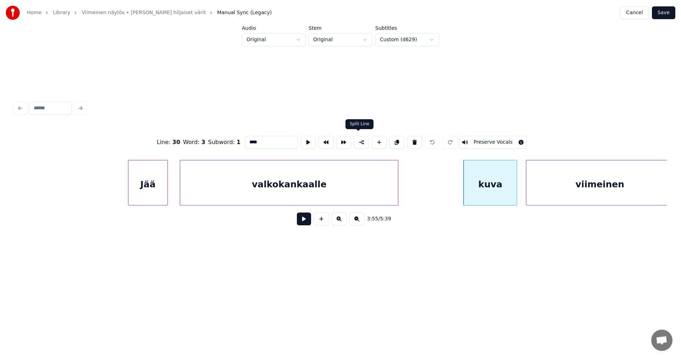
drag, startPoint x: 360, startPoint y: 139, endPoint x: 364, endPoint y: 142, distance: 5.4
click at [360, 139] on button at bounding box center [361, 142] width 15 height 13
click at [579, 189] on div "viimeinen" at bounding box center [599, 184] width 147 height 48
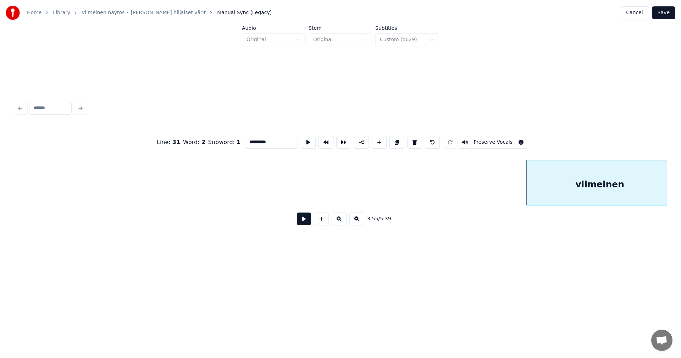
scroll to position [0, 33463]
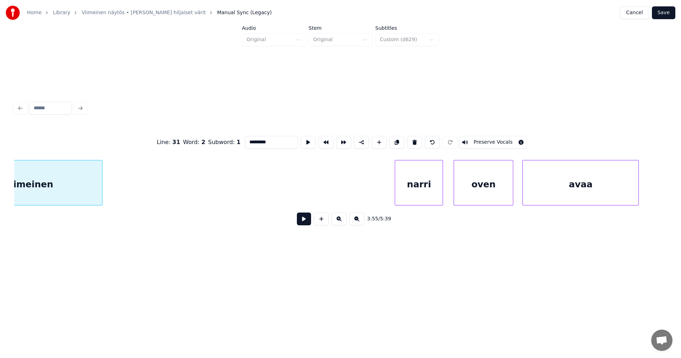
click at [432, 185] on div "narri" at bounding box center [419, 184] width 48 height 48
type input "*****"
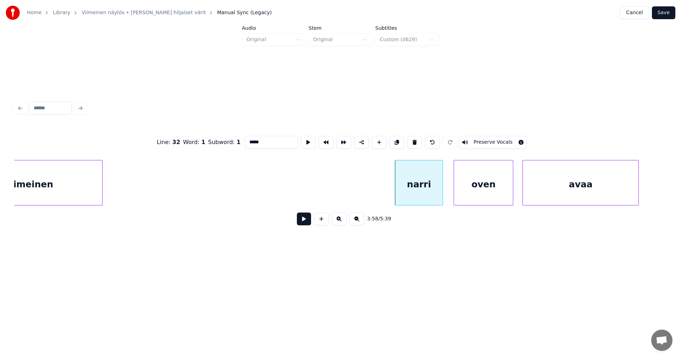
click at [666, 15] on button "Save" at bounding box center [663, 12] width 23 height 13
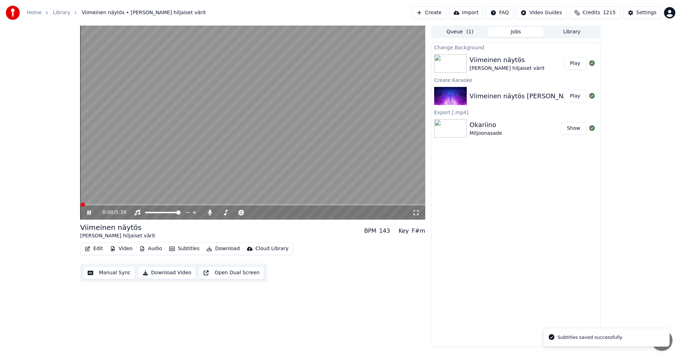
click at [311, 203] on video at bounding box center [252, 123] width 345 height 194
click at [312, 204] on span at bounding box center [252, 204] width 345 height 1
click at [88, 214] on icon at bounding box center [89, 212] width 4 height 5
click at [88, 216] on div "4:09 / 5:39" at bounding box center [252, 212] width 339 height 7
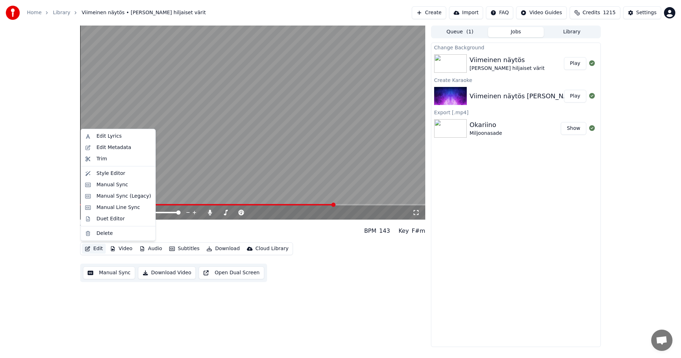
click at [93, 248] on button "Edit" at bounding box center [94, 249] width 24 height 10
click at [128, 197] on div "Manual Sync (Legacy)" at bounding box center [123, 196] width 55 height 7
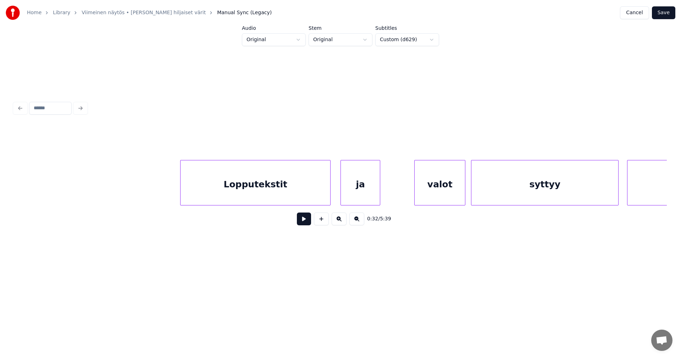
scroll to position [0, 34569]
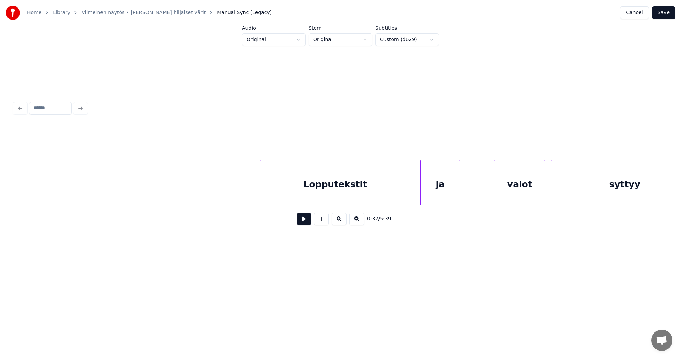
click at [449, 191] on div "ja" at bounding box center [440, 184] width 39 height 48
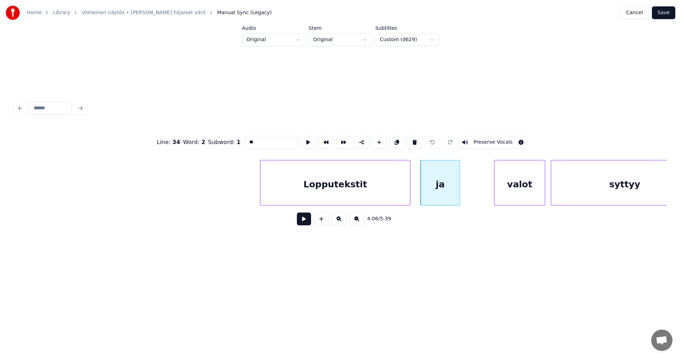
click at [373, 191] on div "Lopputekstit" at bounding box center [335, 184] width 150 height 48
type input "**********"
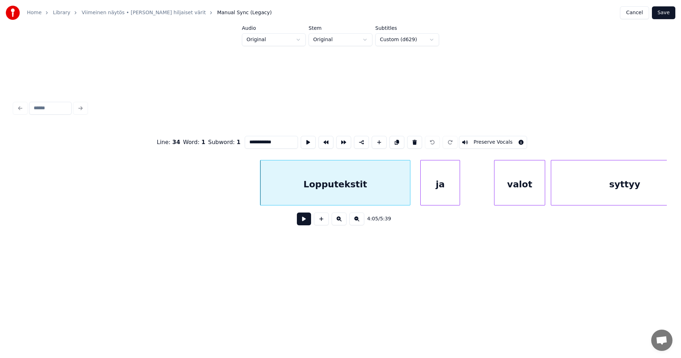
click at [305, 216] on button at bounding box center [304, 218] width 14 height 13
click at [304, 218] on button at bounding box center [304, 218] width 14 height 13
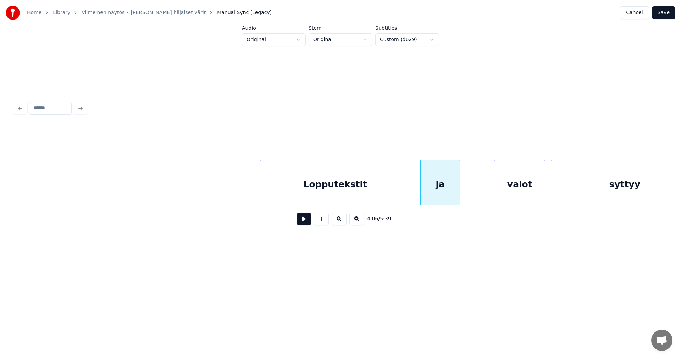
click at [304, 218] on button at bounding box center [304, 218] width 14 height 13
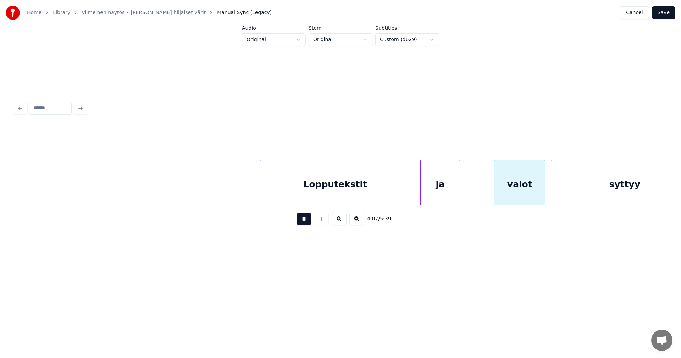
click at [304, 217] on button at bounding box center [304, 218] width 14 height 13
click at [449, 189] on div at bounding box center [449, 182] width 2 height 45
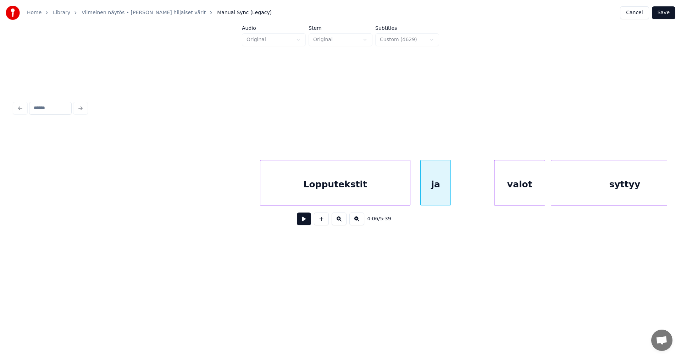
click at [528, 181] on div "valot" at bounding box center [519, 184] width 50 height 48
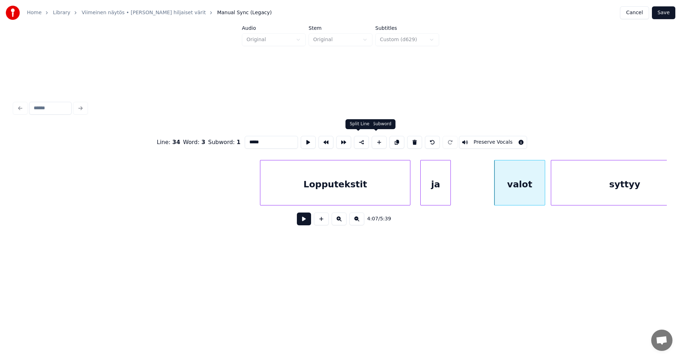
click at [360, 141] on button at bounding box center [361, 142] width 15 height 13
click at [664, 11] on button "Save" at bounding box center [663, 12] width 23 height 13
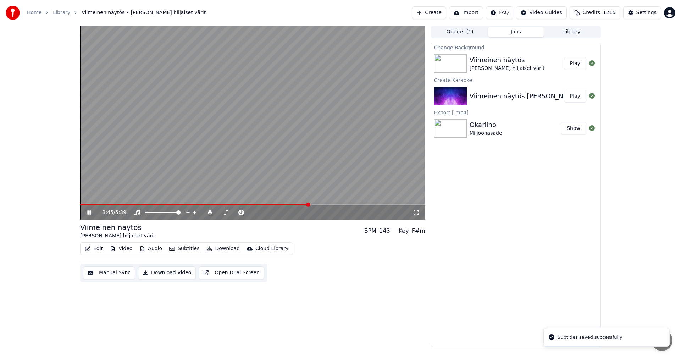
click at [309, 205] on span at bounding box center [252, 204] width 345 height 1
click at [323, 205] on span at bounding box center [252, 204] width 345 height 1
click at [309, 205] on span at bounding box center [194, 204] width 229 height 1
click at [320, 204] on span at bounding box center [200, 204] width 240 height 1
click at [90, 212] on icon at bounding box center [94, 213] width 17 height 6
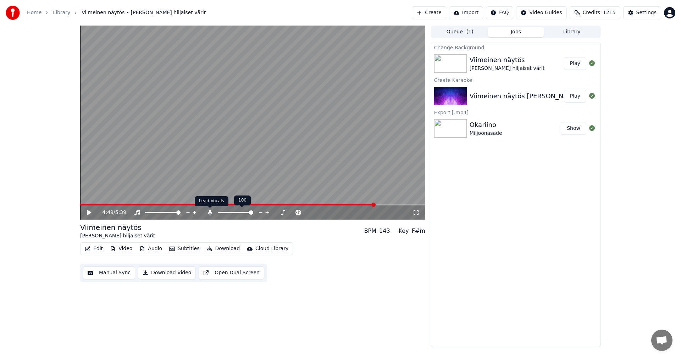
click at [210, 211] on icon at bounding box center [210, 213] width 4 height 6
